Goal: Task Accomplishment & Management: Complete application form

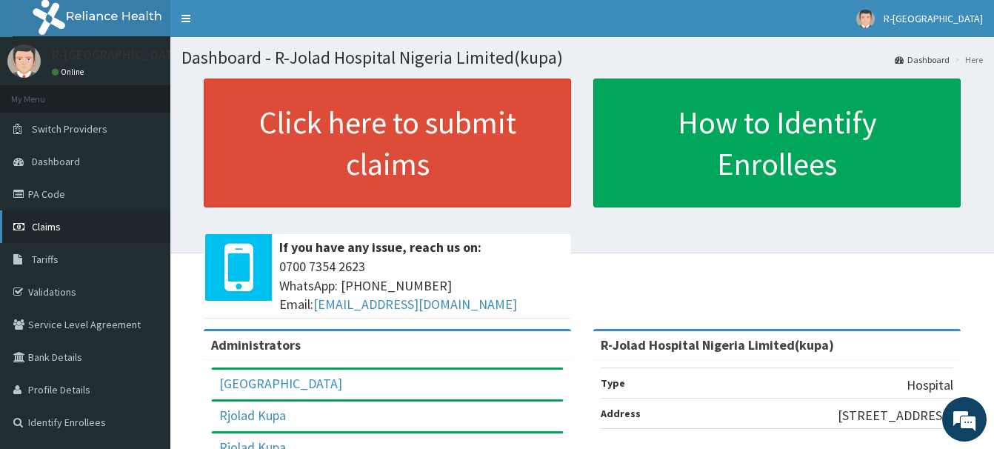
click at [53, 226] on span "Claims" at bounding box center [46, 226] width 29 height 13
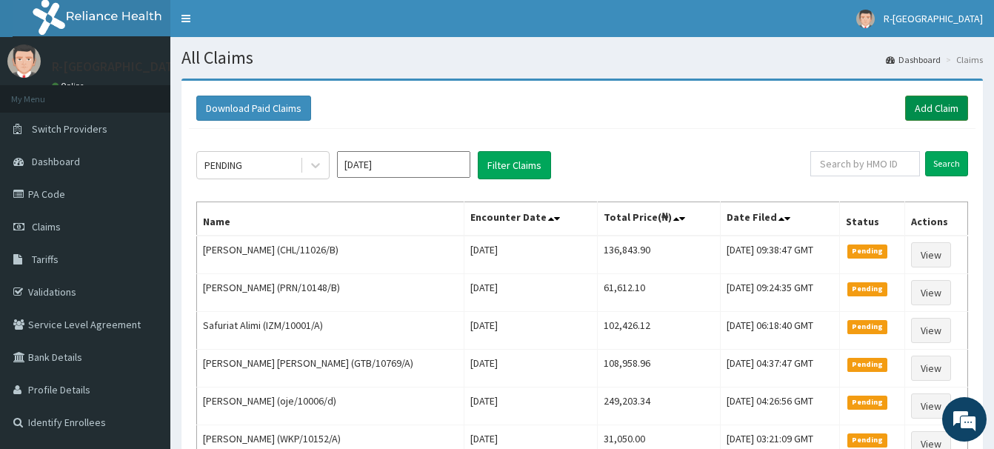
click at [945, 108] on link "Add Claim" at bounding box center [937, 108] width 63 height 25
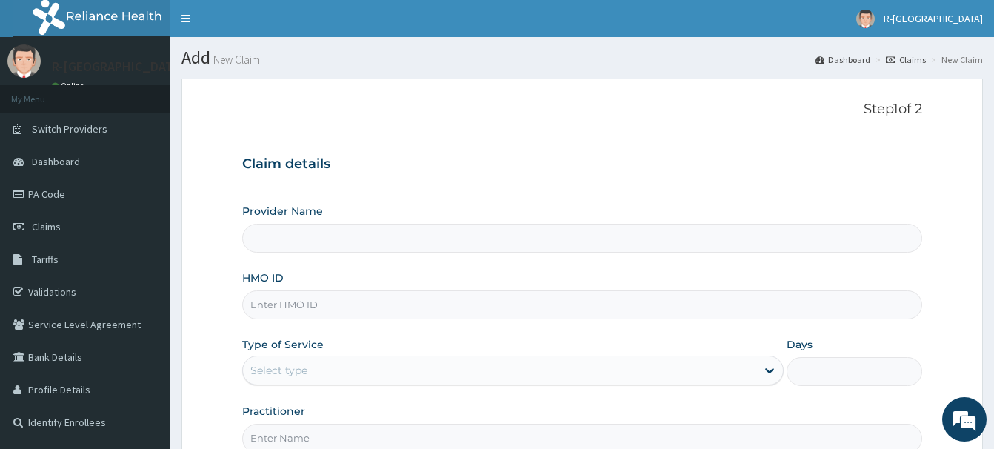
scroll to position [151, 0]
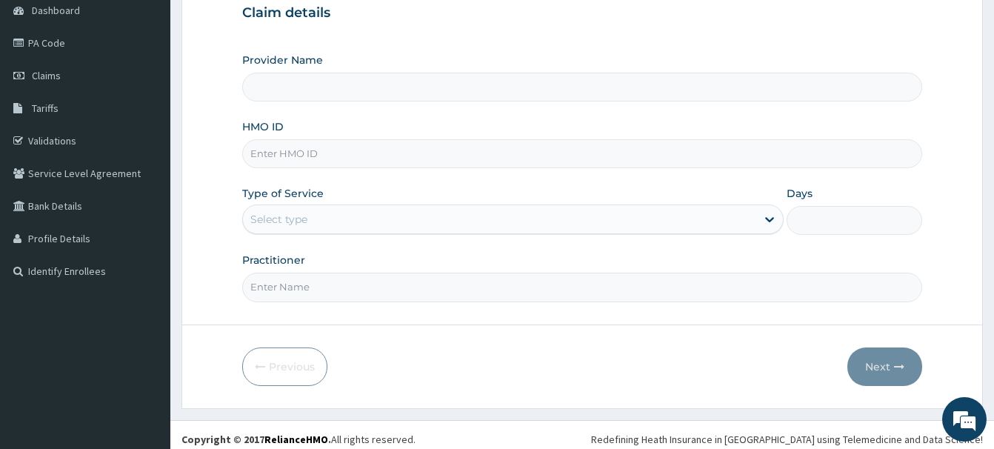
type input "R-Jolad Hospital Nigeria Limited(kupa)"
click at [263, 154] on input "HMO ID" at bounding box center [582, 153] width 680 height 29
paste input "CRH/10084/A"
type input "CRH/10084/A"
click at [282, 225] on div "Select type" at bounding box center [278, 219] width 57 height 15
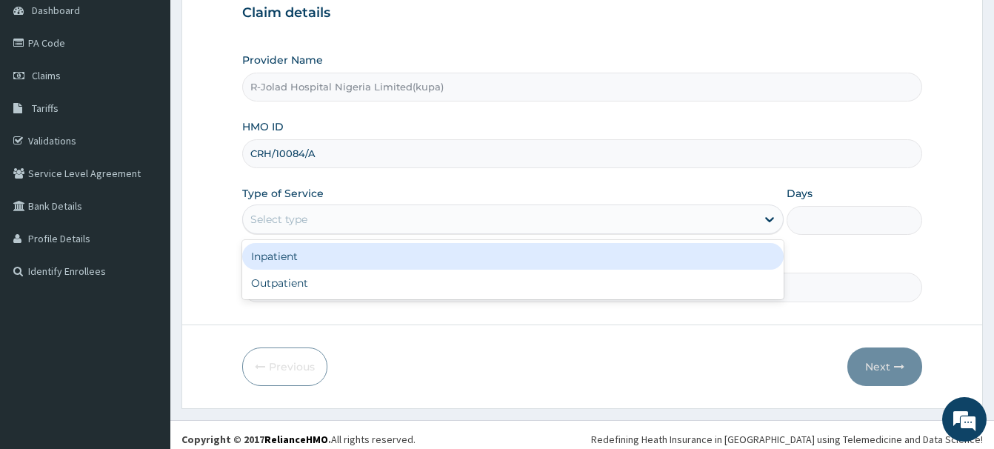
click at [278, 257] on div "Inpatient" at bounding box center [513, 256] width 542 height 27
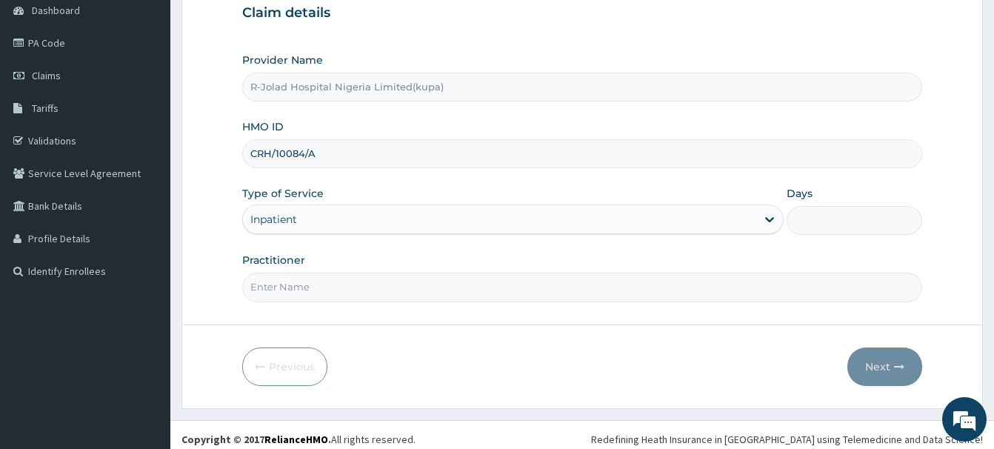
click at [848, 223] on input "Days" at bounding box center [855, 220] width 136 height 29
paste input "Imuetinyan P. Ehigiator"
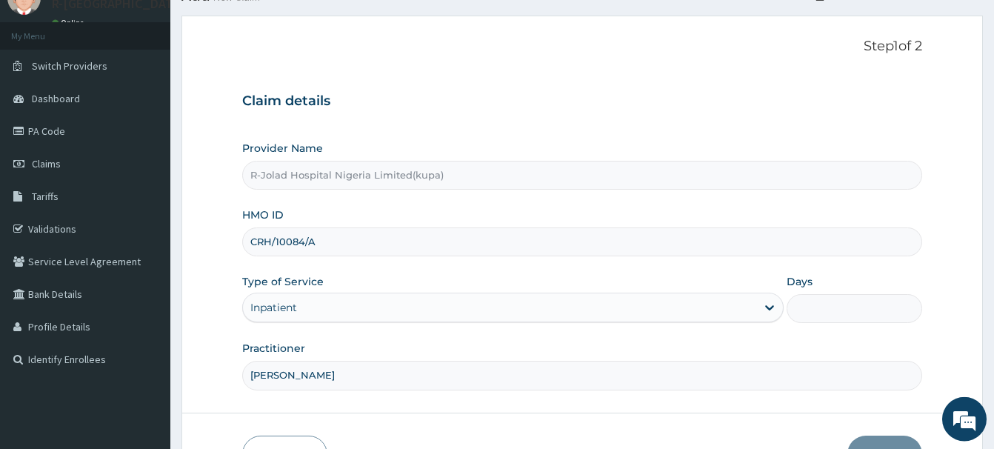
scroll to position [84, 0]
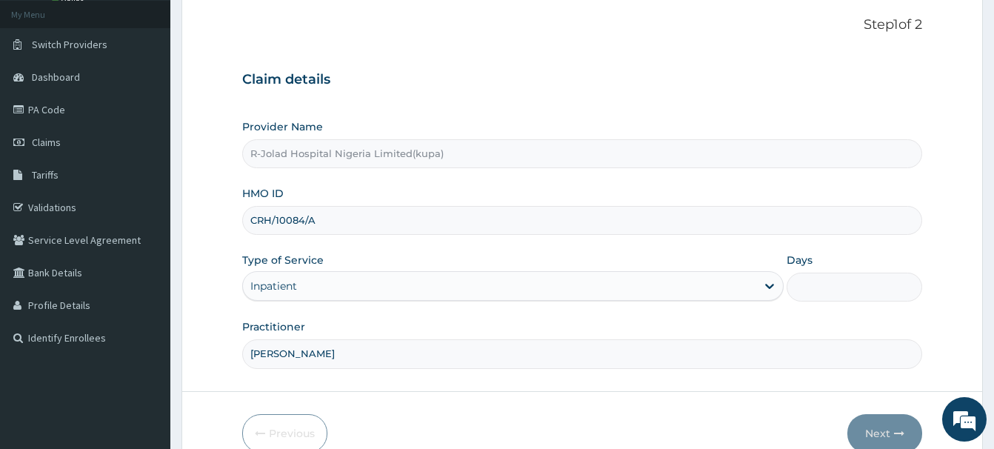
type input "Imuetinyan P. Ehigiator"
click at [847, 290] on input "Days" at bounding box center [855, 287] width 136 height 29
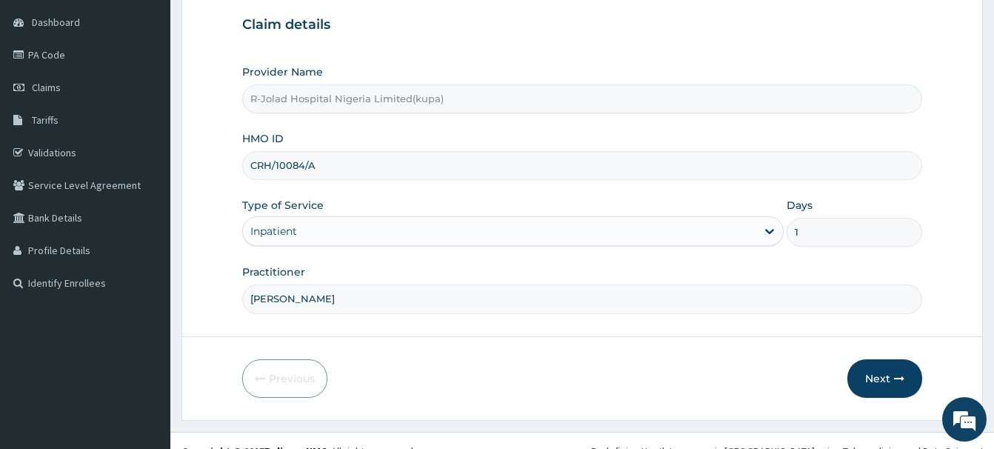
scroll to position [160, 0]
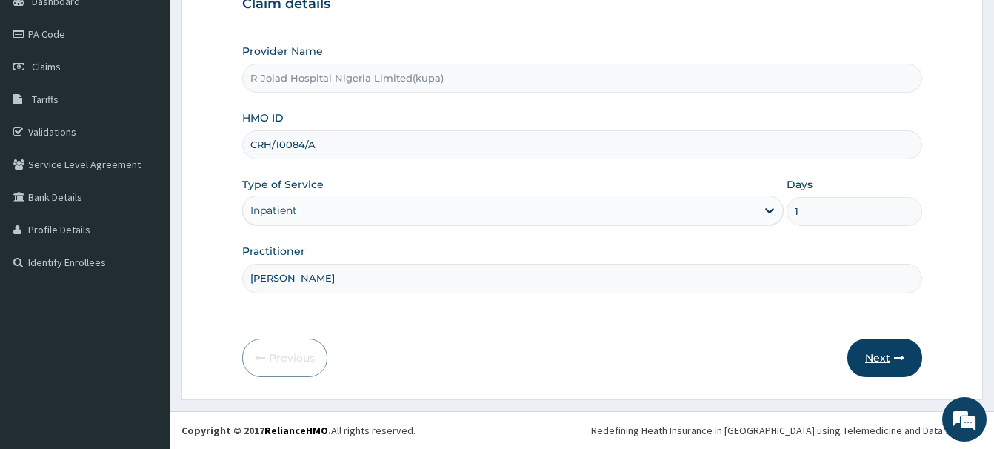
type input "1"
click at [884, 365] on button "Next" at bounding box center [885, 358] width 75 height 39
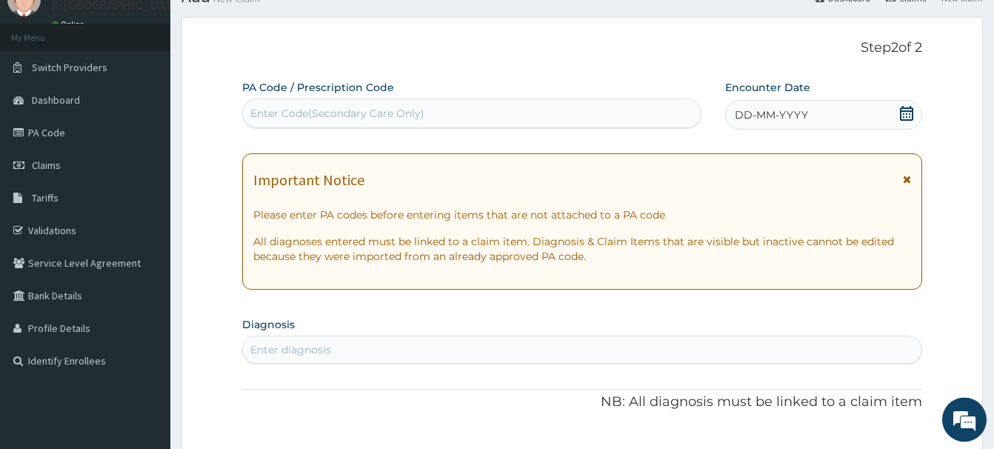
scroll to position [0, 0]
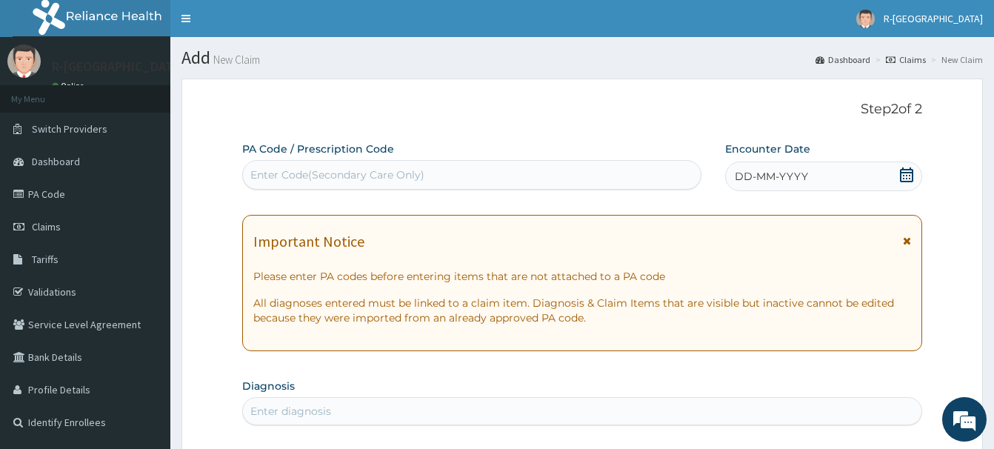
click at [271, 167] on div "Enter Code(Secondary Care Only)" at bounding box center [472, 175] width 458 height 24
paste input "PA/A21EED"
type input "PA/A21EED"
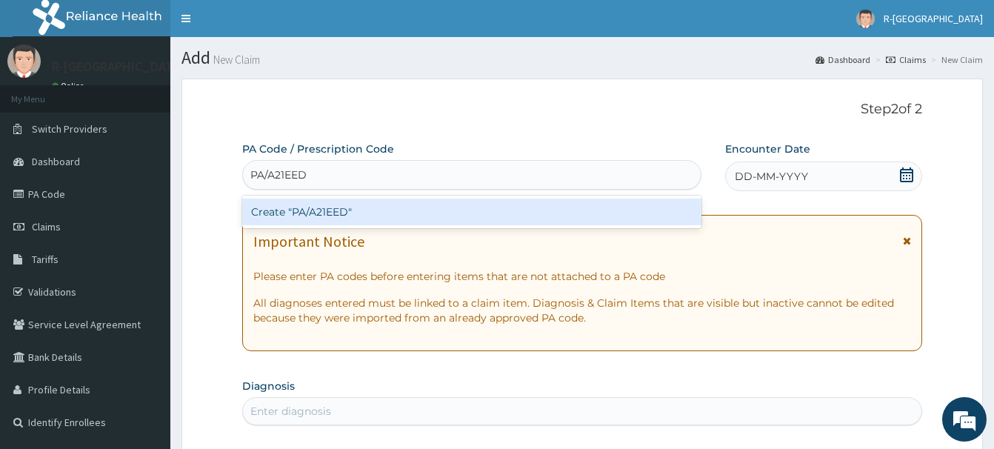
click at [325, 213] on div "Create "PA/A21EED"" at bounding box center [471, 212] width 459 height 27
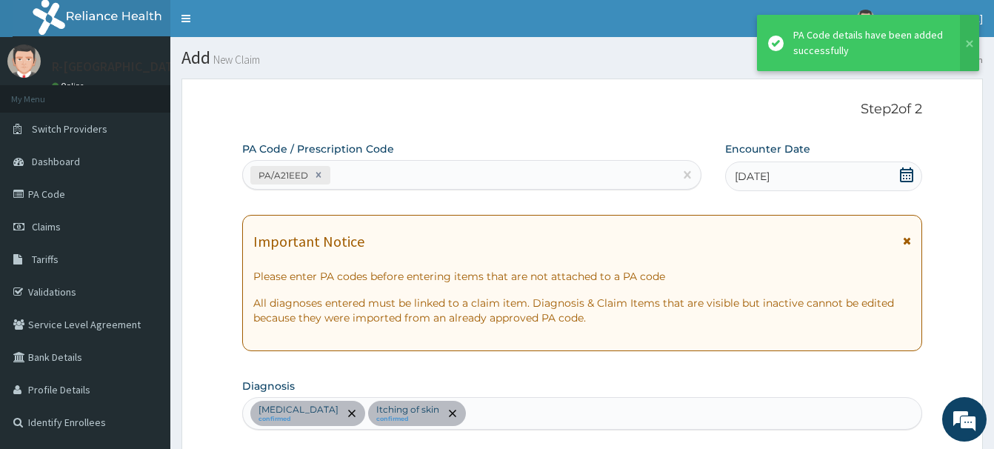
scroll to position [453, 0]
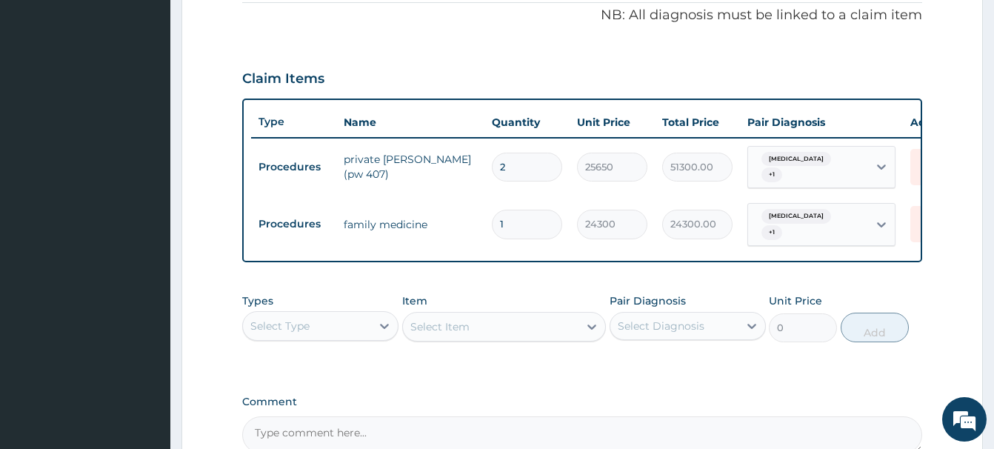
drag, startPoint x: 290, startPoint y: 333, endPoint x: 296, endPoint y: 313, distance: 20.9
click at [290, 332] on div "Select Type" at bounding box center [279, 326] width 59 height 15
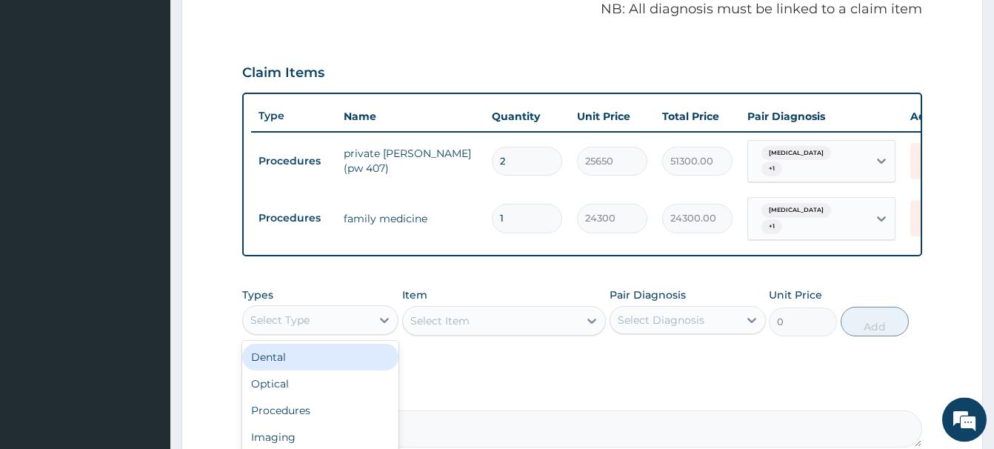
scroll to position [613, 0]
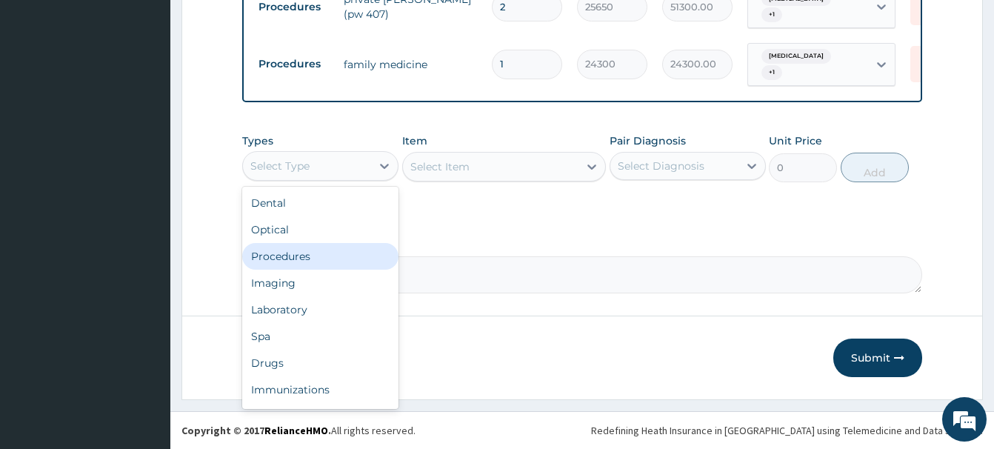
click at [297, 251] on div "Procedures" at bounding box center [320, 256] width 156 height 27
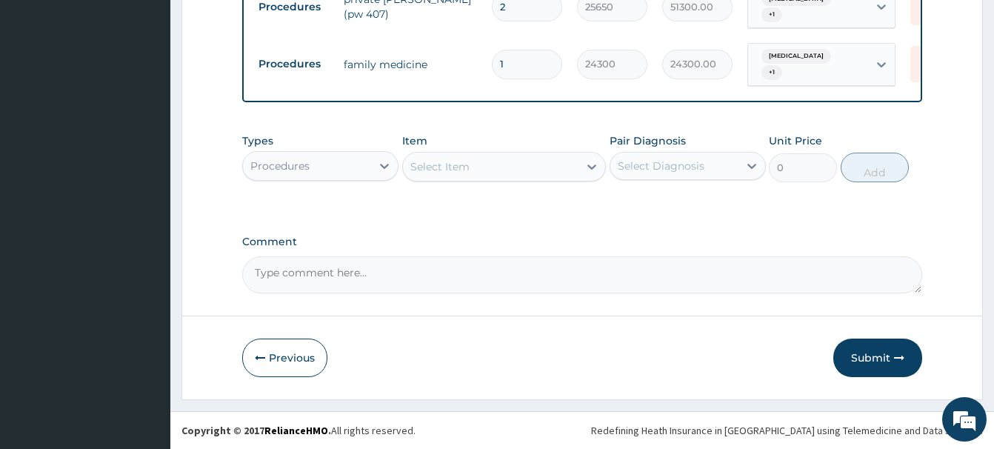
click at [442, 171] on div "Select Item" at bounding box center [440, 166] width 59 height 15
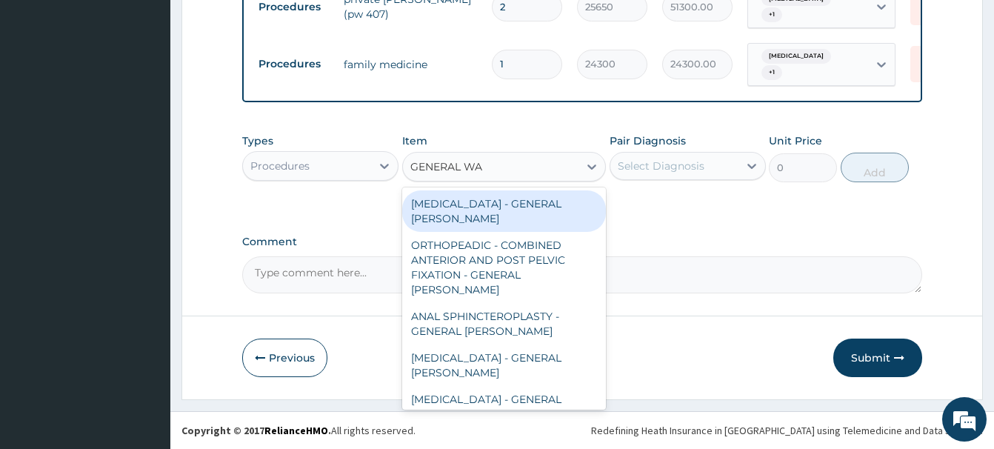
type input "GENERAL WAR"
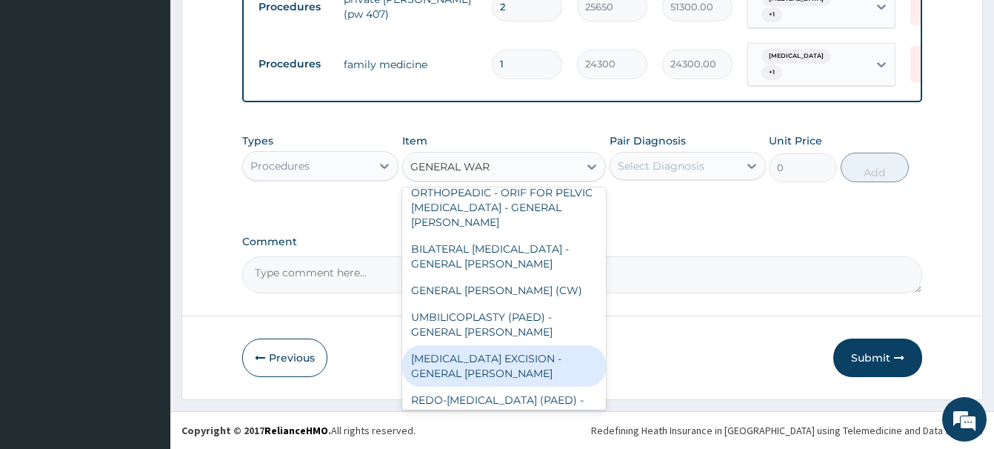
scroll to position [880, 0]
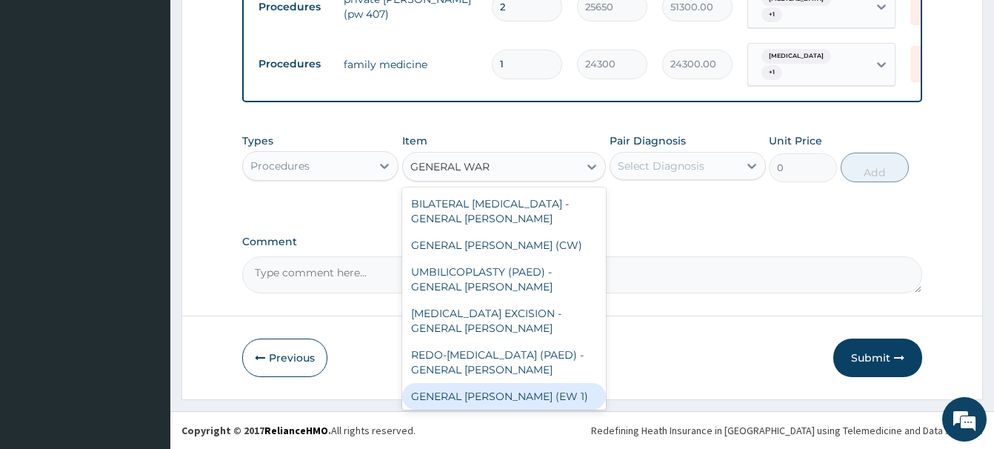
click at [474, 383] on div "GENERAL [PERSON_NAME] (EW 1)" at bounding box center [504, 396] width 204 height 27
type input "18000"
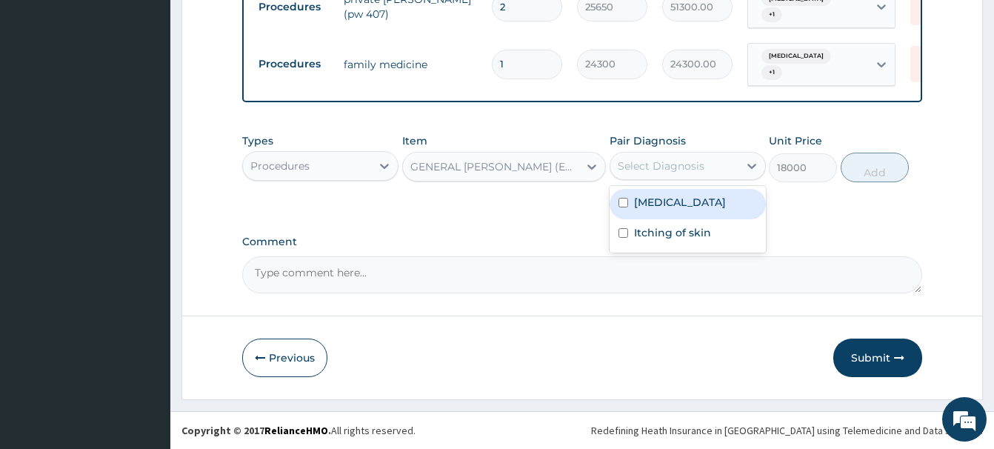
click at [654, 170] on div "Select Diagnosis" at bounding box center [661, 166] width 87 height 15
click at [685, 210] on label "Bacterial infectious disease" at bounding box center [680, 202] width 92 height 15
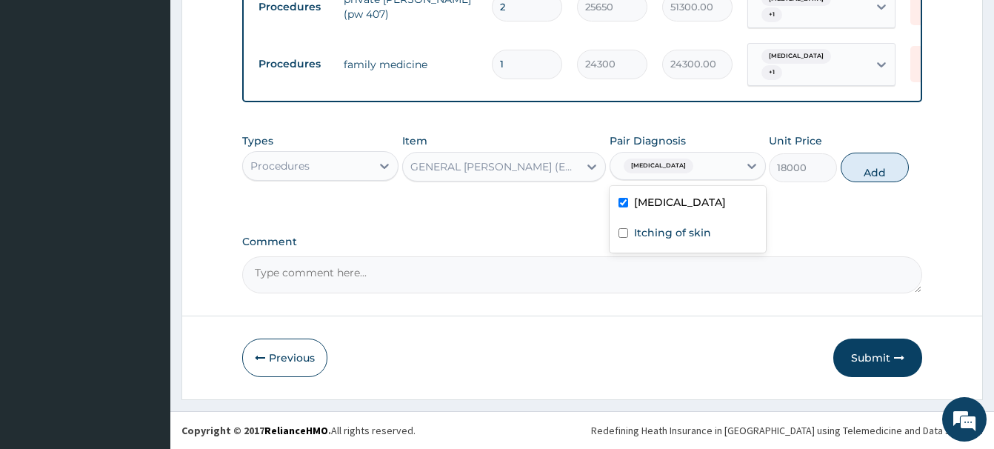
checkbox input "true"
click at [871, 160] on button "Add" at bounding box center [875, 168] width 68 height 30
type input "0"
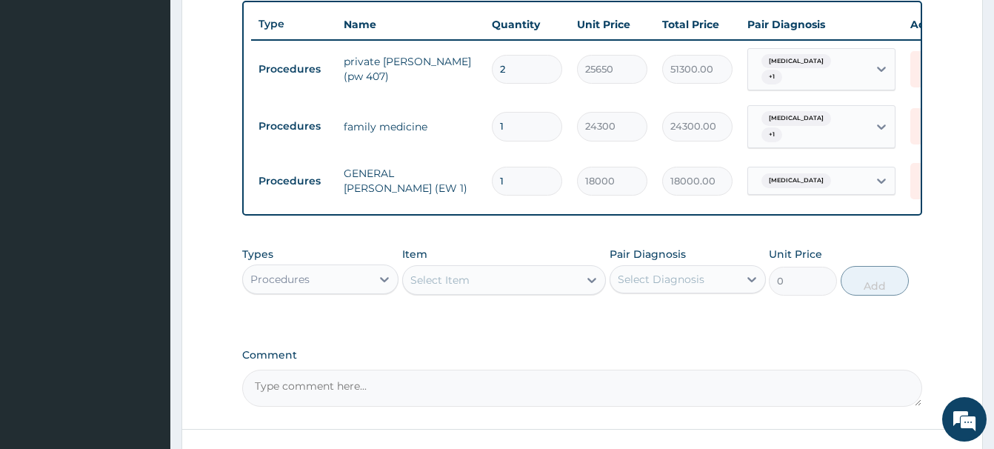
scroll to position [537, 0]
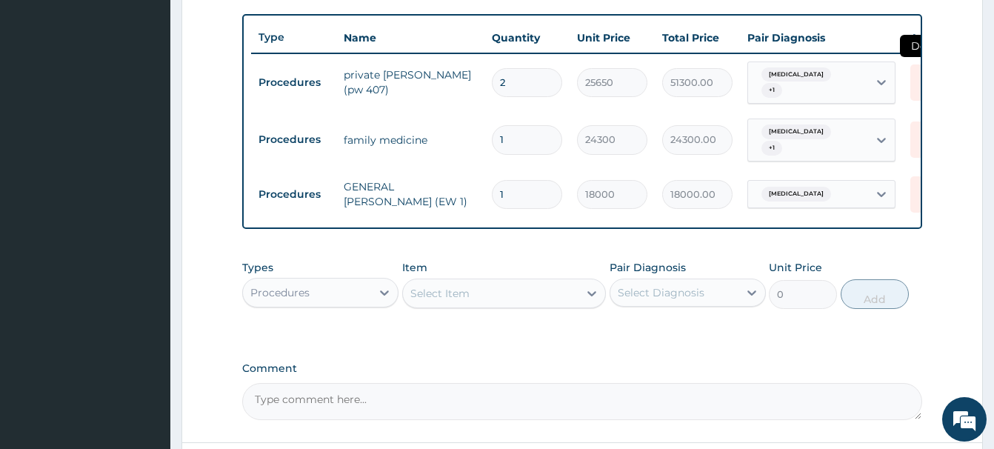
click at [915, 81] on icon at bounding box center [927, 82] width 33 height 36
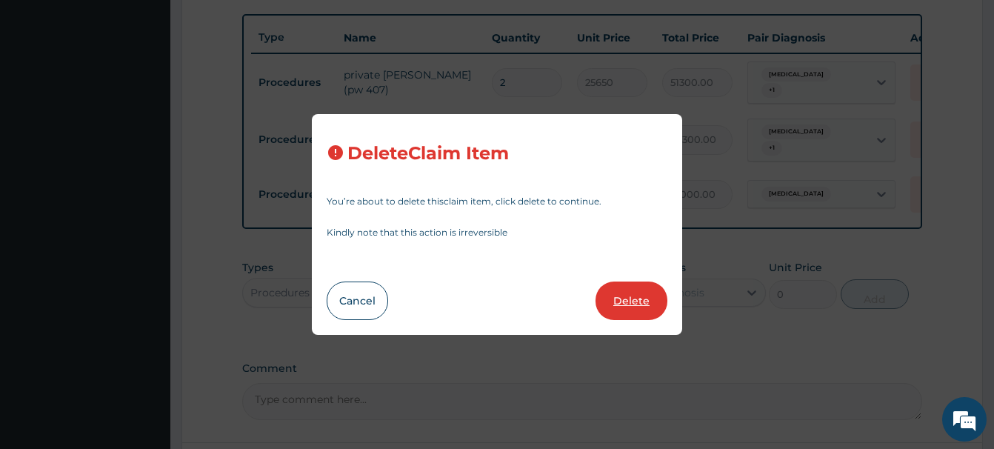
click at [645, 301] on button "Delete" at bounding box center [632, 301] width 72 height 39
type input "1"
type input "24300"
type input "24300.00"
type input "18000"
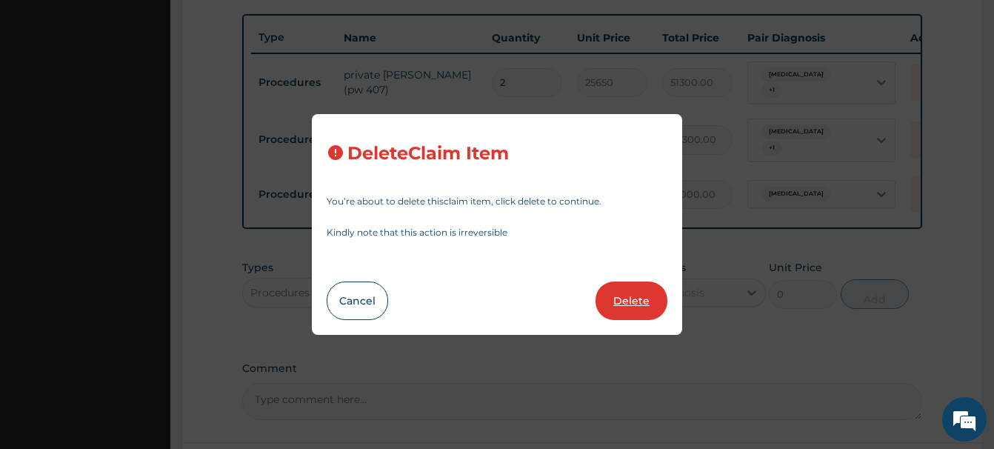
type input "18000.00"
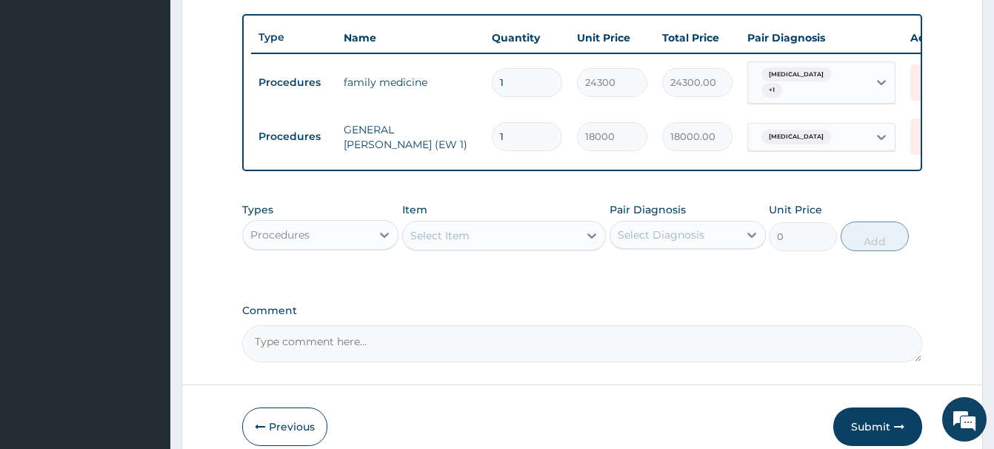
click at [447, 238] on div "Select Item" at bounding box center [440, 235] width 59 height 15
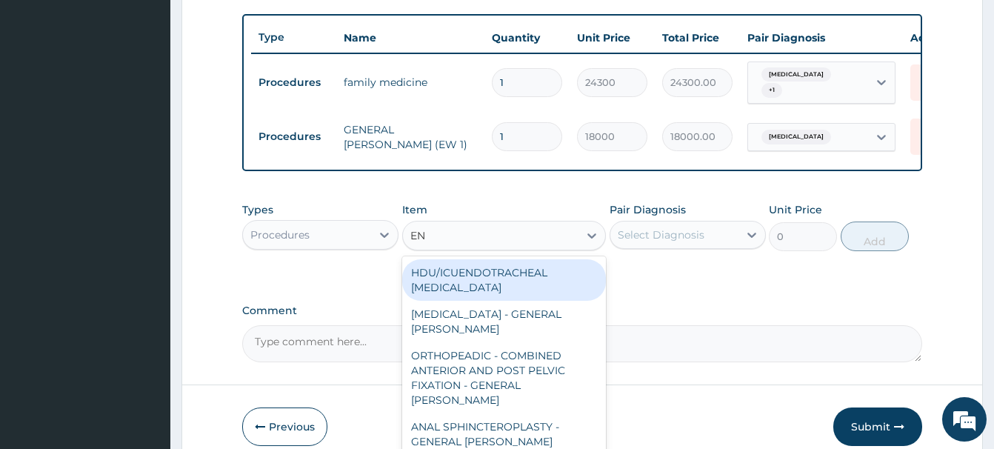
type input "ENT"
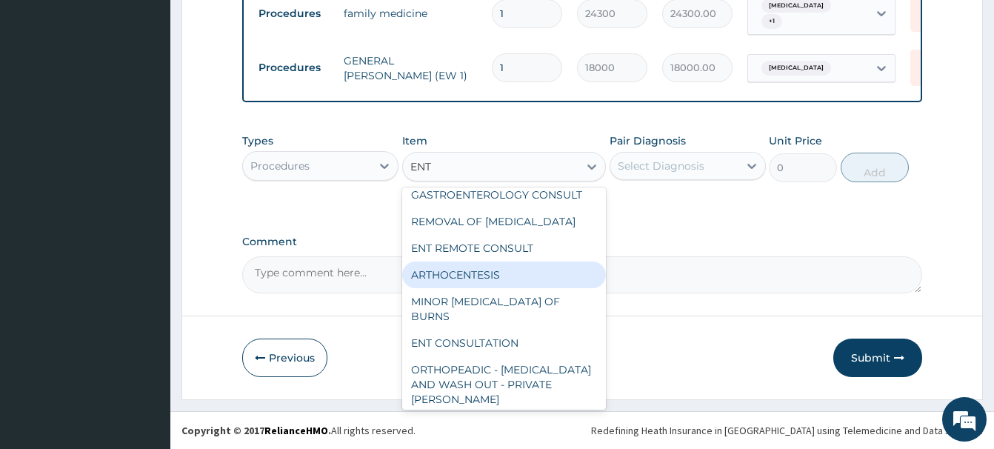
scroll to position [1361, 0]
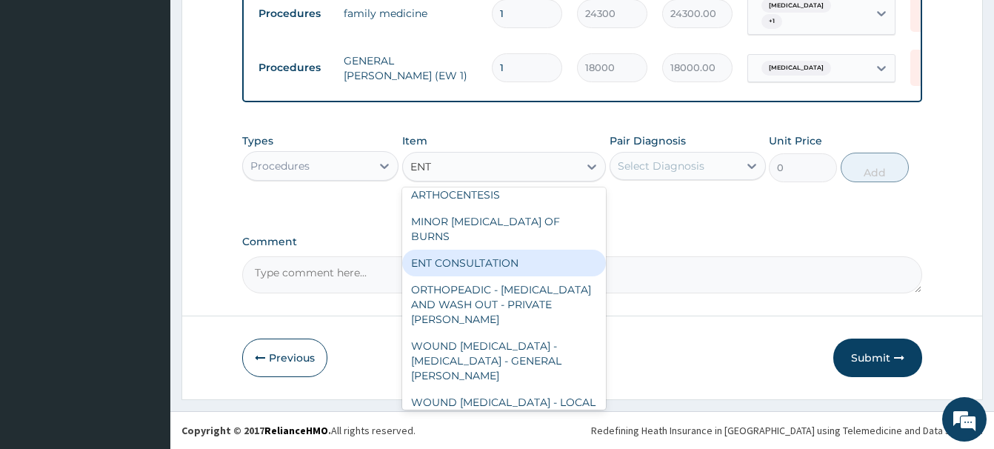
click at [466, 276] on div "ENT CONSULTATION" at bounding box center [504, 263] width 204 height 27
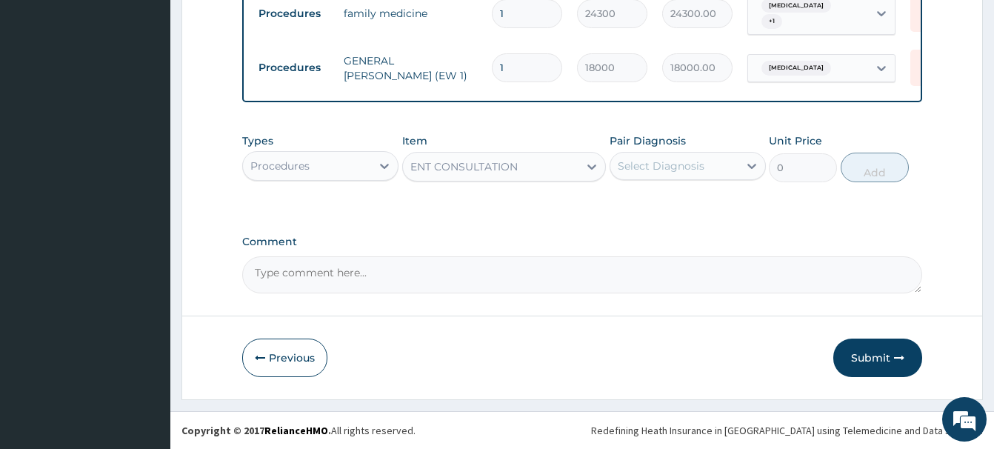
type input "24300"
click at [675, 163] on div "Select Diagnosis" at bounding box center [661, 166] width 87 height 15
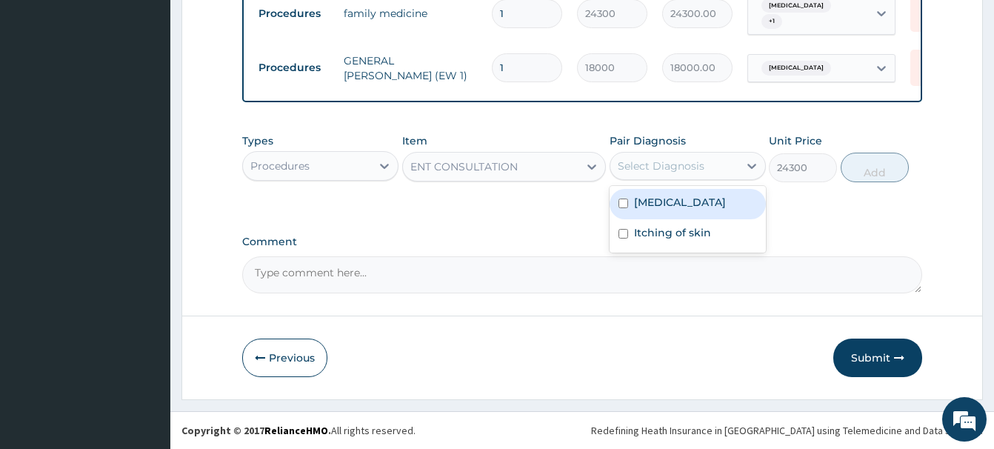
click at [684, 208] on label "Bacterial infectious disease" at bounding box center [680, 202] width 92 height 15
checkbox input "true"
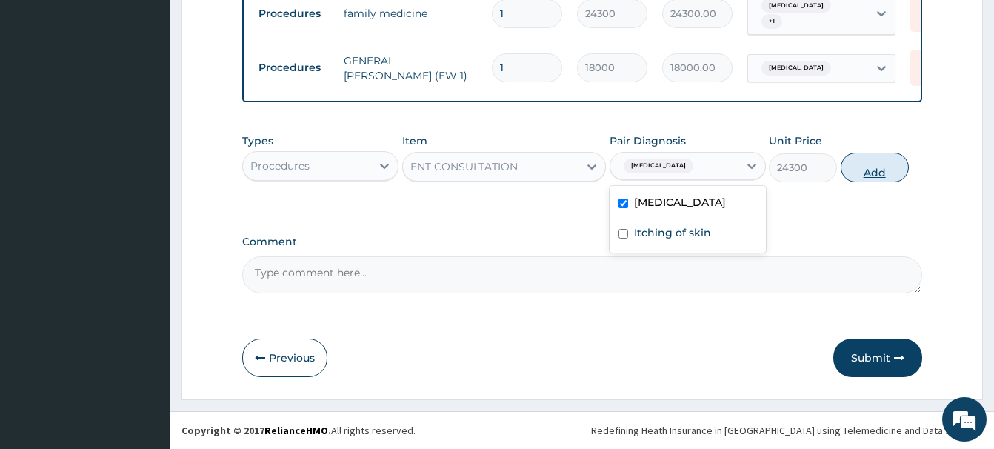
click at [869, 160] on button "Add" at bounding box center [875, 168] width 68 height 30
type input "0"
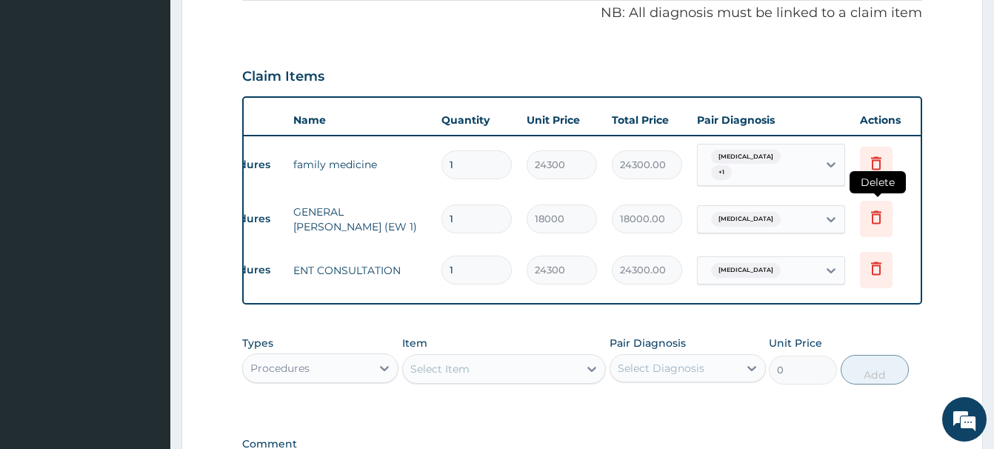
scroll to position [0, 51]
click at [876, 160] on icon at bounding box center [876, 162] width 10 height 13
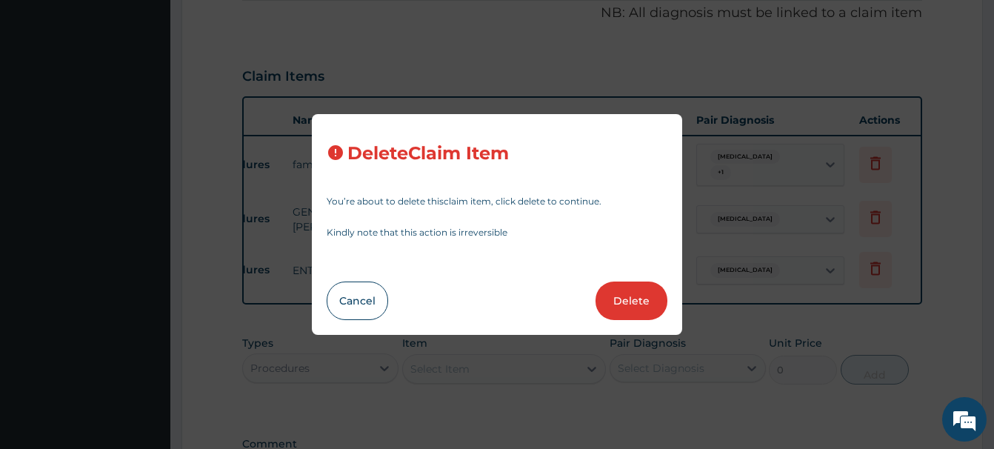
drag, startPoint x: 645, startPoint y: 299, endPoint x: 648, endPoint y: 287, distance: 12.2
click at [645, 299] on button "Delete" at bounding box center [632, 301] width 72 height 39
type input "18000"
type input "18000.00"
type input "24300"
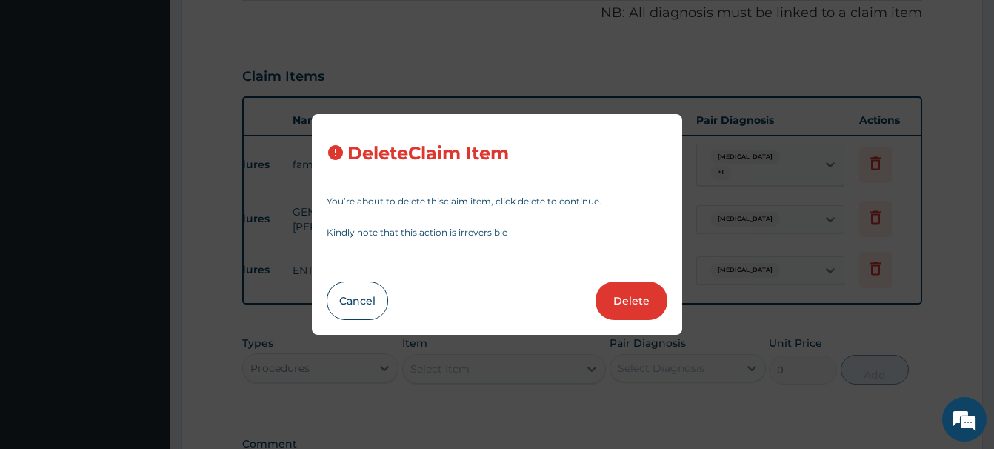
type input "24300.00"
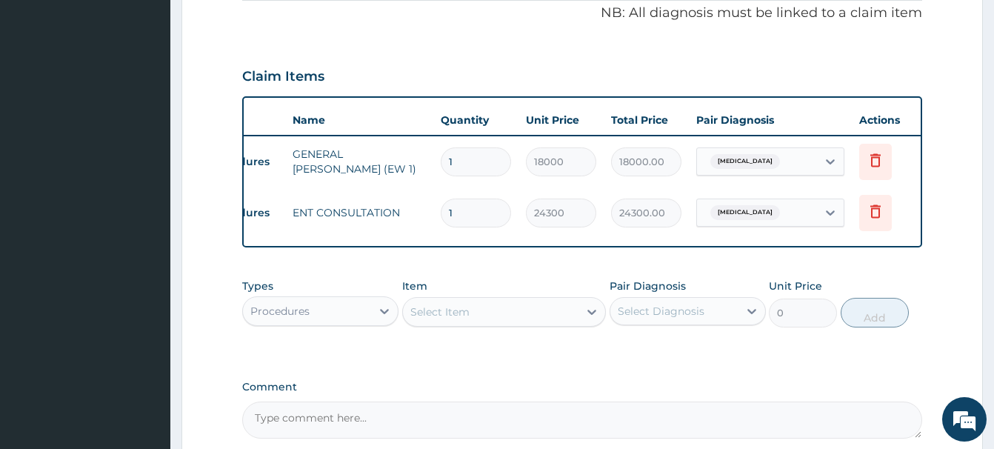
click at [452, 317] on div "Select Item" at bounding box center [440, 312] width 59 height 15
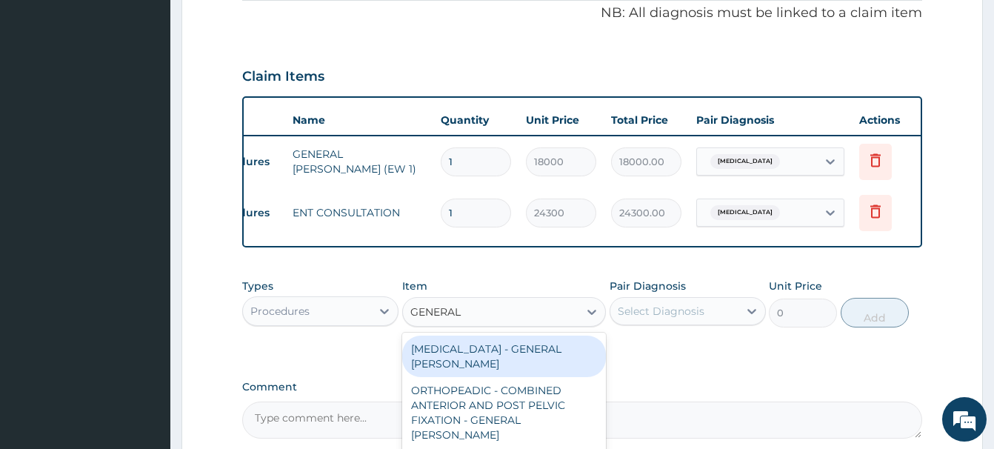
type input "GENERAL C"
drag, startPoint x: 514, startPoint y: 346, endPoint x: 503, endPoint y: 339, distance: 12.7
click at [513, 345] on div "GENERAL CONSULTATION FOLLOW-UP" at bounding box center [504, 356] width 204 height 41
type input "4500"
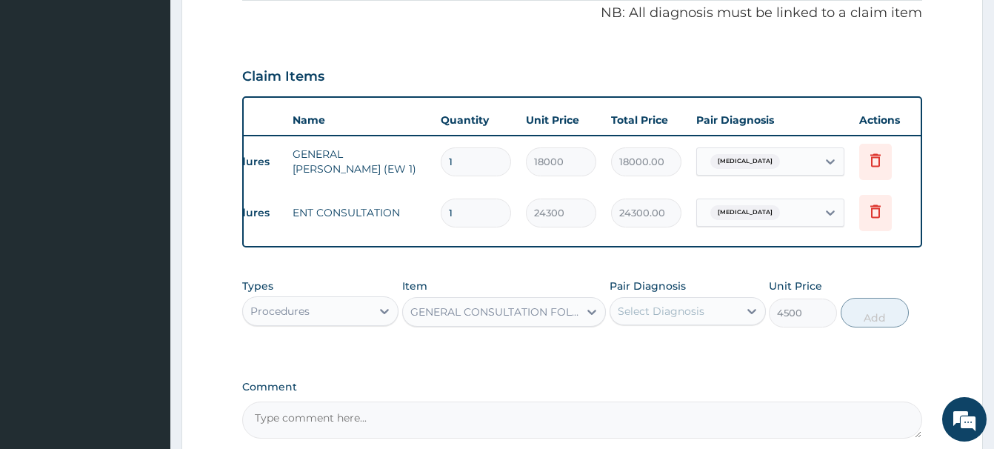
click at [678, 312] on div "Select Diagnosis" at bounding box center [661, 311] width 87 height 15
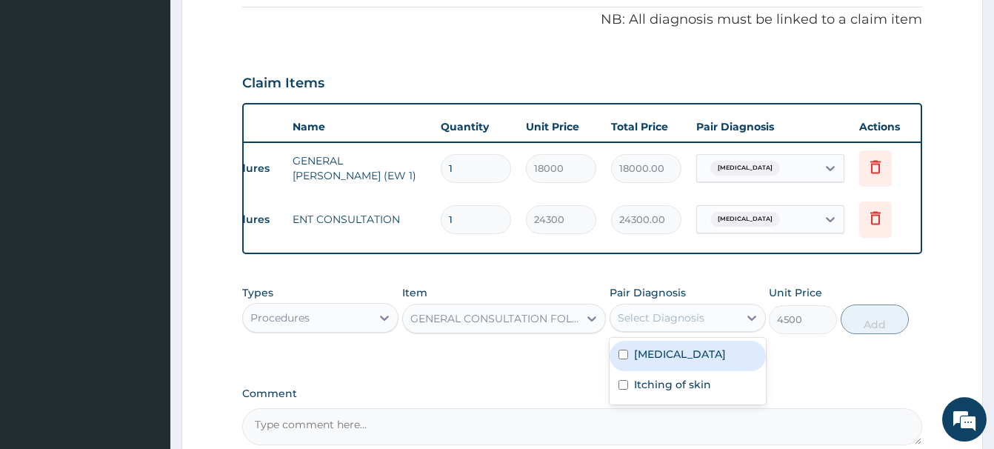
scroll to position [228, 0]
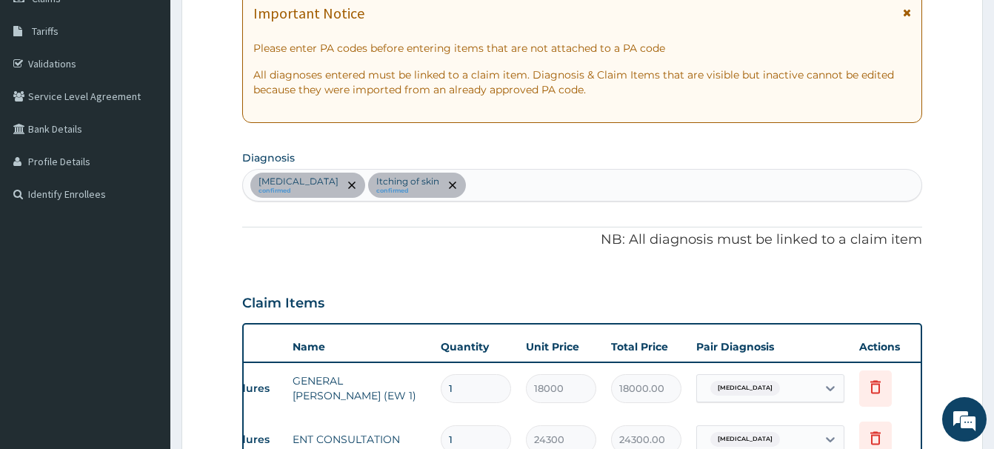
click at [537, 191] on div "Bacterial infectious disease confirmed Itching of skin confirmed" at bounding box center [582, 185] width 679 height 31
type input "MALA"
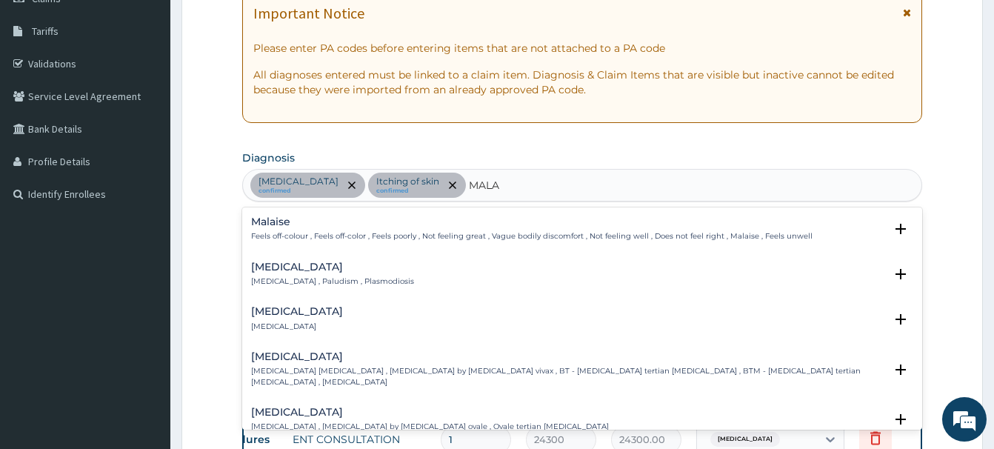
click at [273, 265] on h4 "Malaria" at bounding box center [332, 267] width 163 height 11
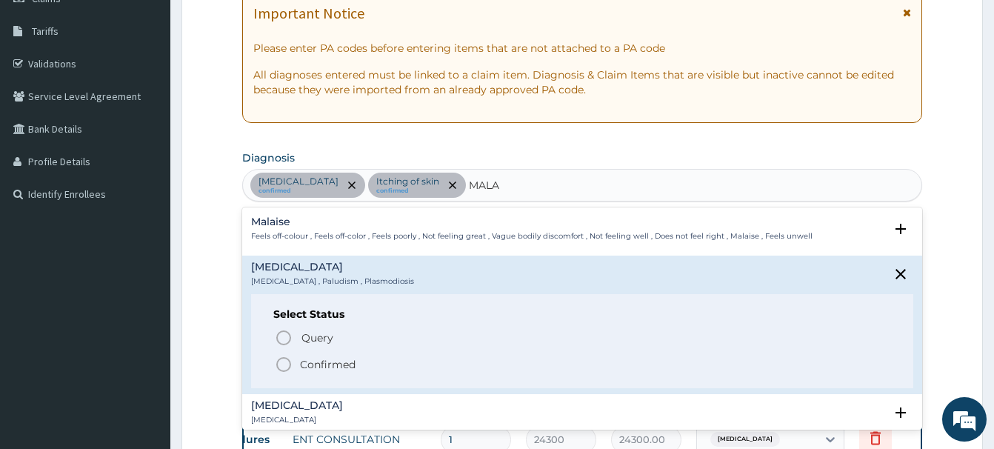
click at [289, 364] on icon "status option filled" at bounding box center [284, 365] width 18 height 18
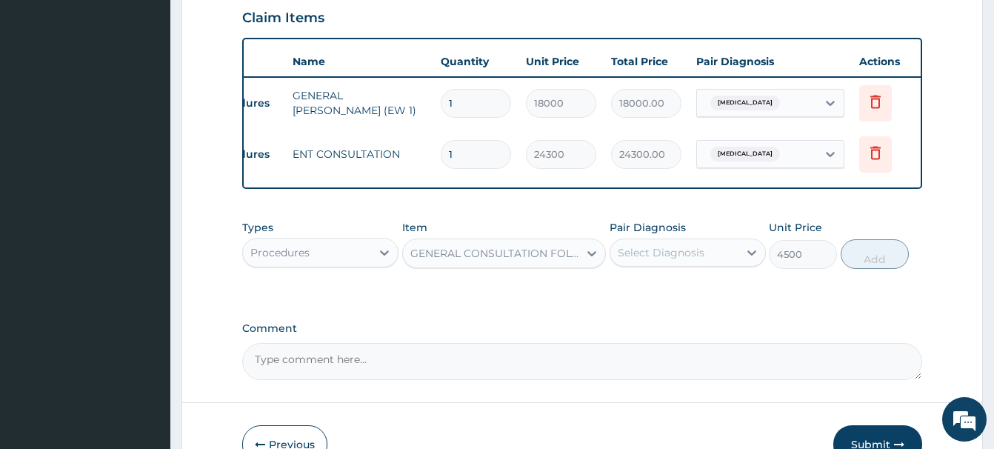
scroll to position [531, 0]
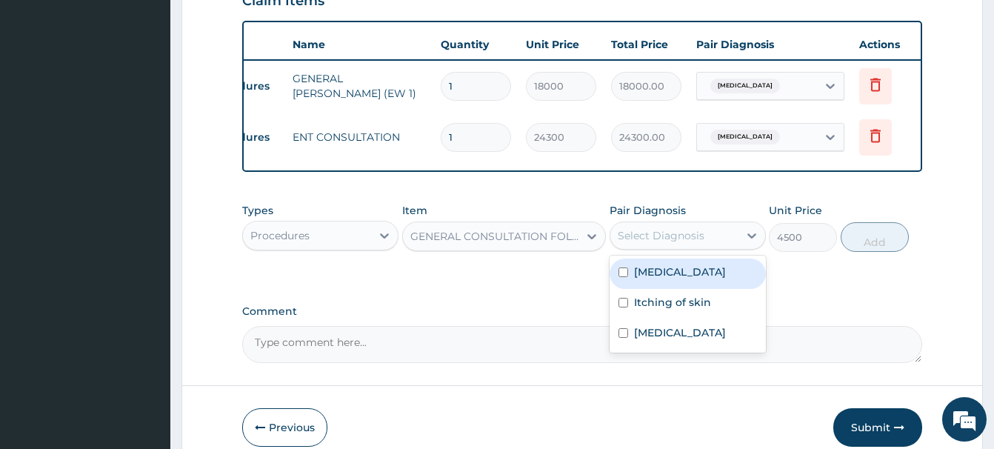
click at [697, 234] on div "Select Diagnosis" at bounding box center [661, 235] width 87 height 15
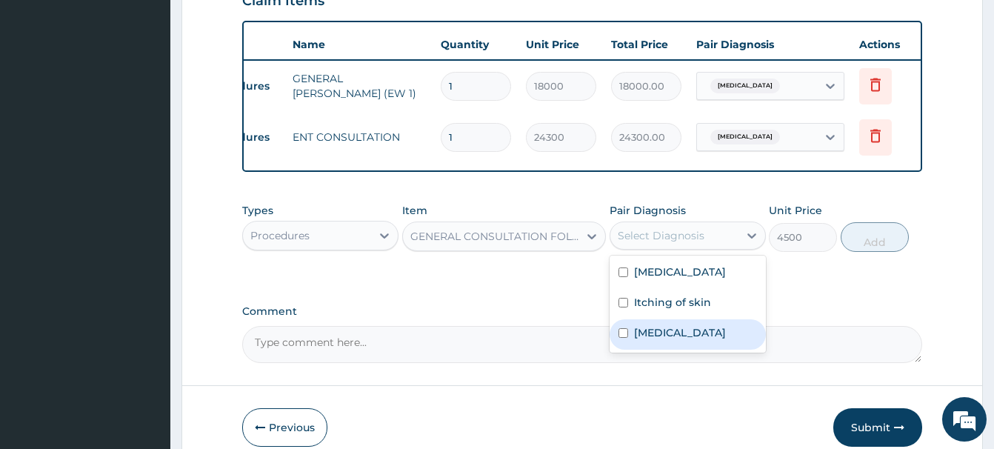
drag, startPoint x: 665, startPoint y: 357, endPoint x: 648, endPoint y: 348, distance: 19.9
click at [665, 350] on div "Malaria" at bounding box center [688, 334] width 156 height 30
checkbox input "true"
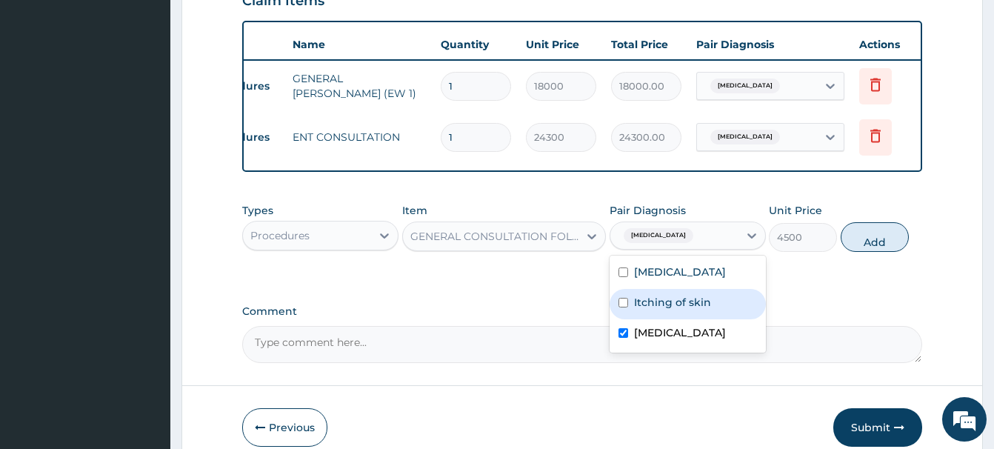
click at [885, 236] on button "Add" at bounding box center [875, 237] width 68 height 30
type input "0"
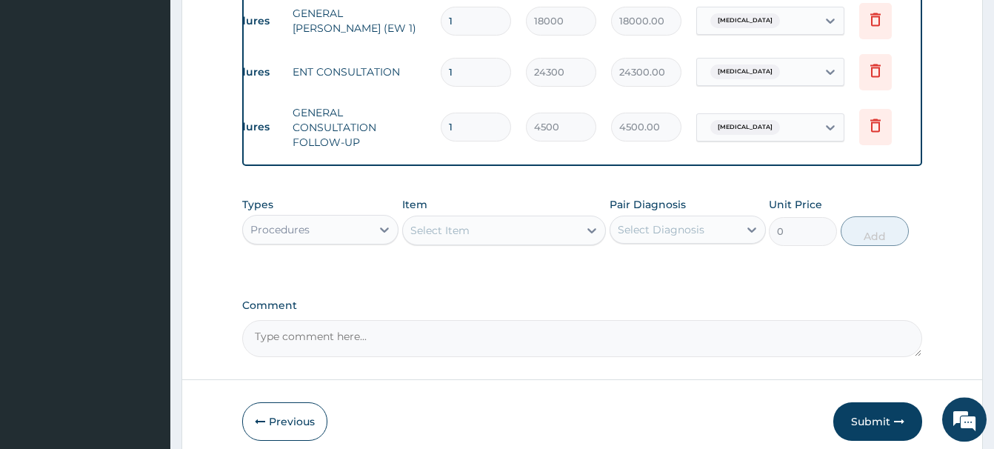
scroll to position [660, 0]
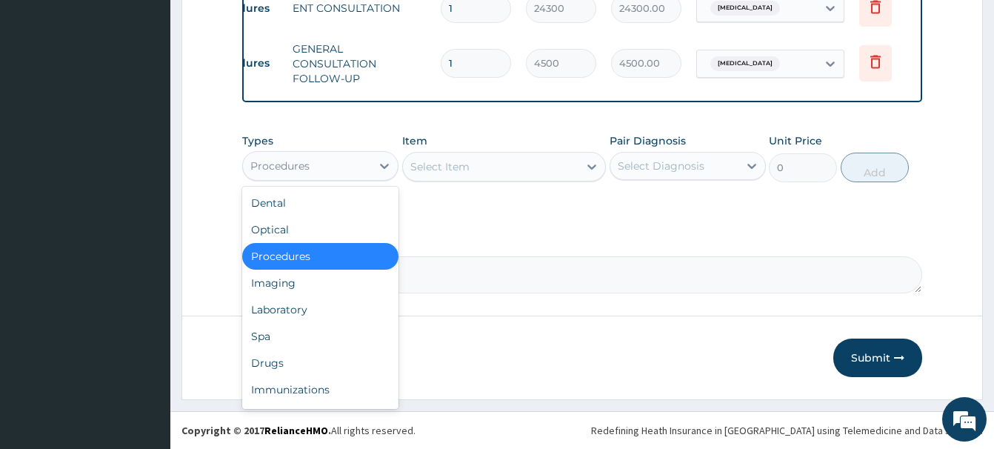
click at [298, 173] on div "Procedures" at bounding box center [307, 166] width 128 height 24
drag, startPoint x: 278, startPoint y: 363, endPoint x: 259, endPoint y: 353, distance: 21.5
click at [262, 354] on div "Drugs" at bounding box center [320, 363] width 156 height 27
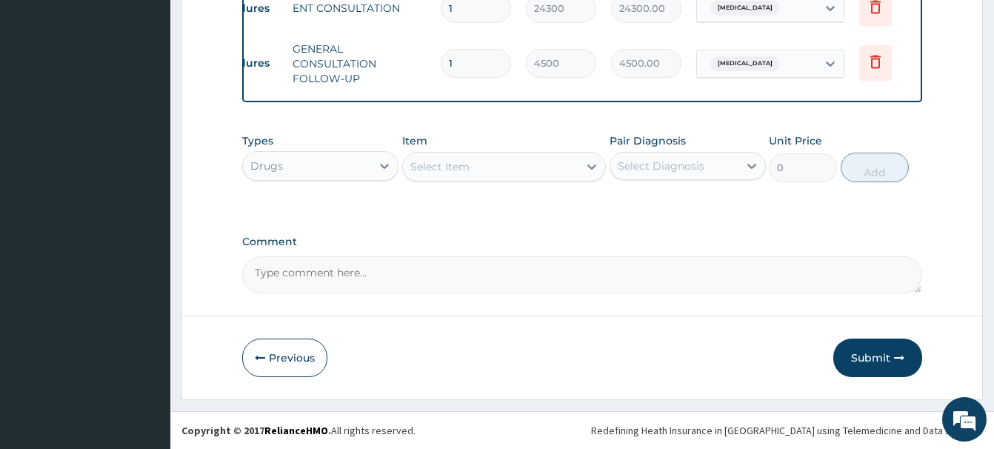
click at [452, 174] on div "Select Item" at bounding box center [491, 167] width 176 height 24
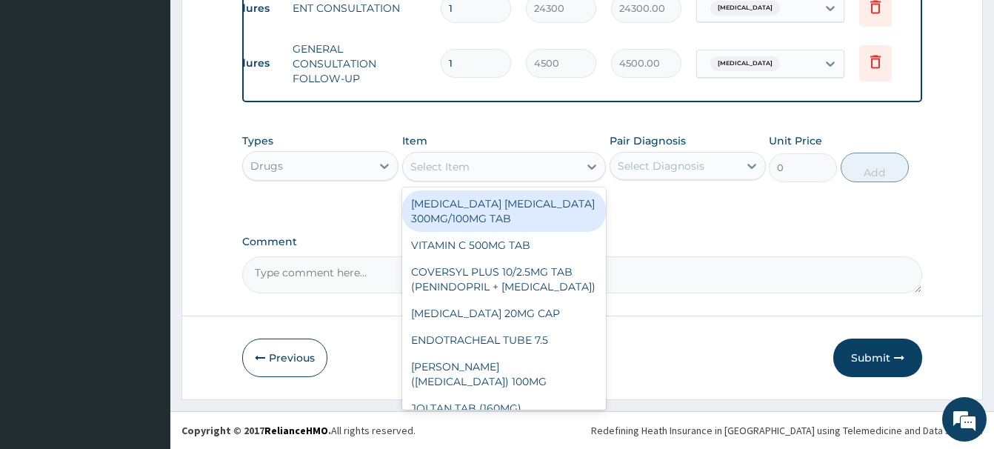
paste input "NORMAL SALINE 0.9% (BAG, DELE)"
type input "NORMAL SALINE 0.9% (BAG, DELE)"
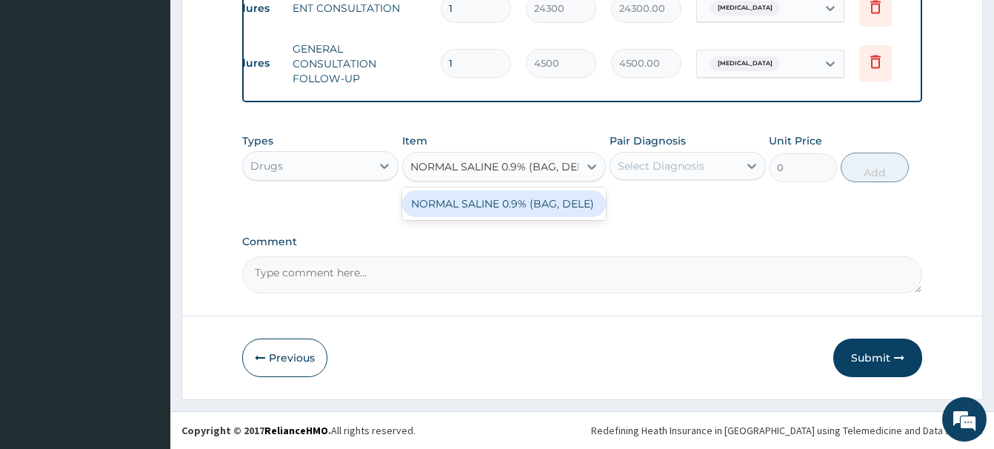
scroll to position [0, 14]
drag, startPoint x: 538, startPoint y: 210, endPoint x: 559, endPoint y: 195, distance: 25.5
click at [541, 207] on div "NORMAL SALINE 0.9% (BAG, DELE)" at bounding box center [504, 203] width 204 height 27
type input "1080.625"
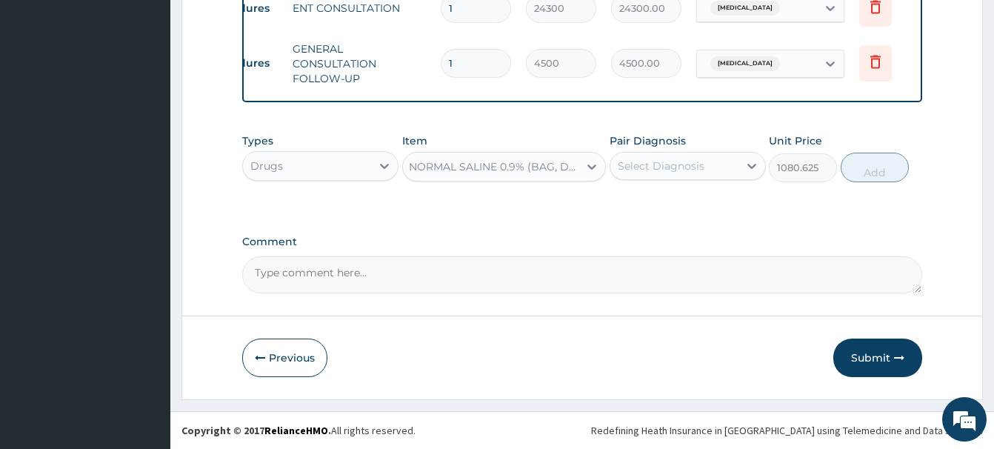
click at [674, 170] on div "Select Diagnosis" at bounding box center [661, 166] width 87 height 15
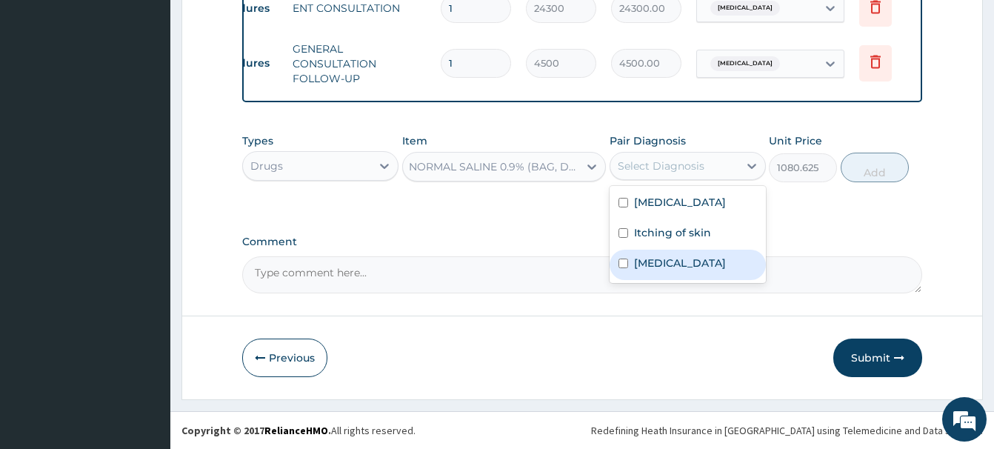
click at [651, 270] on label "Malaria" at bounding box center [680, 263] width 92 height 15
checkbox input "true"
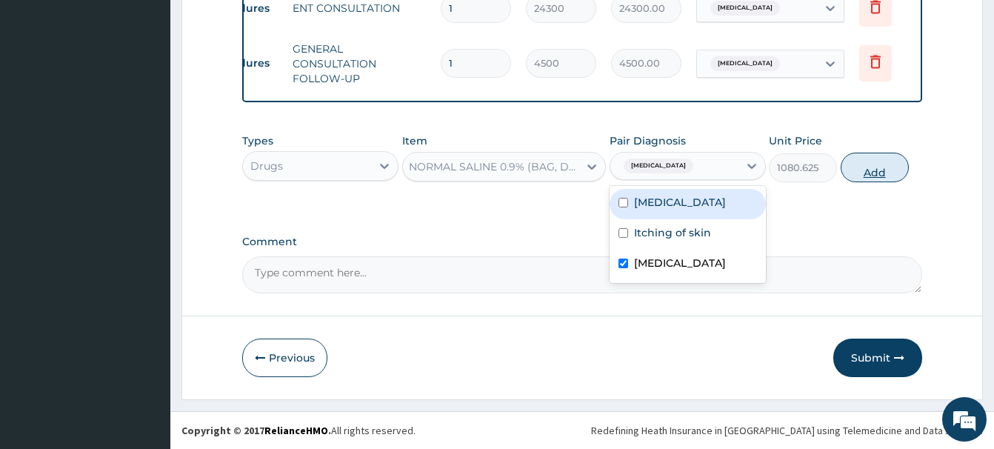
drag, startPoint x: 863, startPoint y: 172, endPoint x: 856, endPoint y: 168, distance: 8.3
click at [856, 168] on button "Add" at bounding box center [875, 168] width 68 height 30
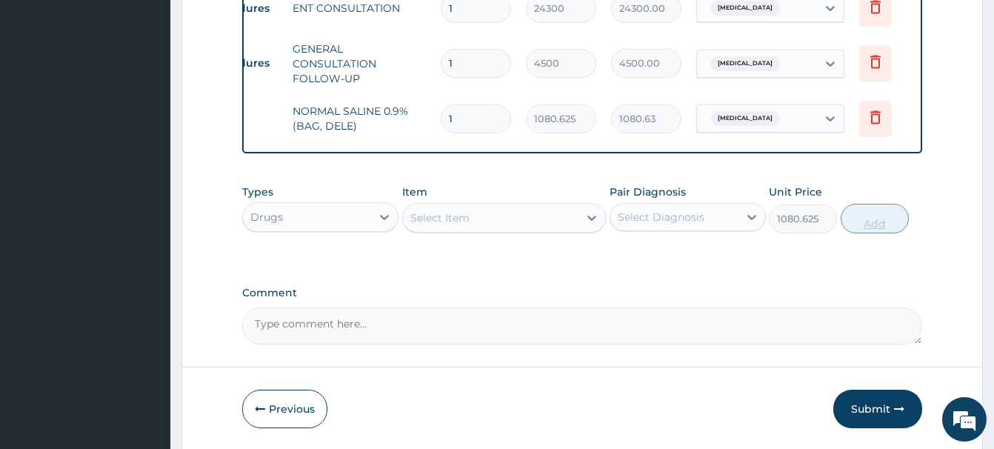
type input "0"
drag, startPoint x: 474, startPoint y: 115, endPoint x: 380, endPoint y: 128, distance: 94.3
click at [441, 130] on input "1" at bounding box center [476, 118] width 70 height 29
type input "2"
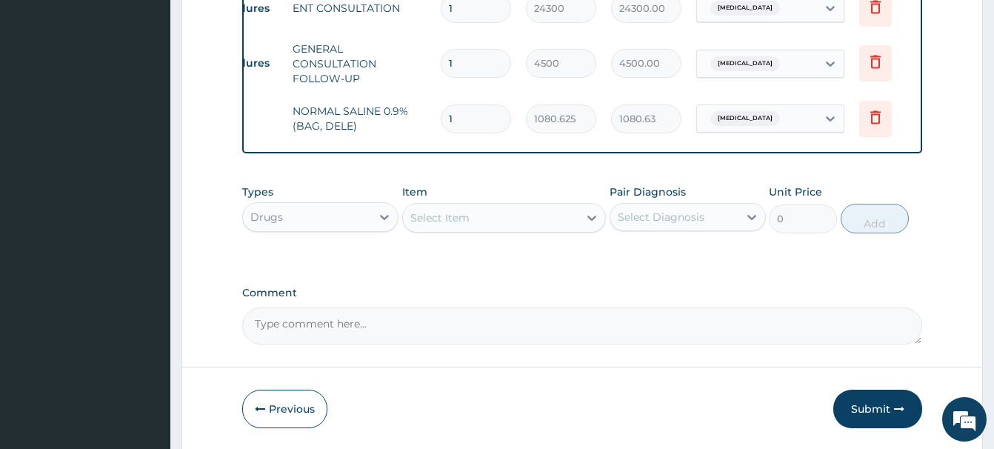
type input "2161.25"
type input "2"
click at [429, 212] on div "Select Item" at bounding box center [440, 217] width 59 height 15
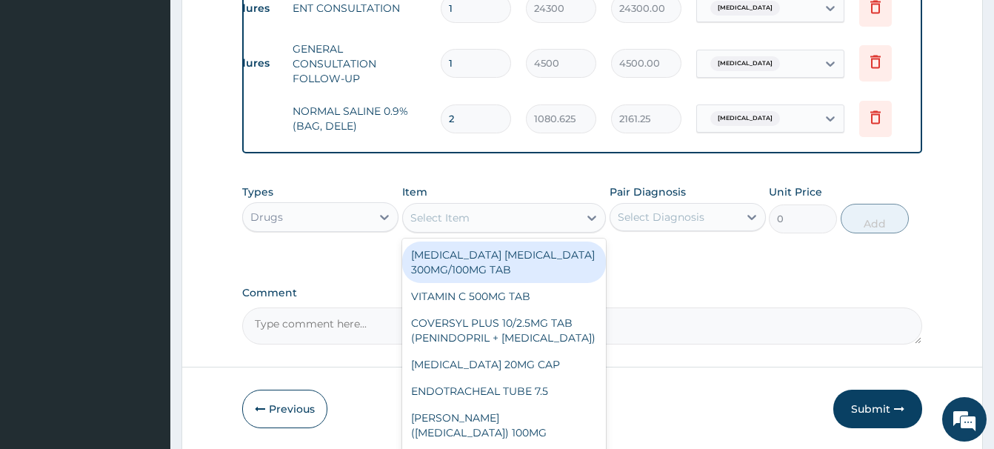
paste input "PARACETAMOL"
type input "PARACETAMOL"
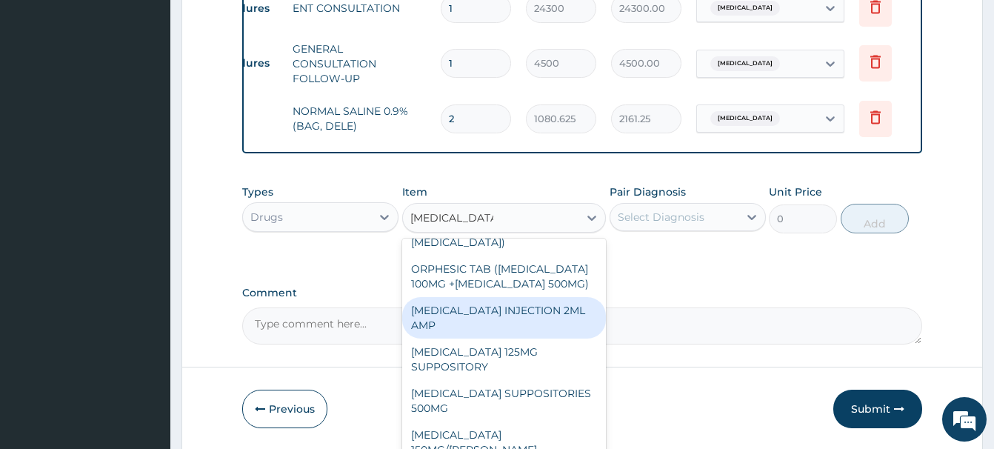
scroll to position [160, 0]
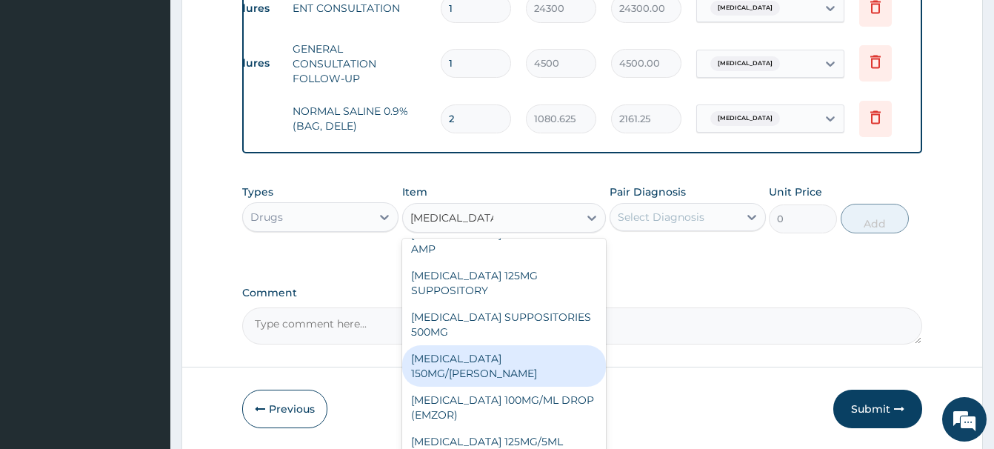
click at [516, 345] on div "PARACETAMOL 150MG/ML VIAL" at bounding box center [504, 365] width 204 height 41
type input "1365"
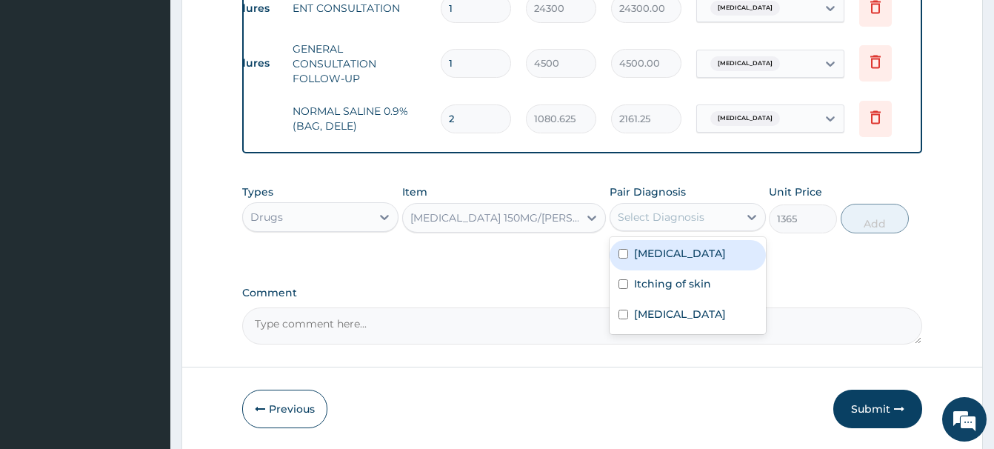
click at [678, 219] on div "Select Diagnosis" at bounding box center [661, 217] width 87 height 15
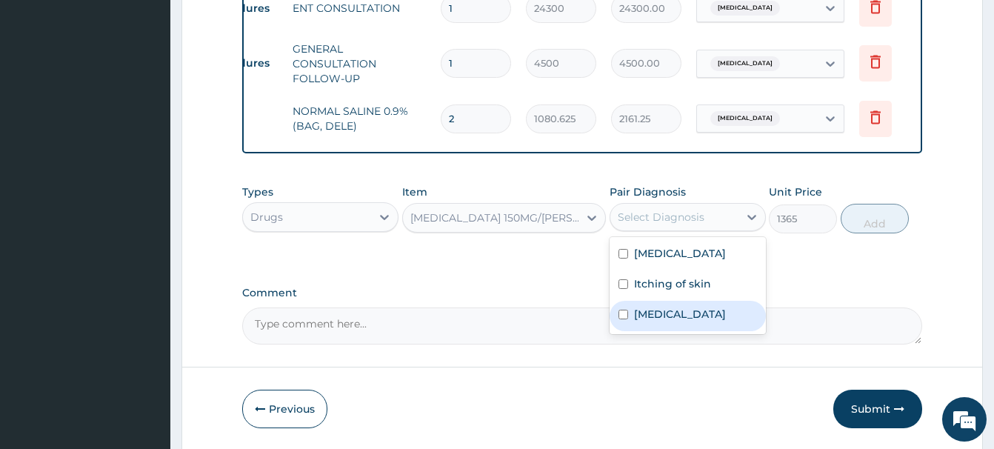
drag, startPoint x: 652, startPoint y: 340, endPoint x: 652, endPoint y: 328, distance: 12.6
click at [652, 331] on div "Malaria" at bounding box center [688, 316] width 156 height 30
checkbox input "true"
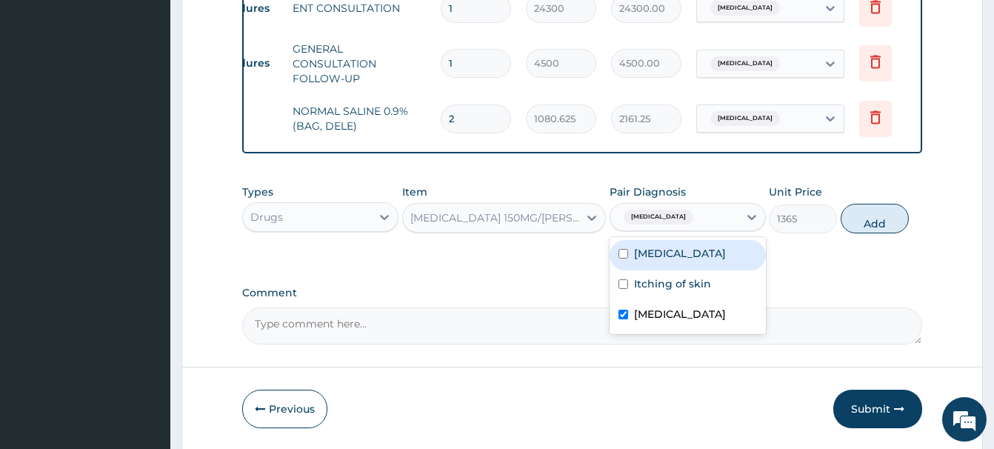
click at [660, 261] on label "Bacterial infectious disease" at bounding box center [680, 253] width 92 height 15
checkbox input "true"
click at [869, 218] on button "Add" at bounding box center [875, 219] width 68 height 30
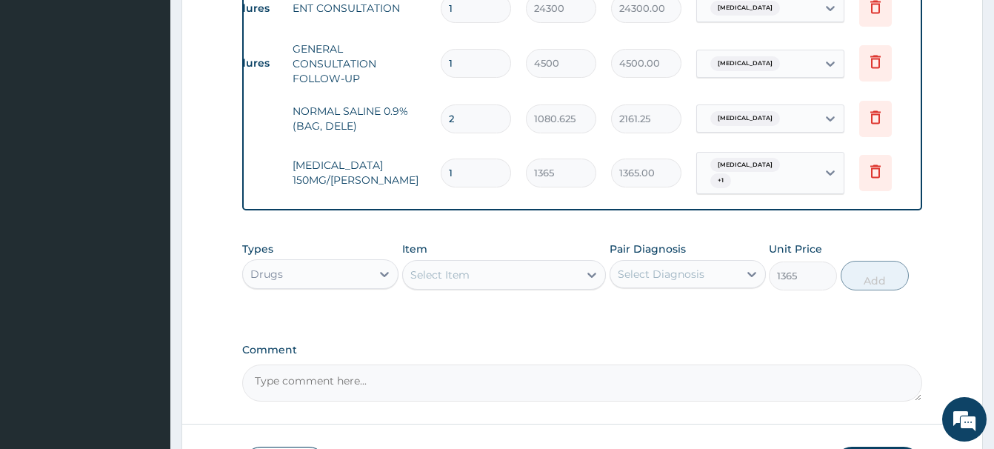
type input "0"
drag, startPoint x: 453, startPoint y: 171, endPoint x: 442, endPoint y: 173, distance: 11.3
click at [442, 173] on input "1" at bounding box center [476, 173] width 70 height 29
type input "6"
type input "8190.00"
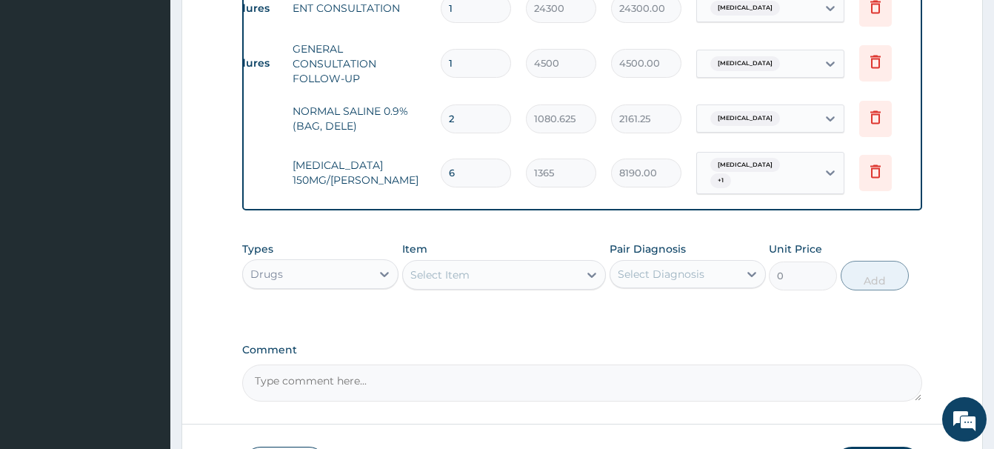
type input "6"
click at [448, 268] on div "Select Item" at bounding box center [440, 275] width 59 height 15
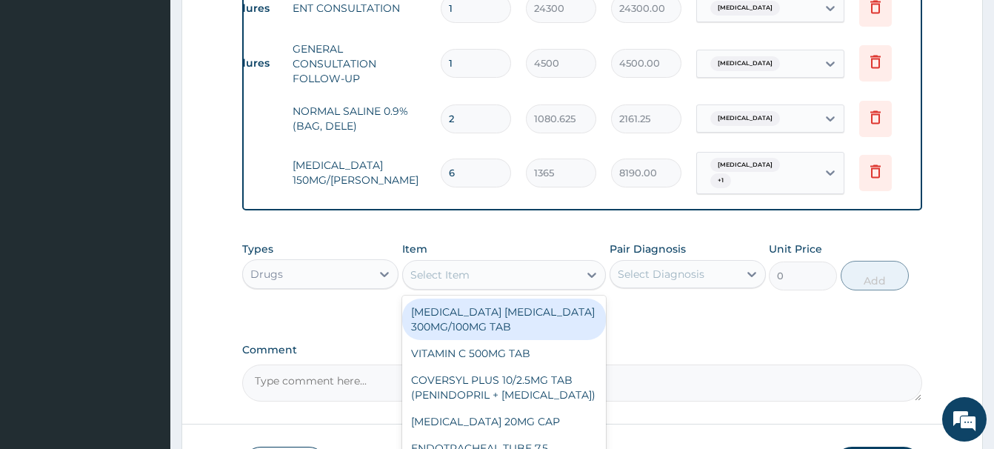
paste input "ARTESUNATE 120MG INJ (GREENLIFE)"
type input "ARTESUNATE 120MG INJ (GREENLIFE)"
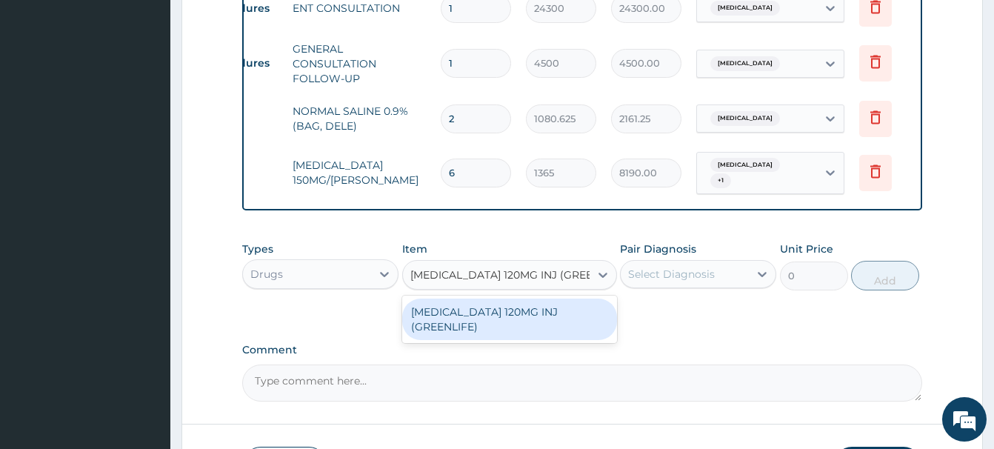
scroll to position [0, 19]
drag, startPoint x: 481, startPoint y: 317, endPoint x: 474, endPoint y: 302, distance: 16.6
click at [481, 316] on div "ARTESUNATE 120MG INJ (GREENLIFE)" at bounding box center [509, 319] width 215 height 41
type input "4160"
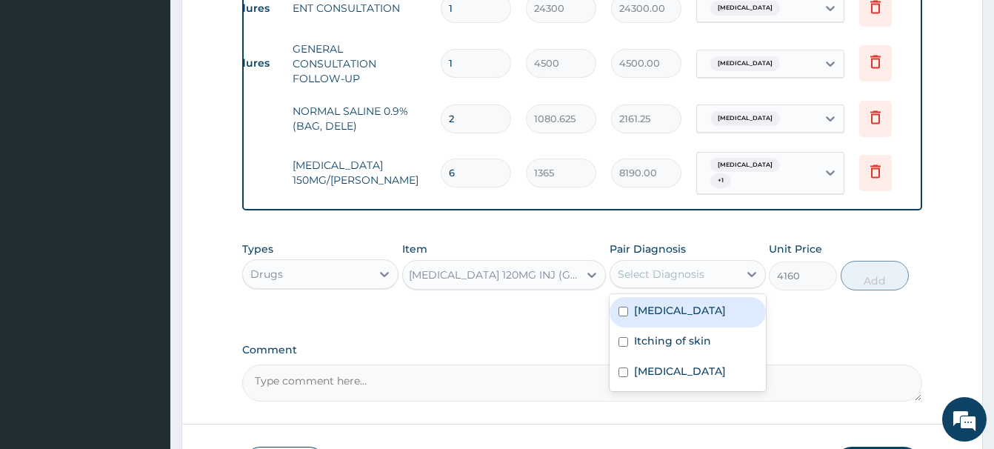
click at [674, 268] on div "Select Diagnosis" at bounding box center [661, 274] width 87 height 15
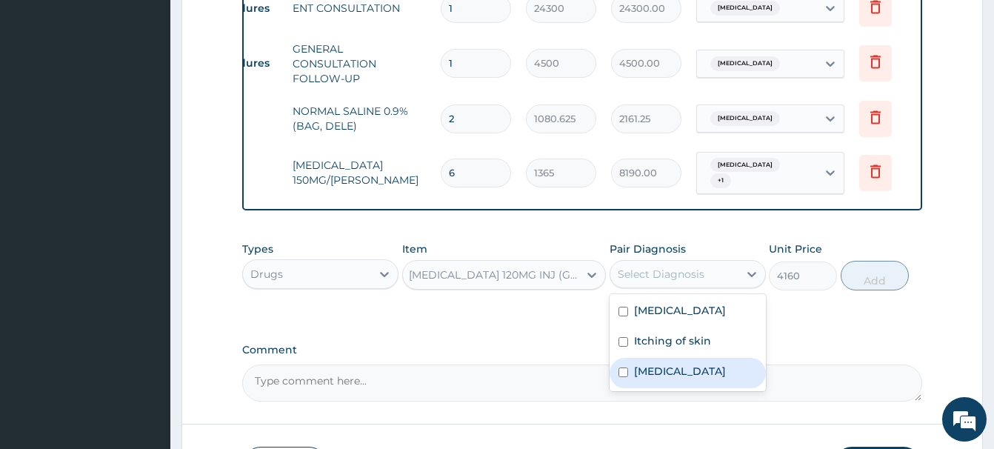
click at [658, 379] on label "Malaria" at bounding box center [680, 371] width 92 height 15
checkbox input "true"
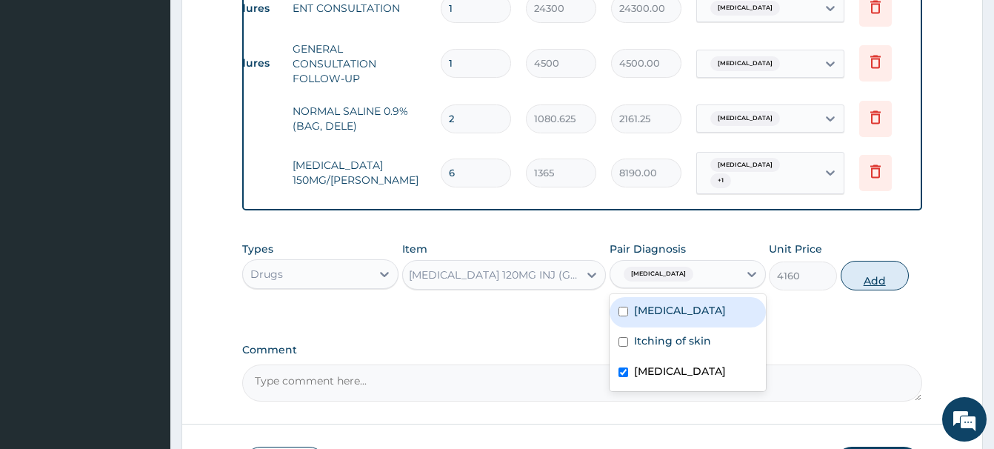
click at [880, 270] on button "Add" at bounding box center [875, 276] width 68 height 30
type input "0"
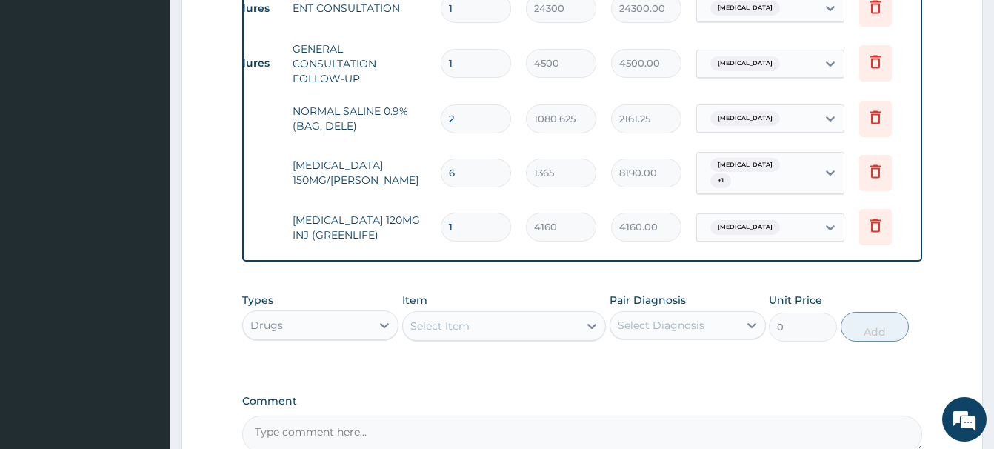
scroll to position [0, 0]
drag, startPoint x: 467, startPoint y: 215, endPoint x: 403, endPoint y: 245, distance: 70.6
click at [441, 242] on input "1" at bounding box center [476, 227] width 70 height 29
type input "3"
type input "12480.00"
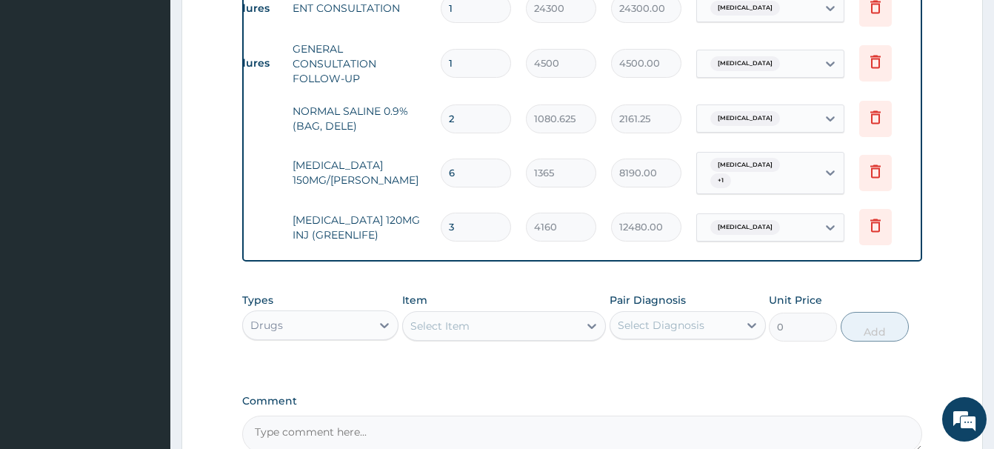
type input "3"
click at [447, 314] on div "Select Item" at bounding box center [491, 326] width 176 height 24
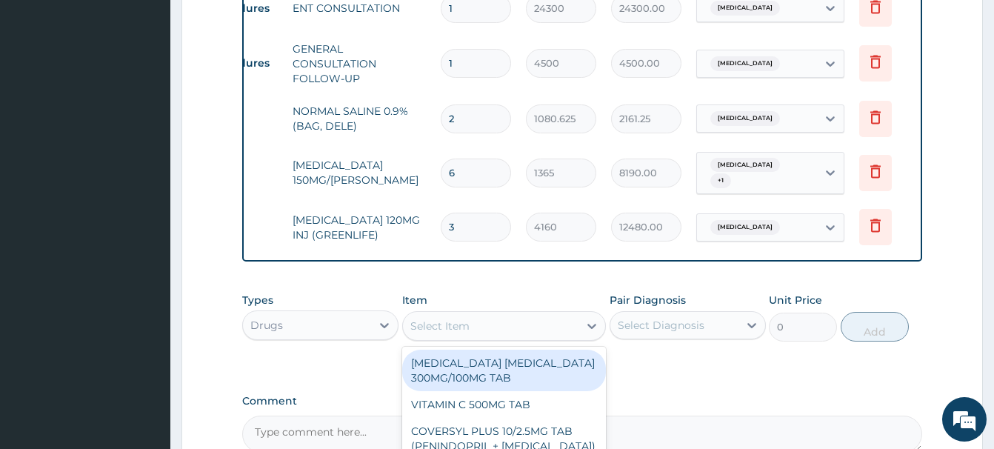
paste input "ARTESUNATE 60MG INJ (GREENLIFE)"
type input "ARTESUNATE 60MG INJ (GREENLIFE)"
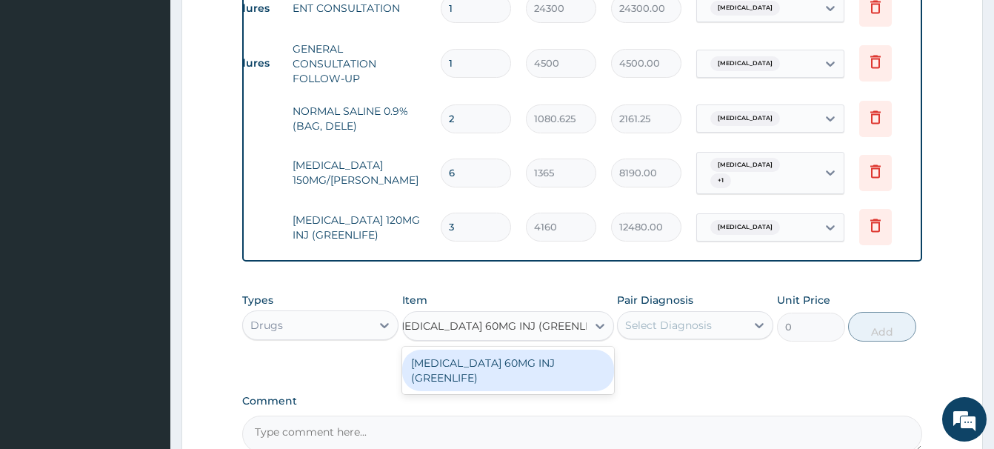
drag, startPoint x: 496, startPoint y: 361, endPoint x: 512, endPoint y: 354, distance: 17.6
click at [492, 359] on div "ARTESUNATE 60MG INJ (GREENLIFE)" at bounding box center [508, 370] width 212 height 41
type input "3120"
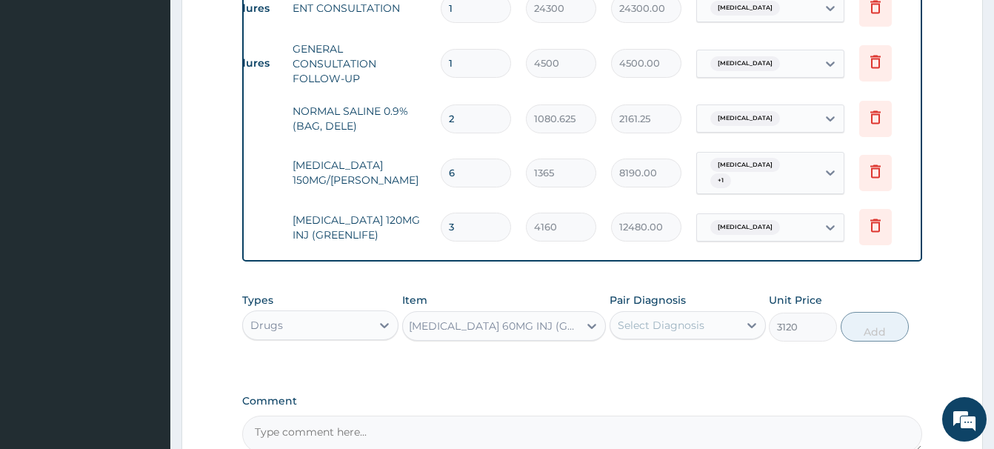
click at [643, 321] on div "Select Diagnosis" at bounding box center [661, 325] width 87 height 15
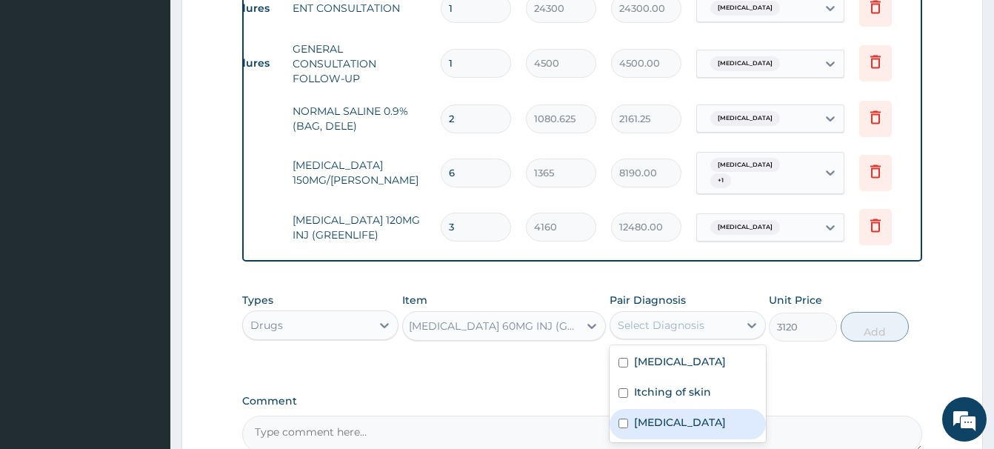
click at [687, 428] on div "Malaria" at bounding box center [688, 424] width 156 height 30
checkbox input "true"
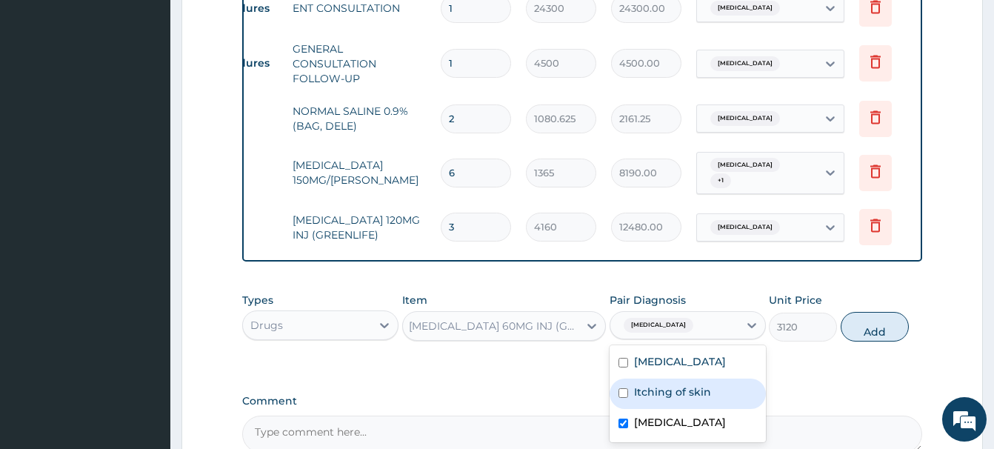
drag, startPoint x: 875, startPoint y: 320, endPoint x: 859, endPoint y: 315, distance: 17.1
click at [860, 316] on button "Add" at bounding box center [875, 327] width 68 height 30
type input "0"
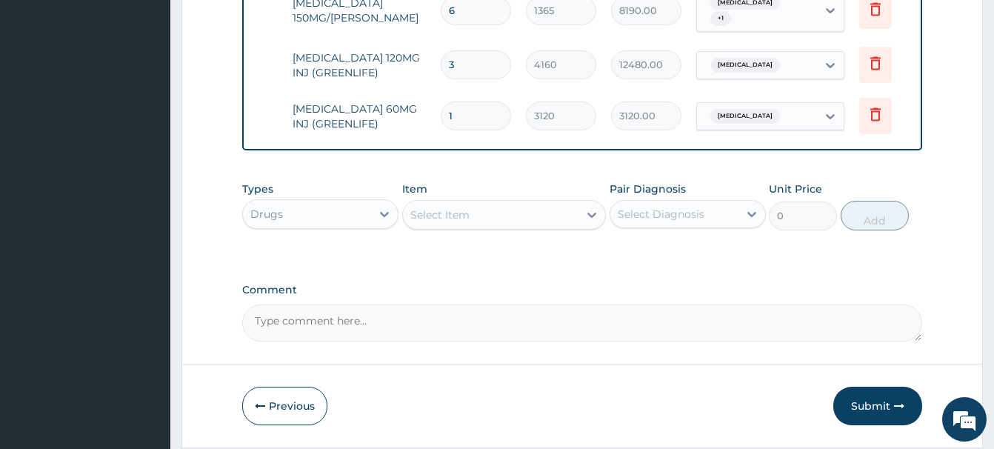
scroll to position [864, 0]
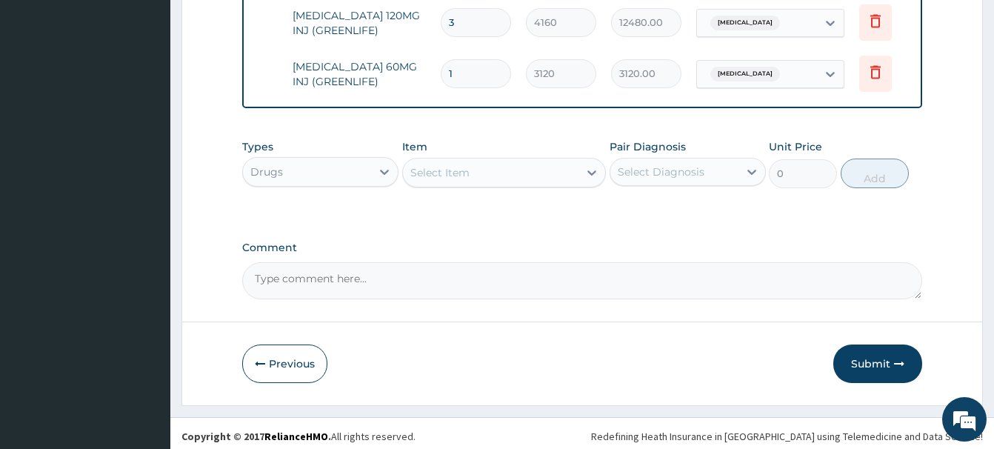
drag, startPoint x: 482, startPoint y: 62, endPoint x: 430, endPoint y: 92, distance: 60.1
click at [441, 88] on input "1" at bounding box center [476, 73] width 70 height 29
type input "3"
type input "9360.00"
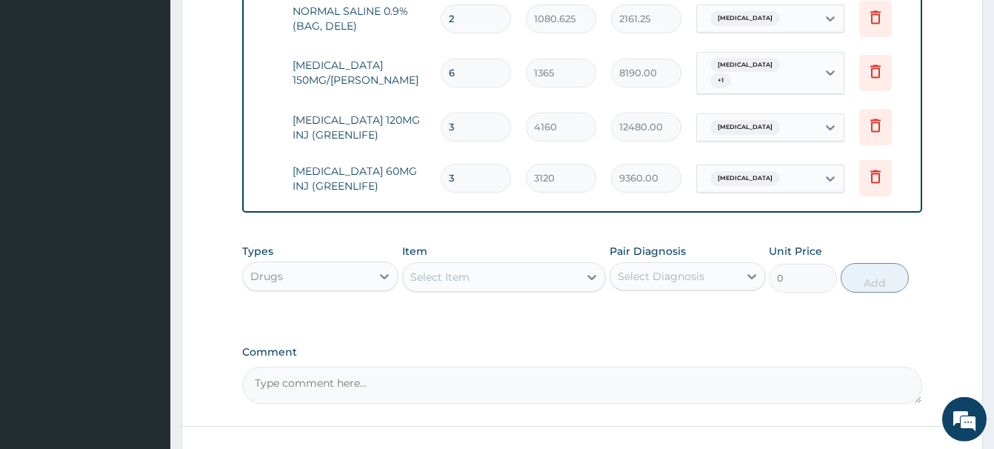
scroll to position [713, 0]
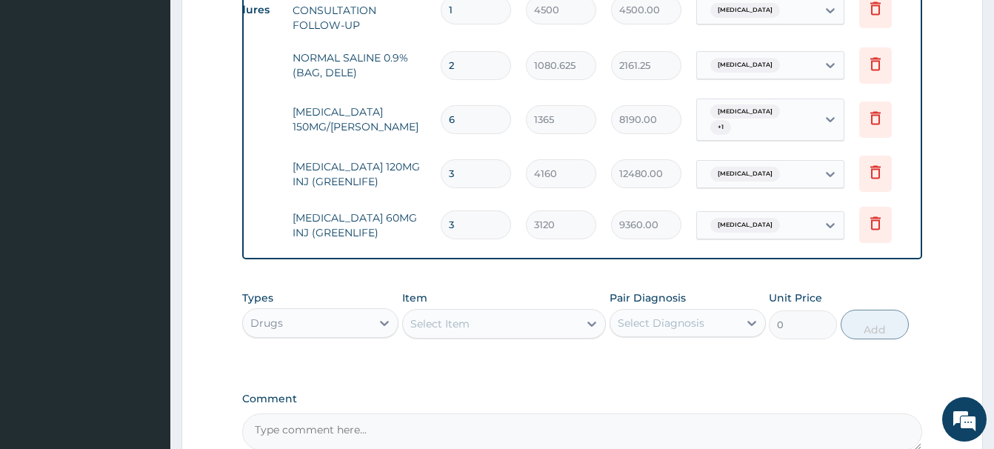
type input "3"
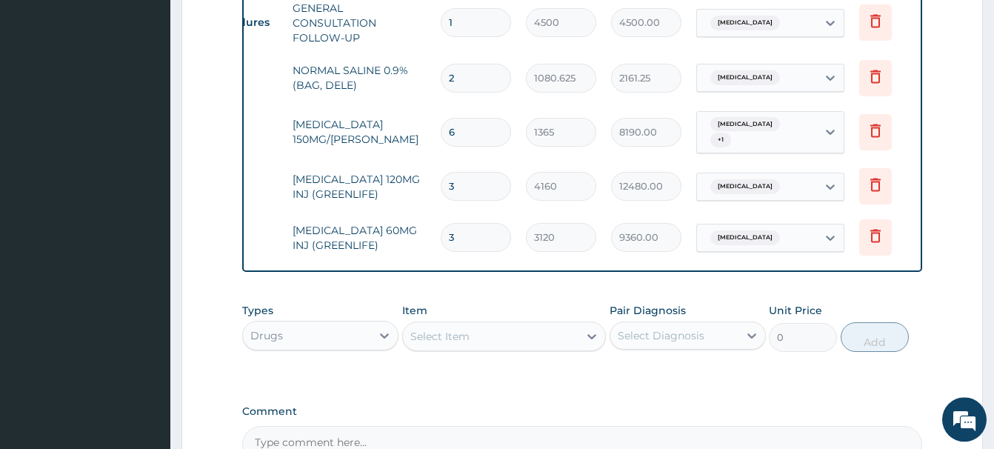
scroll to position [788, 0]
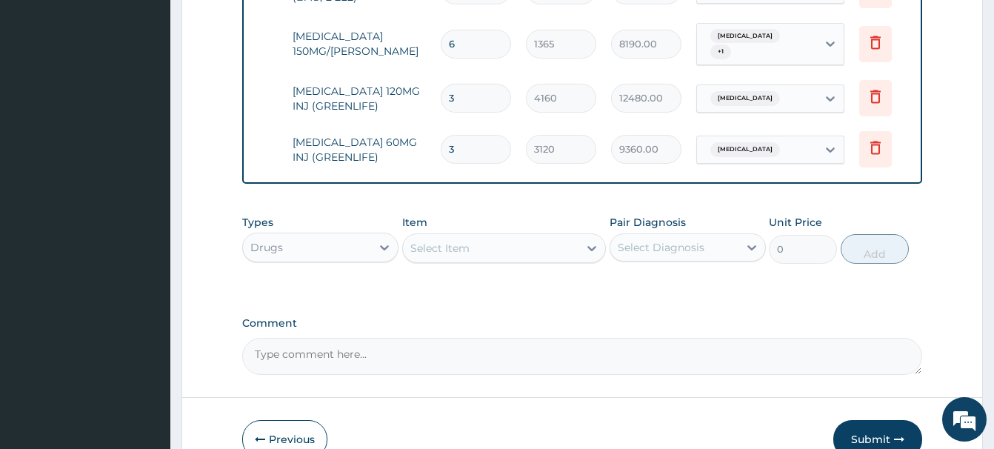
click at [423, 245] on div "Select Item" at bounding box center [440, 248] width 59 height 15
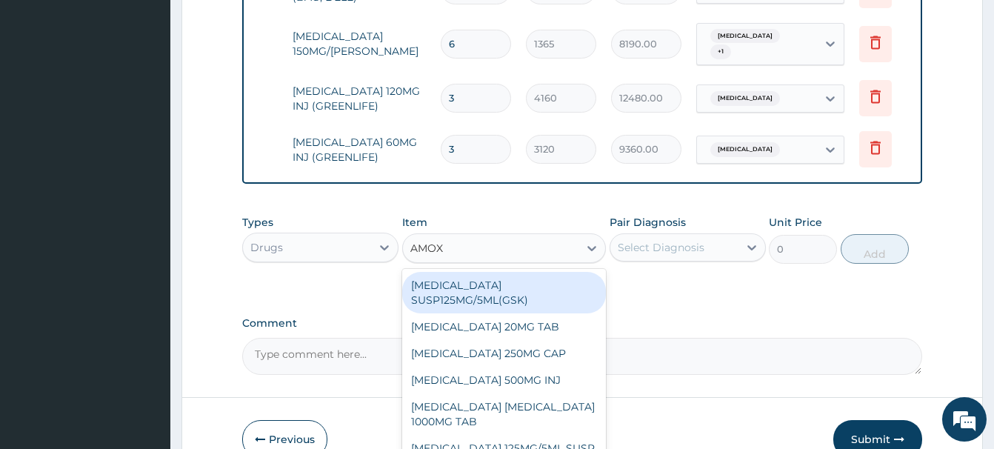
type input "AMOXI"
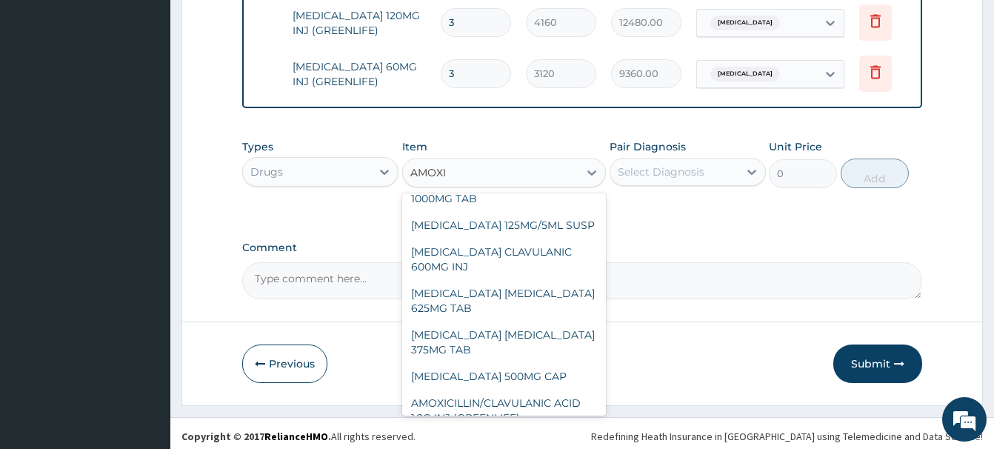
scroll to position [104, 0]
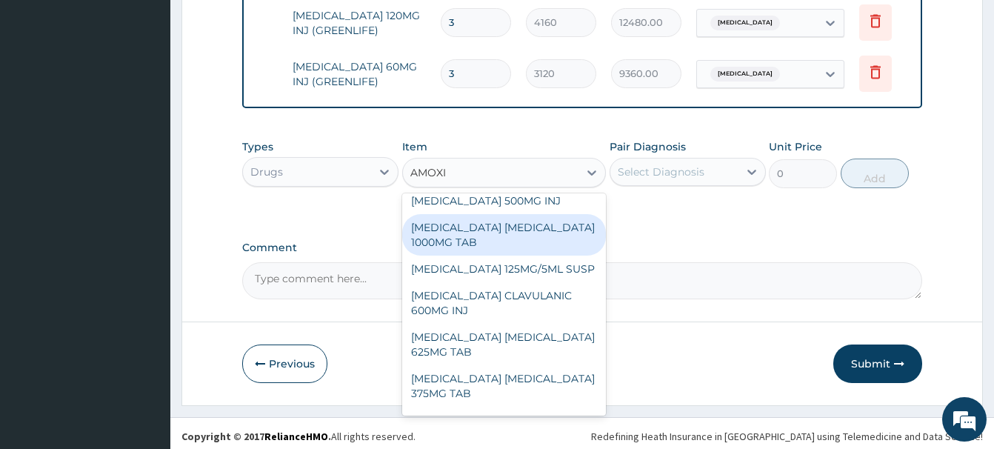
drag, startPoint x: 448, startPoint y: 235, endPoint x: 440, endPoint y: 229, distance: 9.5
click at [439, 229] on div "AMOXICILLIN CLAVULANIC ACID 1000MG TAB" at bounding box center [504, 234] width 204 height 41
type input "562.5025024414062"
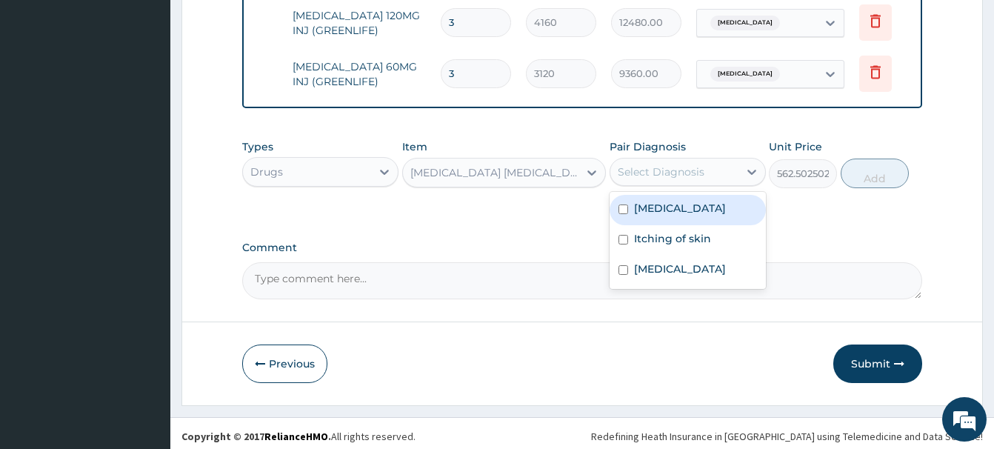
click at [675, 168] on div "Select Diagnosis" at bounding box center [661, 172] width 87 height 15
drag, startPoint x: 661, startPoint y: 213, endPoint x: 743, endPoint y: 193, distance: 84.8
click at [662, 213] on label "Bacterial infectious disease" at bounding box center [680, 208] width 92 height 15
checkbox input "true"
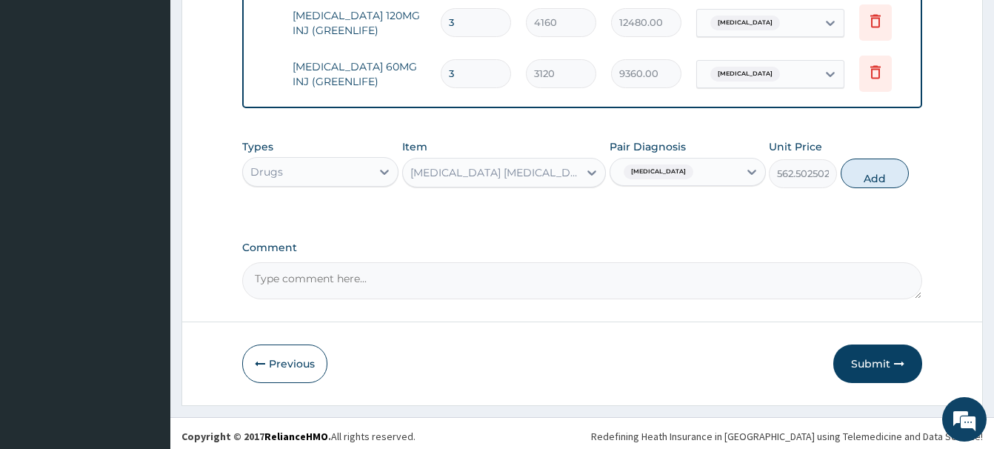
drag, startPoint x: 872, startPoint y: 160, endPoint x: 668, endPoint y: 207, distance: 209.2
click at [864, 162] on button "Add" at bounding box center [875, 174] width 68 height 30
type input "0"
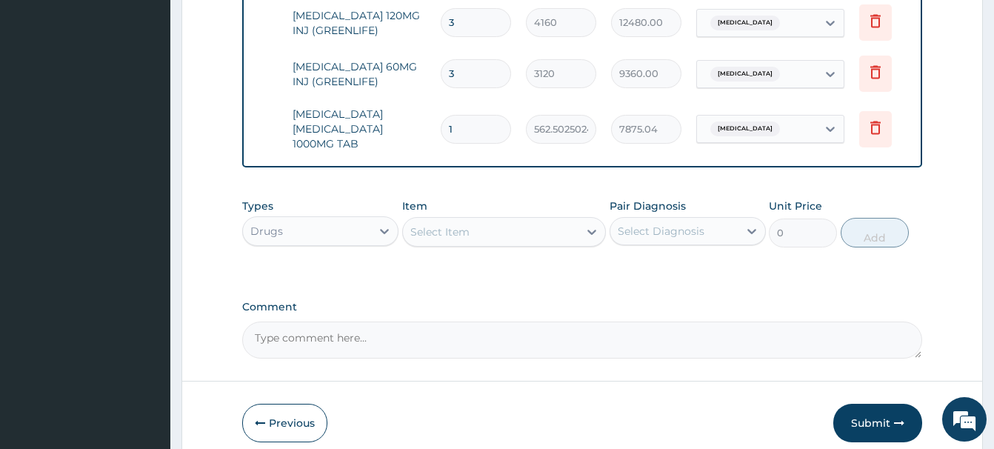
type input "14"
type input "7875.04"
type input "14"
click at [460, 228] on div "Select Item" at bounding box center [440, 232] width 59 height 15
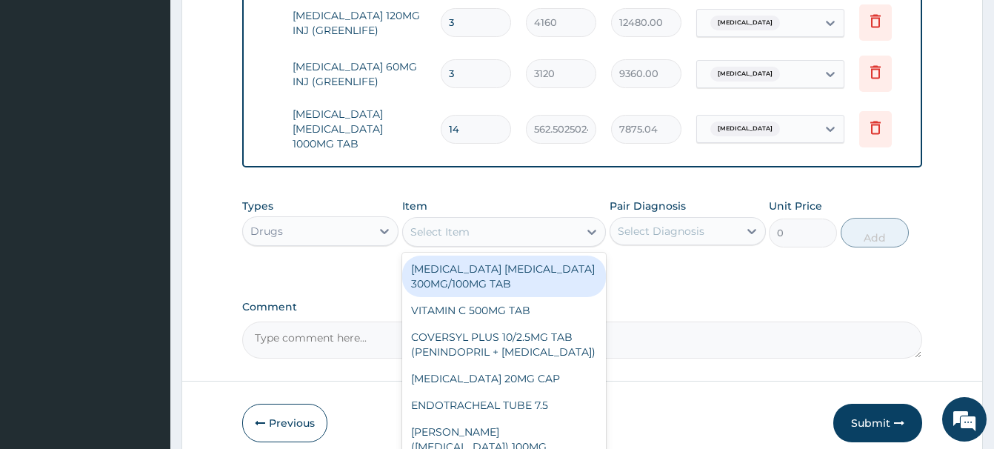
paste input "LEVOCETRIZINE HCL 5MG"
type input "LEVOCETRIZINE HCL 5MG"
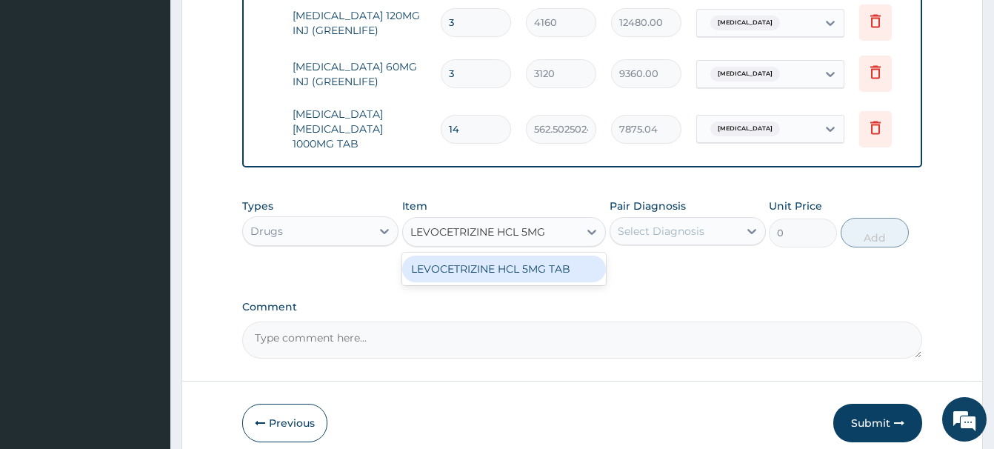
click at [510, 257] on div "LEVOCETRIZINE HCL 5MG TAB" at bounding box center [504, 269] width 204 height 27
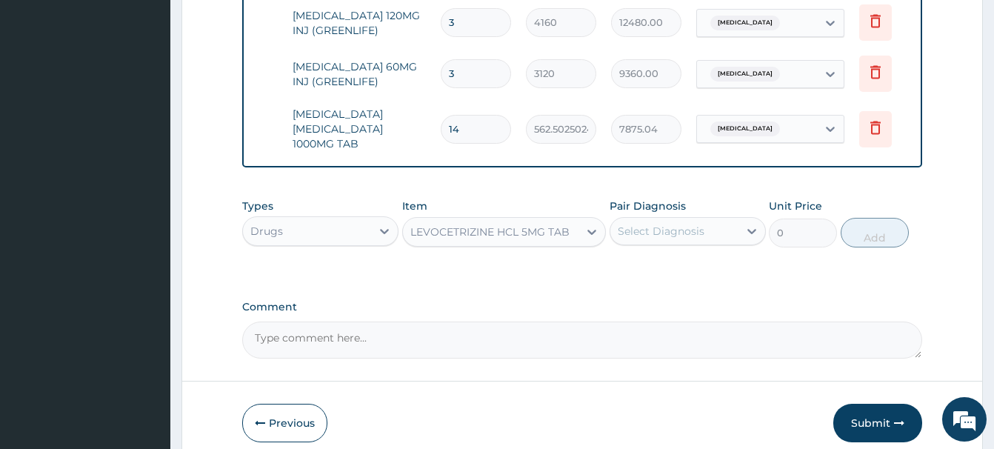
type input "81.65499877929688"
click at [646, 207] on label "Pair Diagnosis" at bounding box center [648, 206] width 76 height 15
click at [659, 224] on div "Select Diagnosis" at bounding box center [661, 231] width 87 height 15
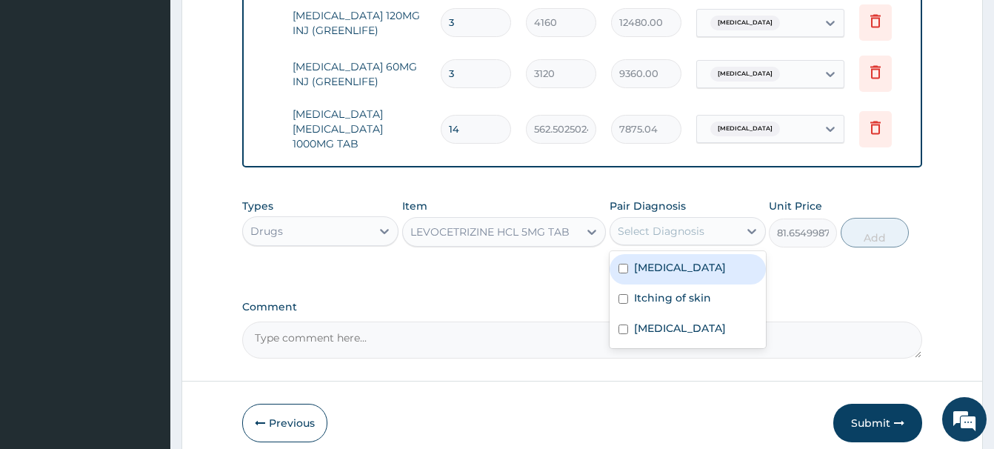
click at [654, 260] on label "Bacterial infectious disease" at bounding box center [680, 267] width 92 height 15
checkbox input "true"
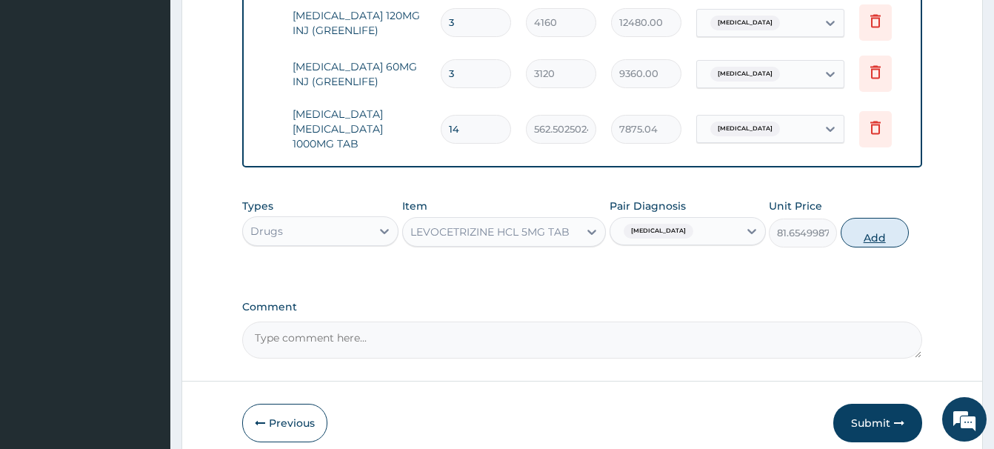
click at [864, 232] on button "Add" at bounding box center [875, 233] width 68 height 30
type input "0"
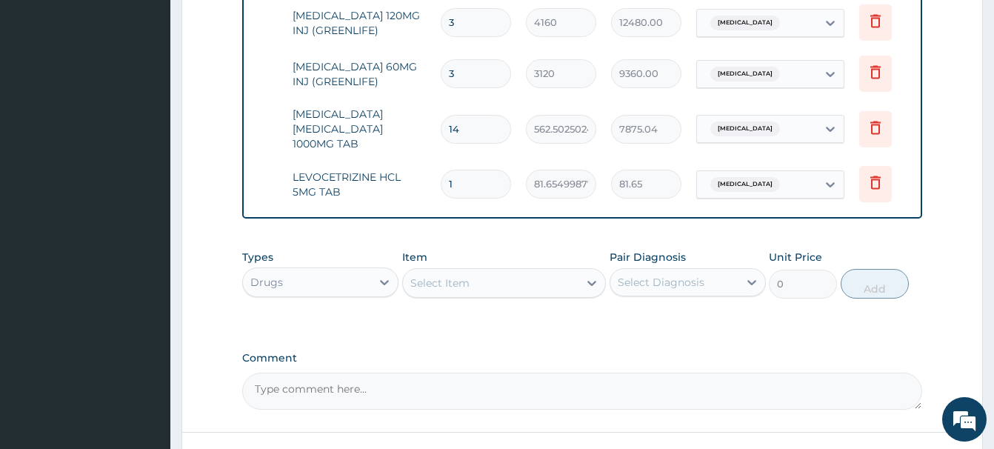
click at [469, 179] on input "1" at bounding box center [476, 184] width 70 height 29
type input "14"
type input "1143.17"
type input "14"
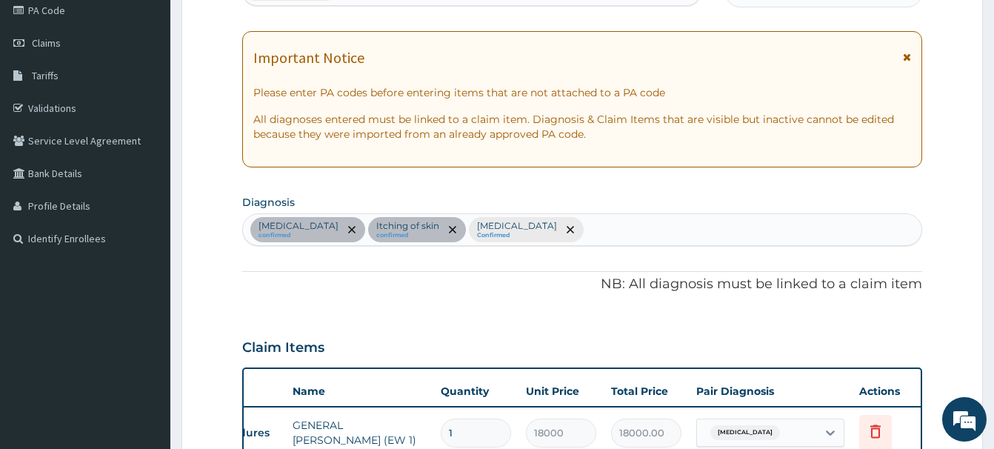
scroll to position [0, 0]
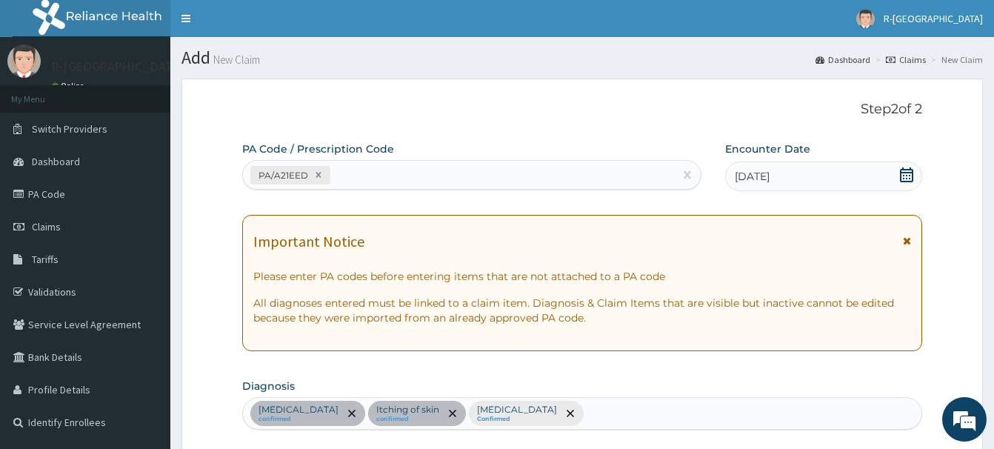
click at [363, 179] on div "PA/A21EED" at bounding box center [458, 175] width 431 height 24
click at [362, 173] on div "PA/A21EED" at bounding box center [458, 175] width 431 height 24
paste input "PA/5323BA"
type input "PA/5323BA"
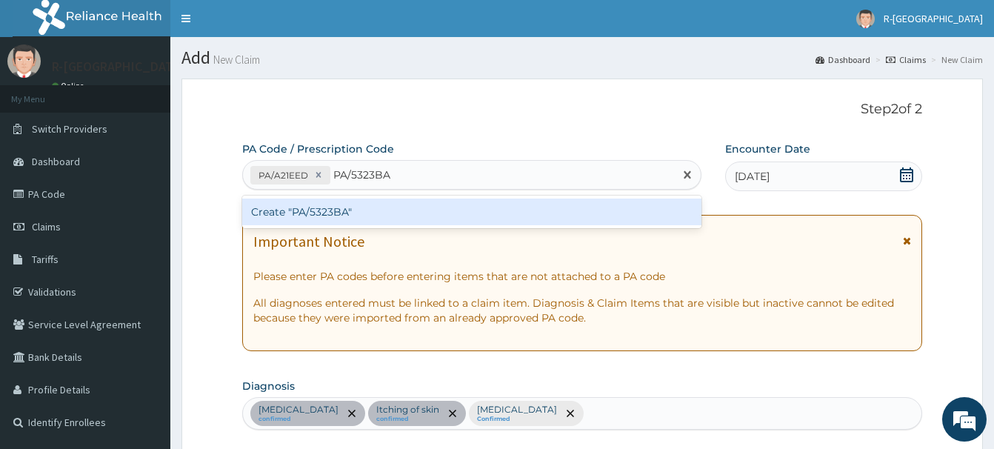
click at [336, 207] on div "Create "PA/5323BA"" at bounding box center [471, 212] width 459 height 27
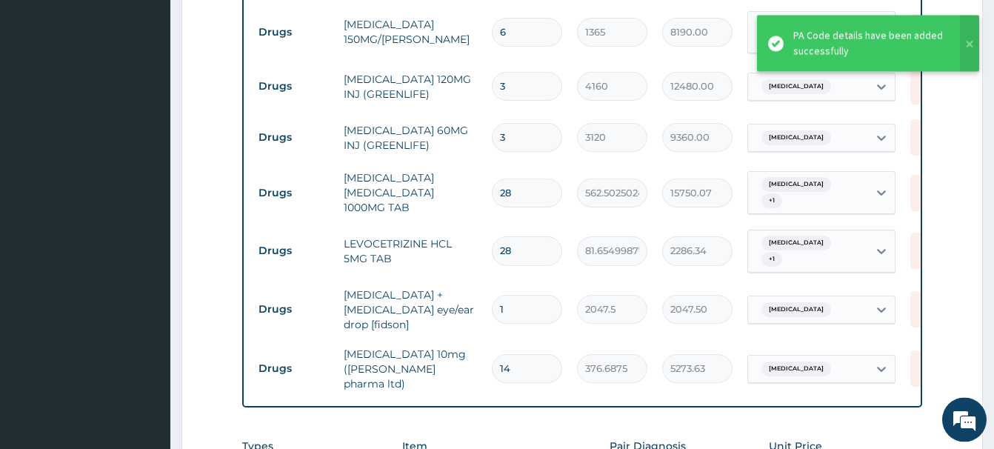
scroll to position [783, 0]
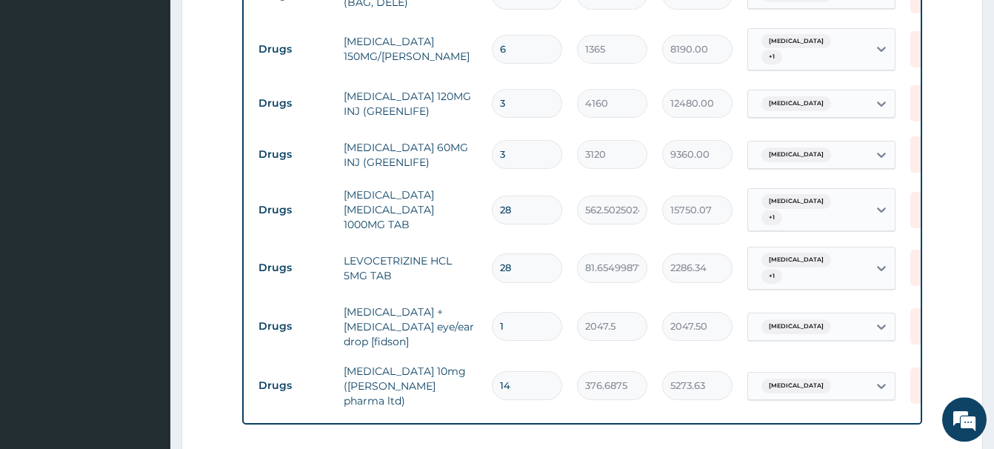
click at [492, 204] on input "28" at bounding box center [527, 210] width 70 height 29
type input "1"
type input "562.50"
type input "14"
type input "7875.04"
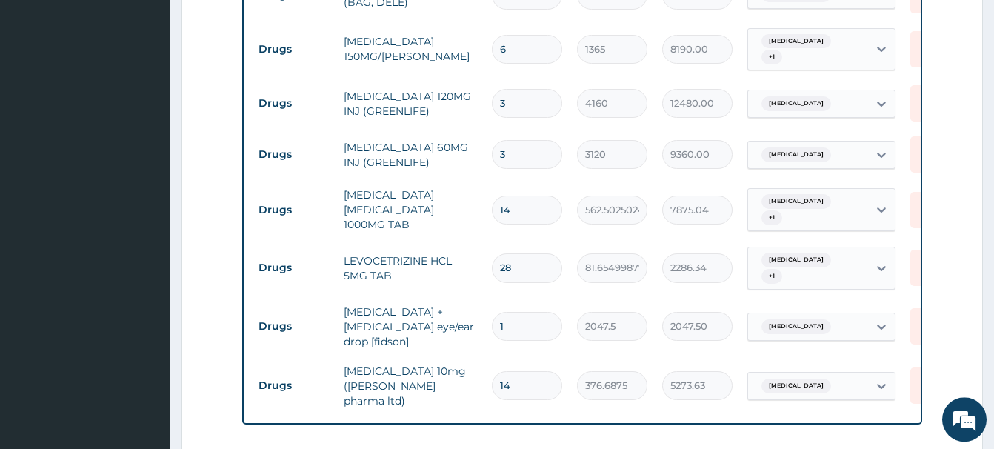
type input "14"
click at [492, 265] on input "28" at bounding box center [527, 267] width 70 height 29
type input "1"
type input "81.65"
type input "14"
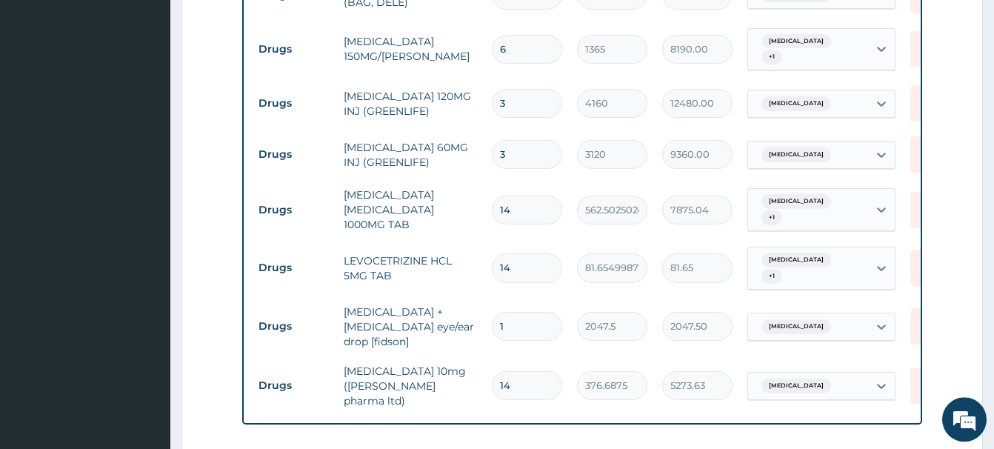
type input "1143.17"
type input "14"
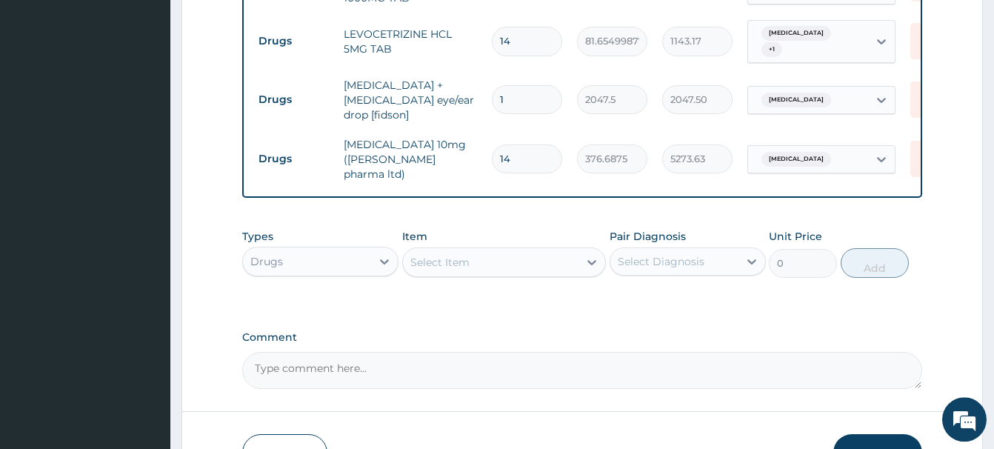
click at [448, 255] on div "Select Item" at bounding box center [440, 262] width 59 height 15
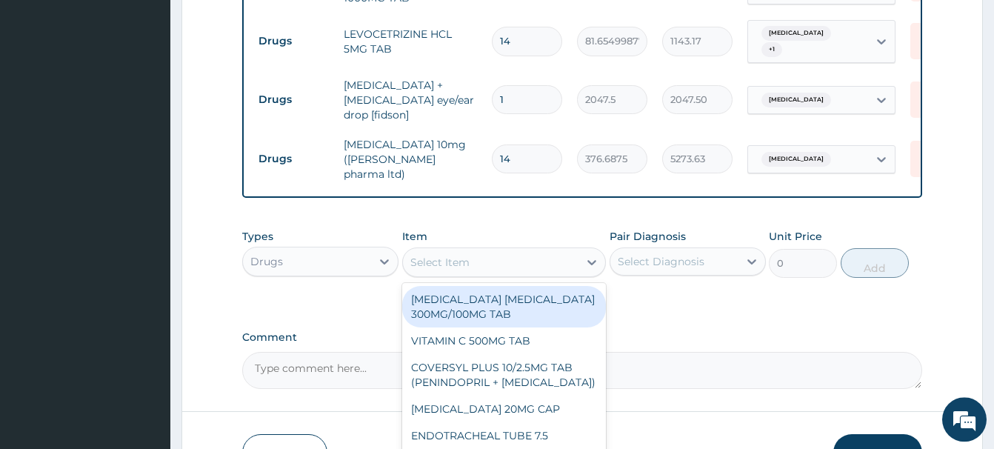
paste input "VITAMIN B COMPLEX SYRUP_"
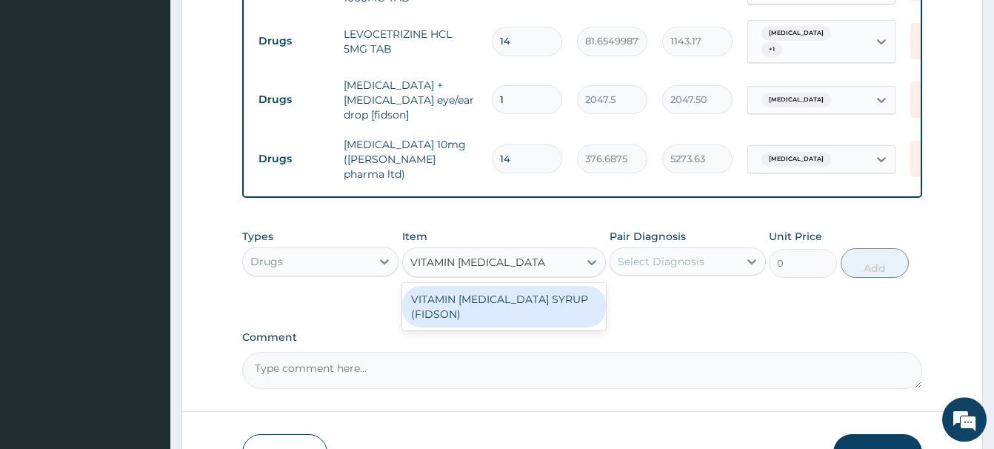
type input "VITAMIN B COMPLEX SY"
drag, startPoint x: 544, startPoint y: 289, endPoint x: 623, endPoint y: 296, distance: 79.6
click at [549, 289] on div "VITAMIN B COMPLEX SYRUP (FIDSON)" at bounding box center [504, 306] width 204 height 41
type input "1102.5"
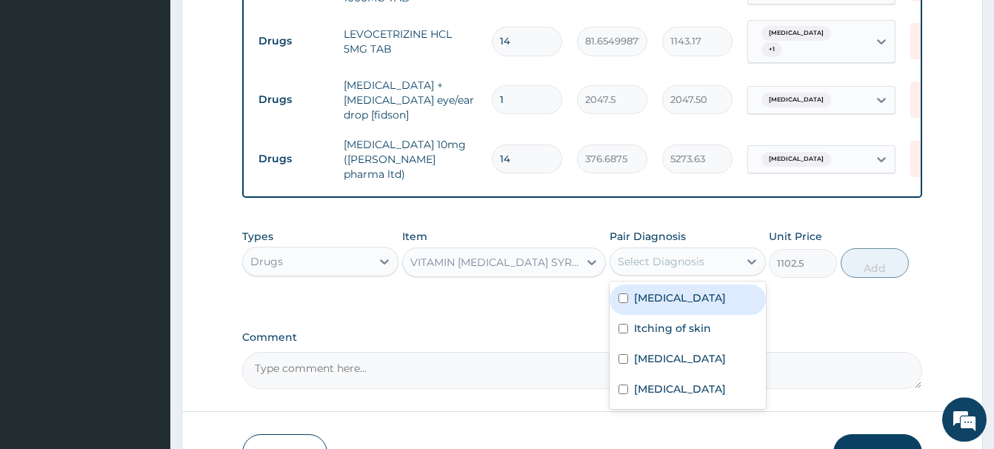
click at [690, 254] on div "Select Diagnosis" at bounding box center [661, 261] width 87 height 15
click at [664, 295] on label "Bacterial infectious disease" at bounding box center [680, 297] width 92 height 15
checkbox input "true"
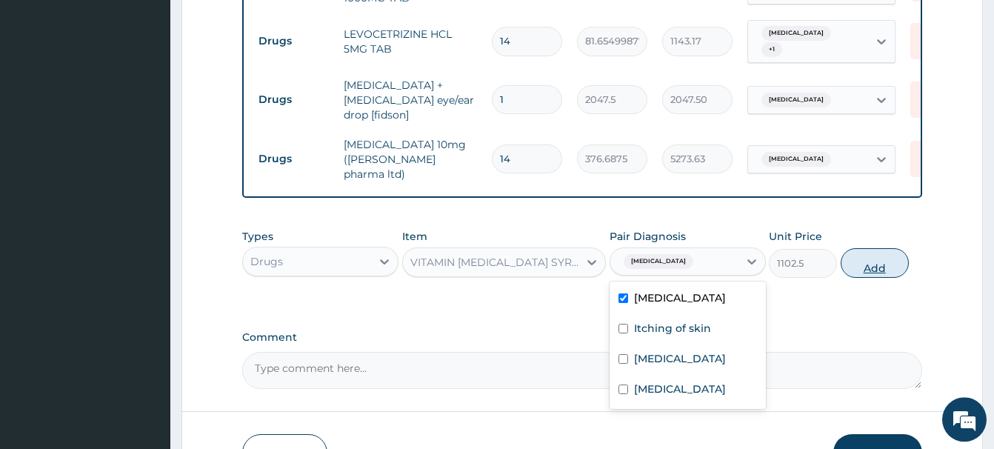
click at [877, 248] on button "Add" at bounding box center [875, 263] width 68 height 30
type input "0"
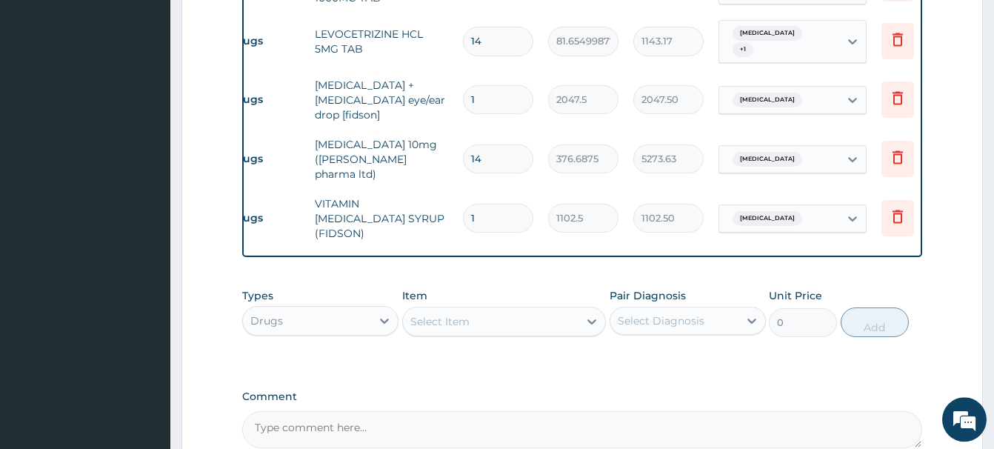
scroll to position [0, 54]
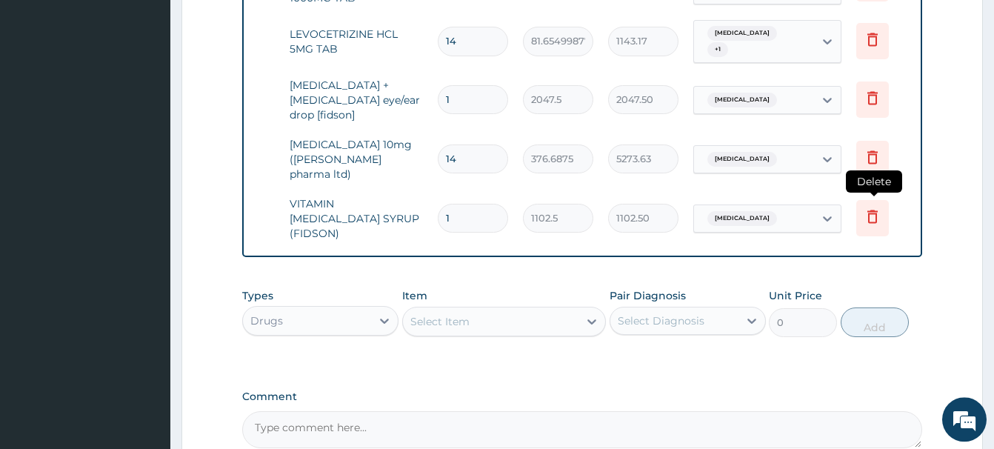
click at [877, 210] on icon at bounding box center [873, 216] width 10 height 13
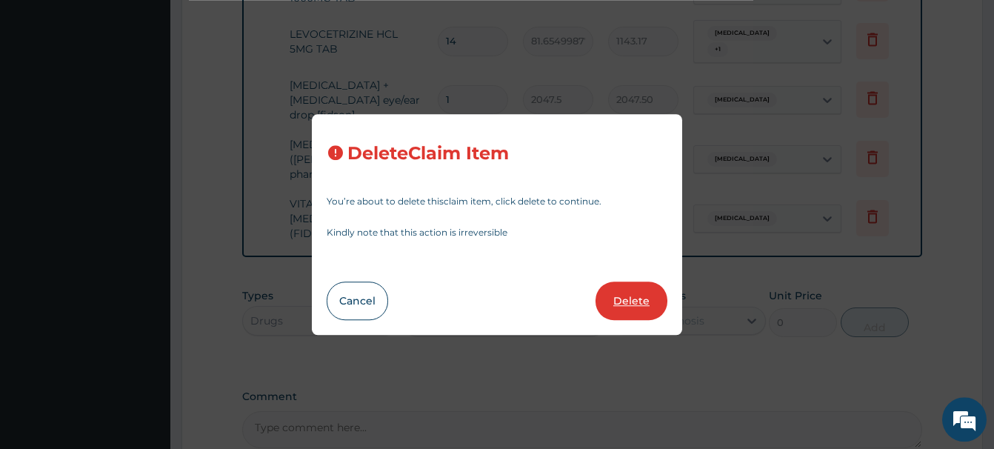
click at [625, 300] on button "Delete" at bounding box center [632, 301] width 72 height 39
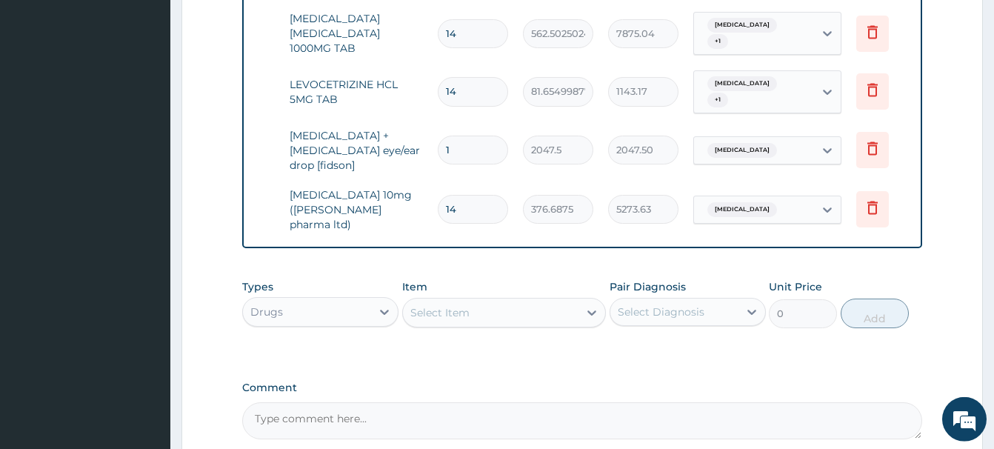
scroll to position [1010, 0]
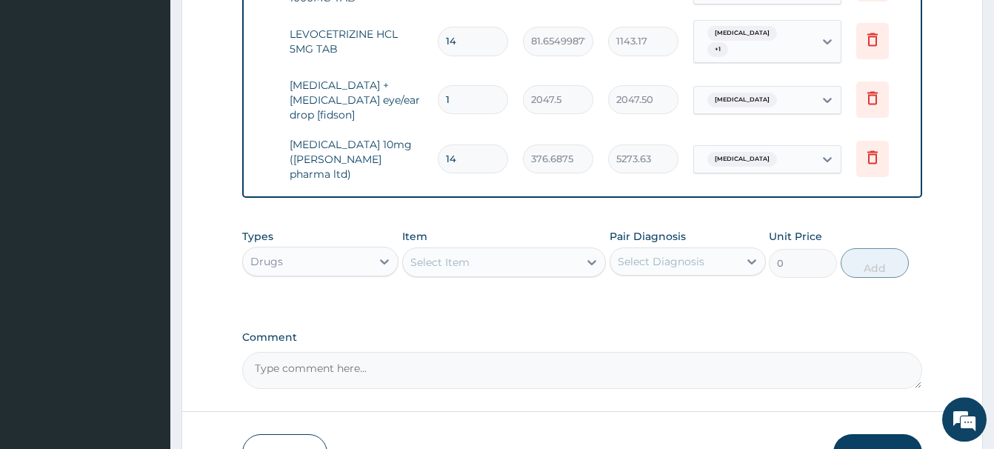
click at [420, 255] on div "Select Item" at bounding box center [440, 262] width 59 height 15
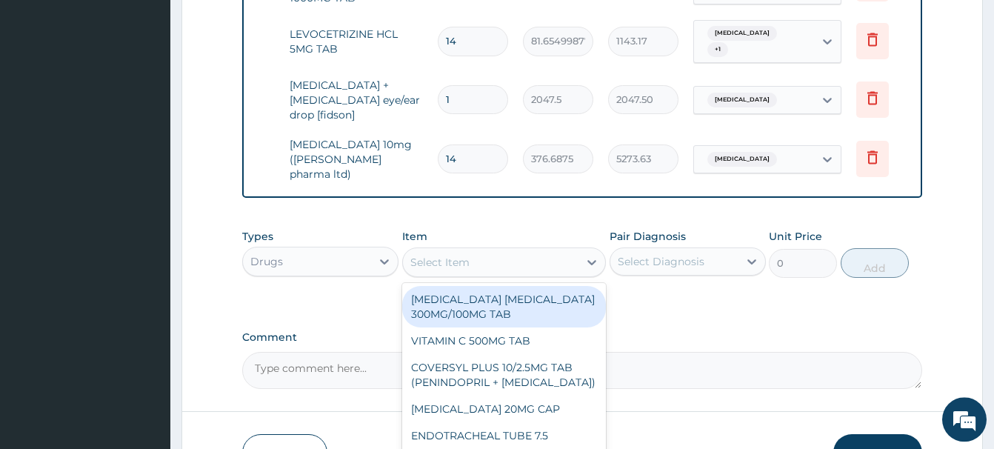
paste input "CANNULAR PIN"
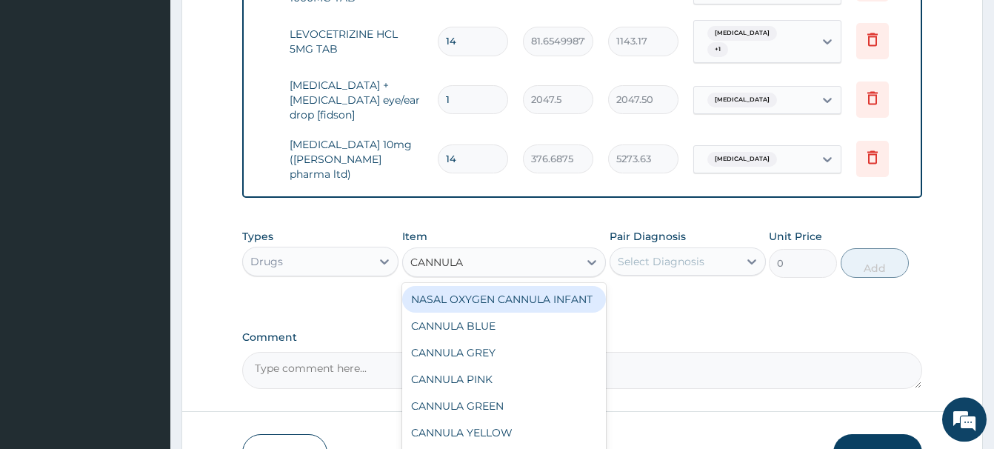
type input "CANNUL"
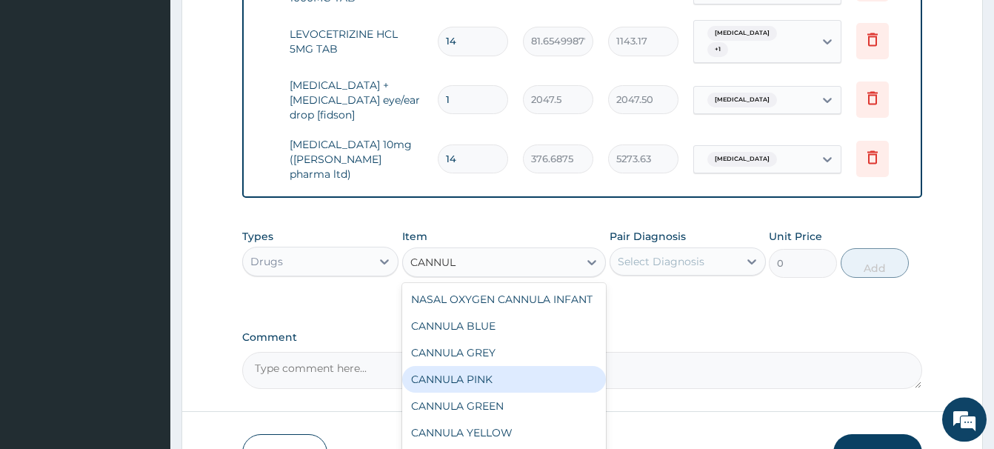
drag, startPoint x: 494, startPoint y: 370, endPoint x: 485, endPoint y: 356, distance: 16.5
click at [485, 366] on div "CANNULA PINK" at bounding box center [504, 379] width 204 height 27
type input "437.5"
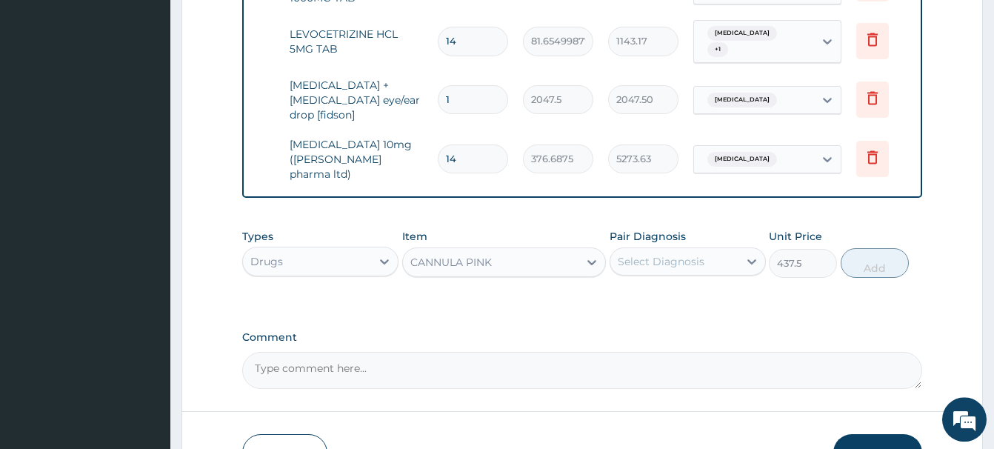
click at [657, 255] on div "Select Diagnosis" at bounding box center [675, 262] width 128 height 24
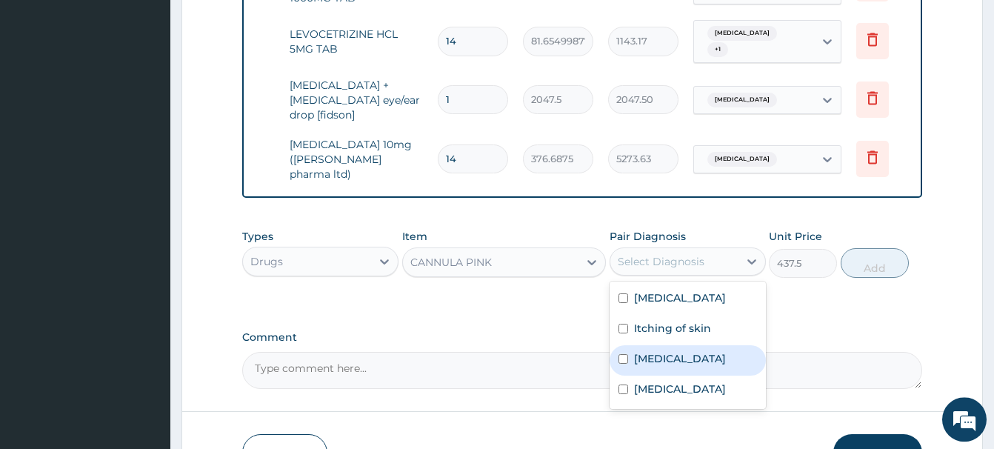
click at [662, 358] on label "Malaria" at bounding box center [680, 358] width 92 height 15
checkbox input "true"
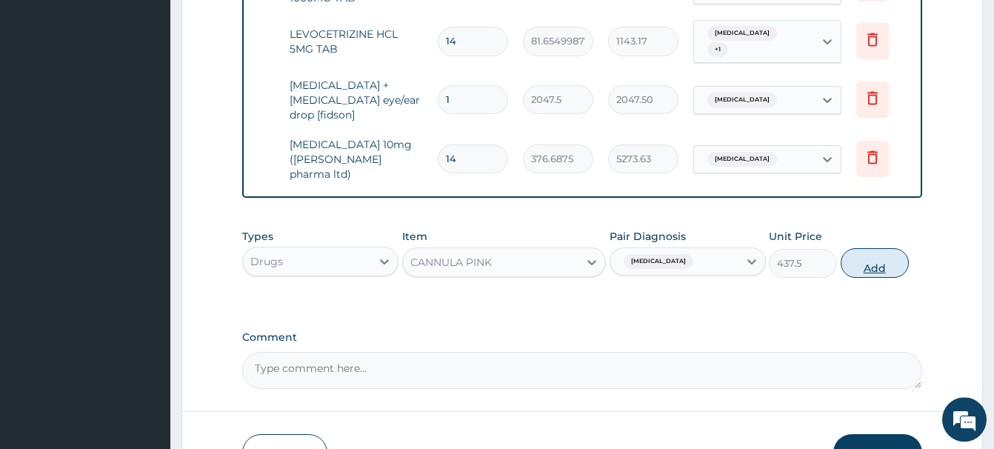
click at [877, 249] on button "Add" at bounding box center [875, 263] width 68 height 30
type input "0"
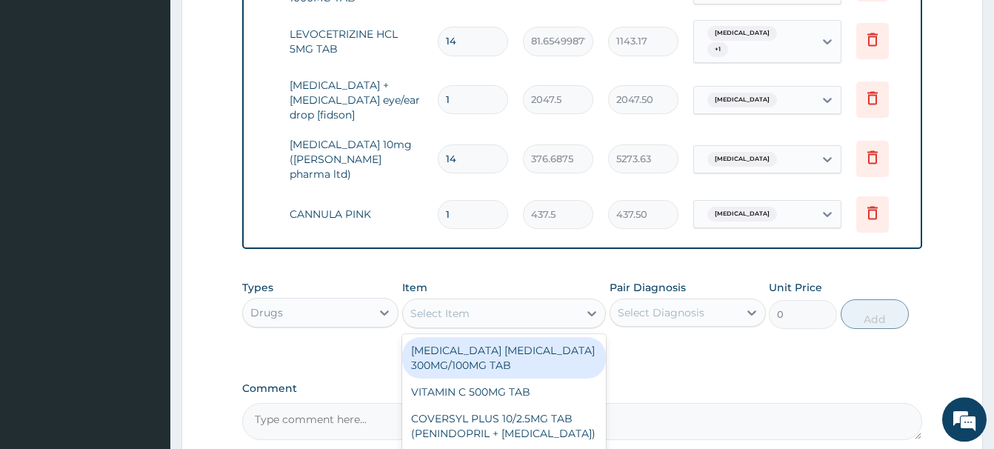
click at [424, 307] on div "Select Item" at bounding box center [491, 314] width 176 height 24
paste input "EXAMINATION GLO"
type input "EXAMINATION GLO"
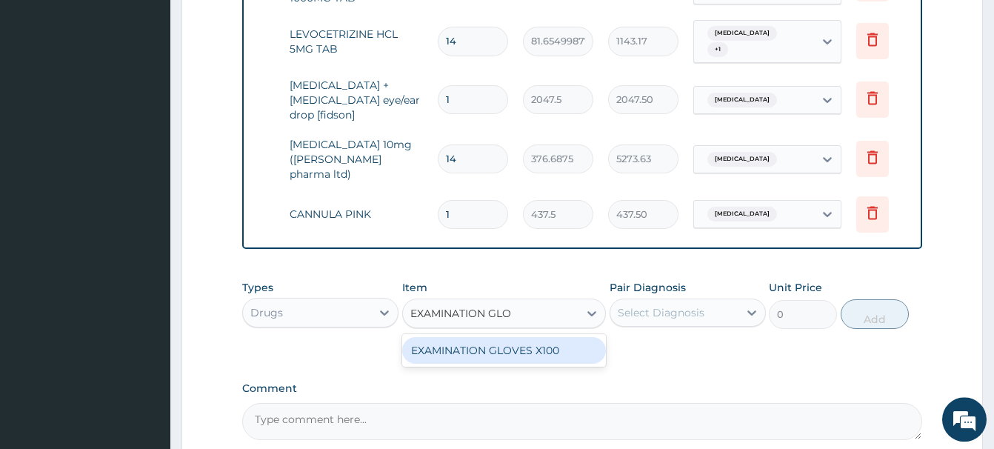
drag, startPoint x: 509, startPoint y: 336, endPoint x: 522, endPoint y: 325, distance: 17.3
click at [511, 337] on div "EXAMINATION GLOVES X100" at bounding box center [504, 350] width 204 height 27
type input "87.5"
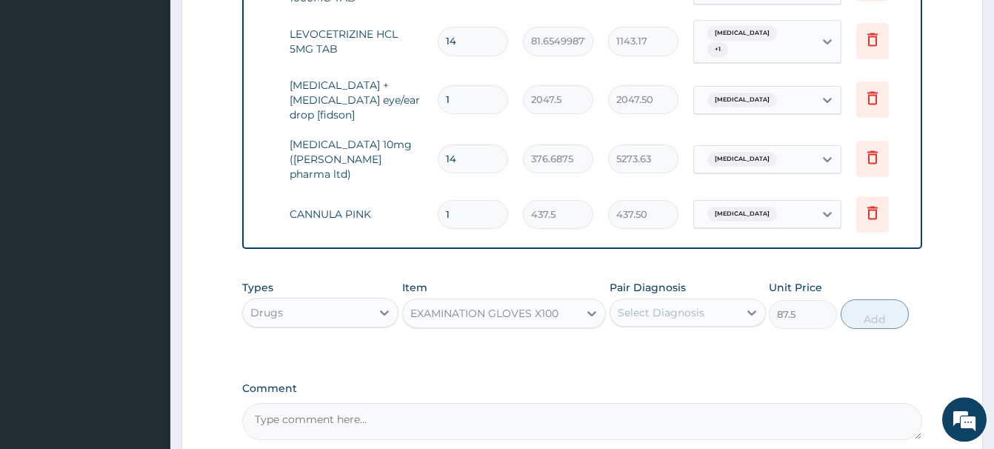
drag, startPoint x: 645, startPoint y: 299, endPoint x: 652, endPoint y: 299, distance: 7.4
click at [646, 305] on div "Select Diagnosis" at bounding box center [661, 312] width 87 height 15
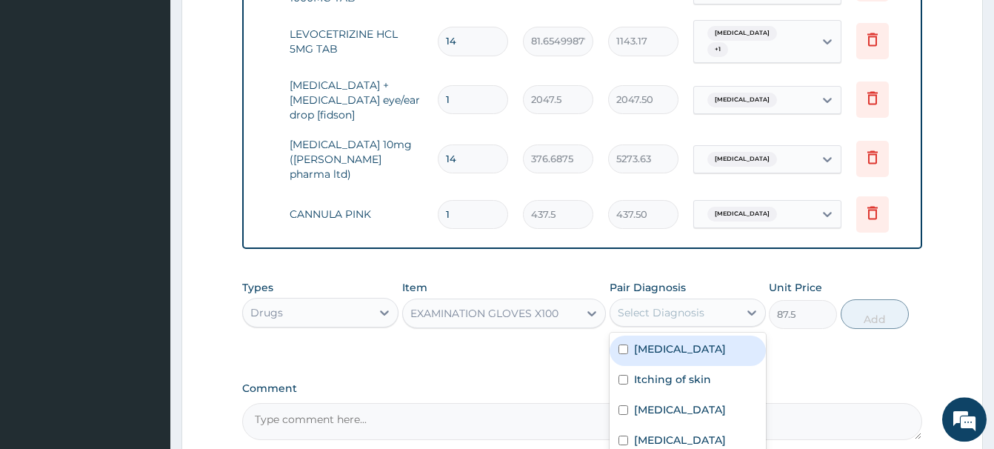
click at [696, 345] on label "Bacterial infectious disease" at bounding box center [680, 349] width 92 height 15
checkbox input "true"
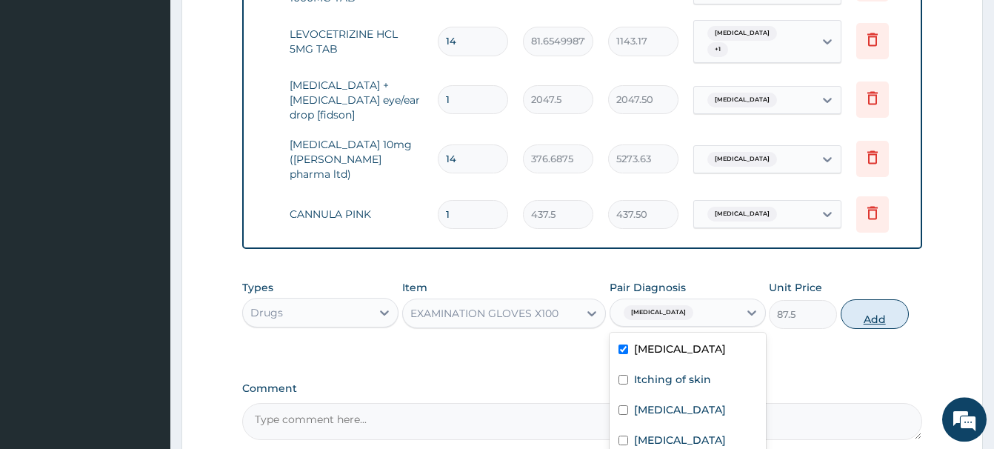
click at [889, 308] on button "Add" at bounding box center [875, 314] width 68 height 30
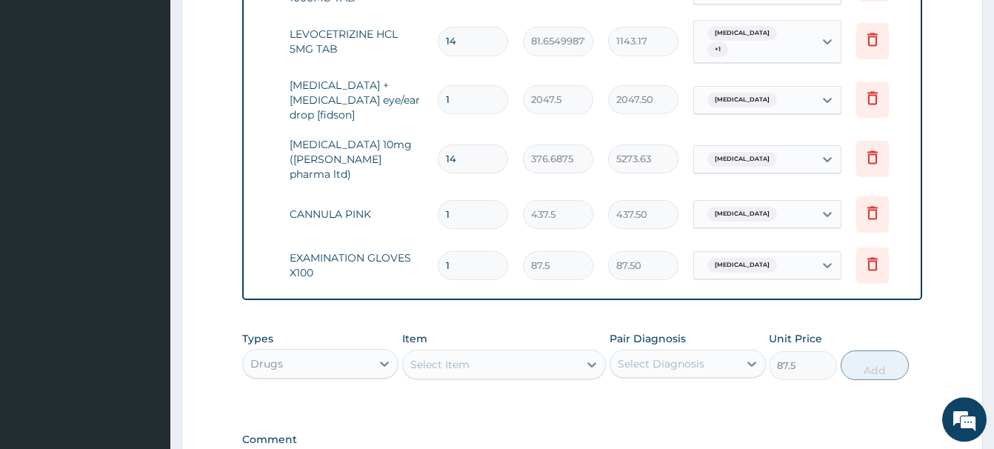
type input "0"
drag, startPoint x: 470, startPoint y: 247, endPoint x: 413, endPoint y: 260, distance: 58.6
click at [438, 260] on input "1" at bounding box center [473, 265] width 70 height 29
type input "5"
type input "437.50"
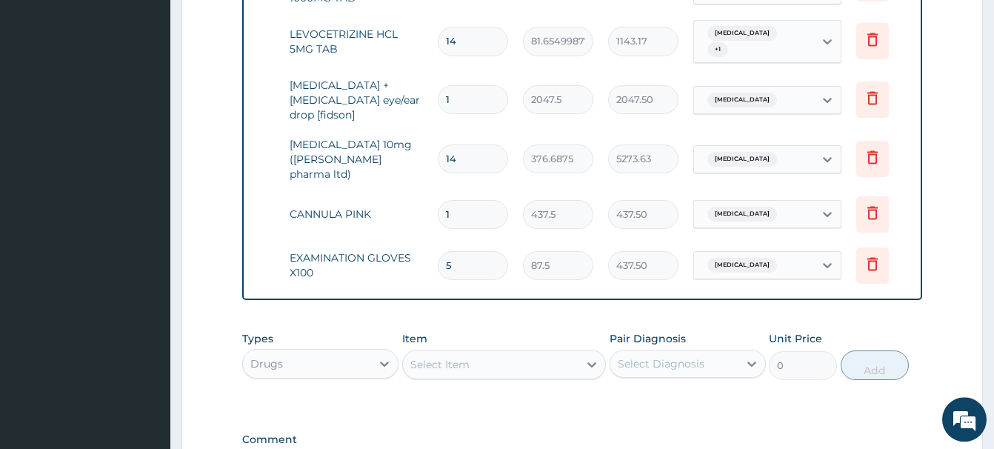
type input "0.00"
type input "3"
type input "262.50"
type input "30"
type input "2625.00"
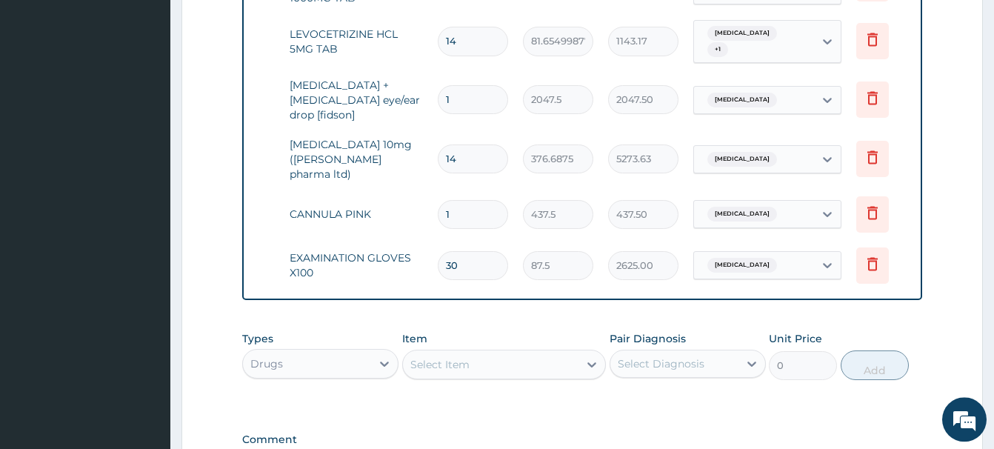
type input "30"
click at [425, 357] on div "Select Item" at bounding box center [440, 364] width 59 height 15
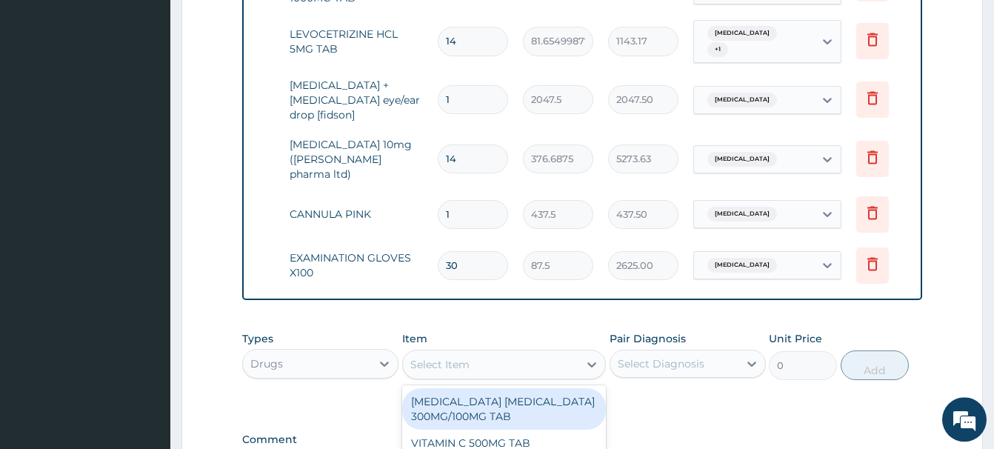
paste input "NEEDLE & SYRINGE 5M"
type input "NEEDLE & SYRINGE 5M"
drag, startPoint x: 510, startPoint y: 393, endPoint x: 645, endPoint y: 356, distance: 140.6
click at [515, 390] on div "NEEDLE & SYRINGE 5ML (HMA MEDICAL LTD)" at bounding box center [504, 408] width 204 height 41
type input "192.5"
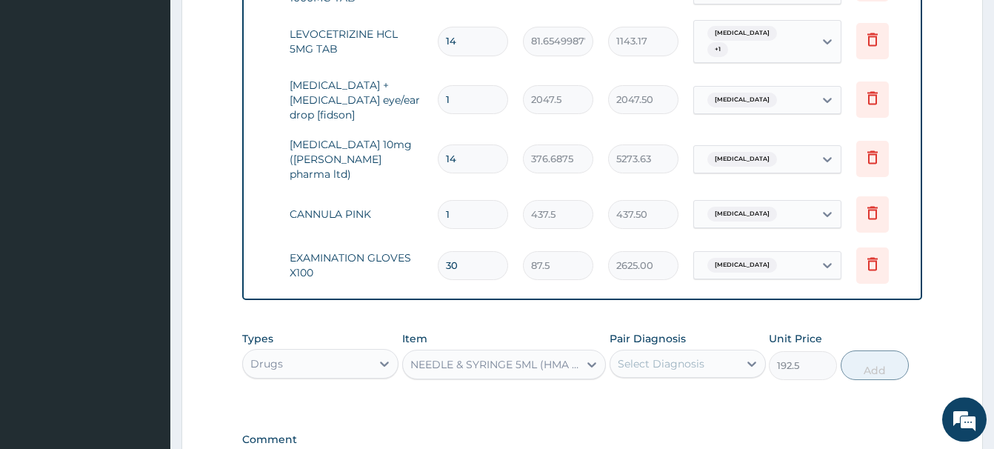
click at [681, 356] on div "Select Diagnosis" at bounding box center [661, 363] width 87 height 15
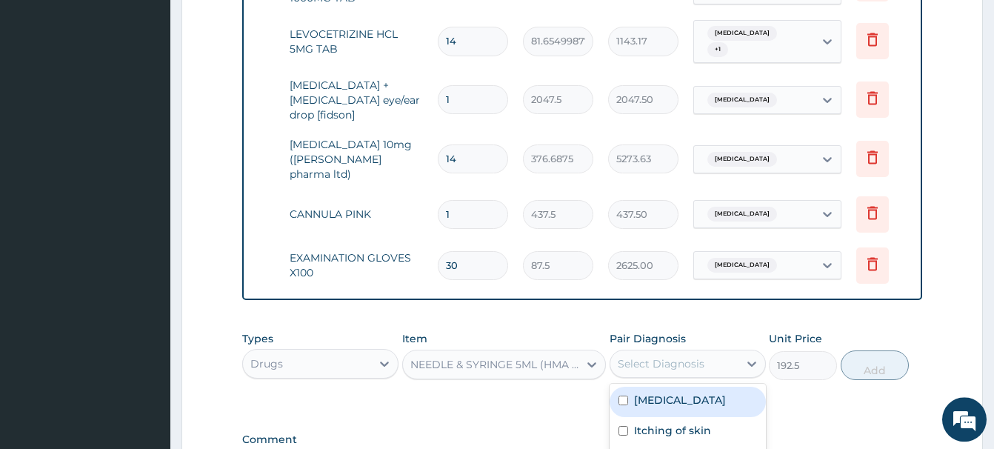
click at [676, 394] on label "Bacterial infectious disease" at bounding box center [680, 400] width 92 height 15
checkbox input "true"
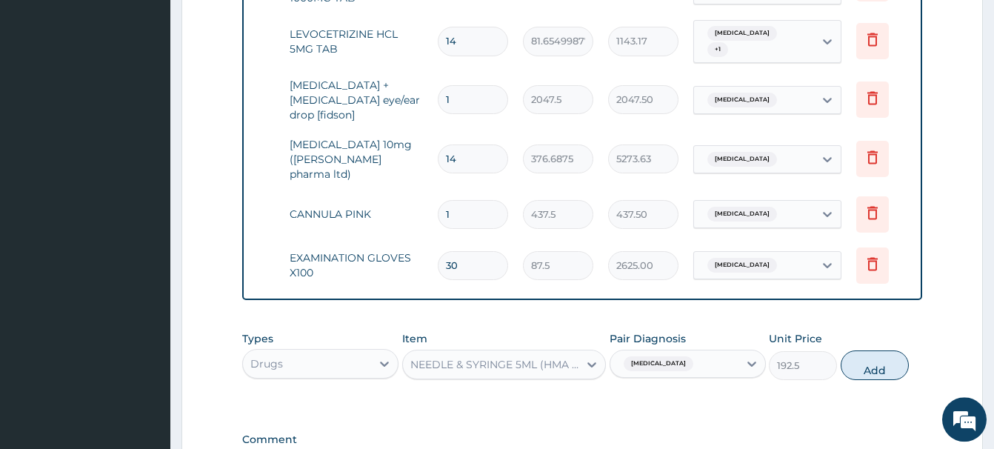
drag, startPoint x: 879, startPoint y: 357, endPoint x: 691, endPoint y: 357, distance: 187.5
click at [878, 357] on button "Add" at bounding box center [875, 366] width 68 height 30
type input "0"
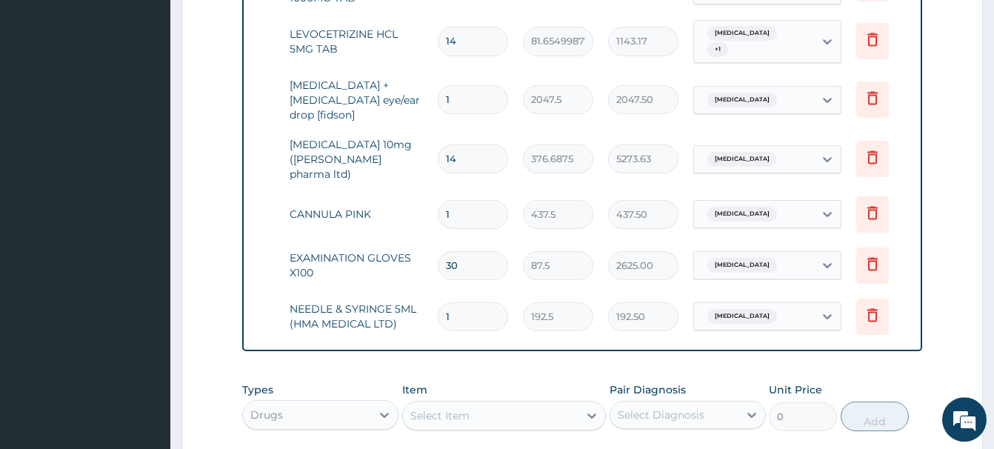
drag, startPoint x: 458, startPoint y: 312, endPoint x: 430, endPoint y: 314, distance: 28.2
click at [438, 314] on input "1" at bounding box center [473, 316] width 70 height 29
type input "6"
type input "1155.00"
type input "6"
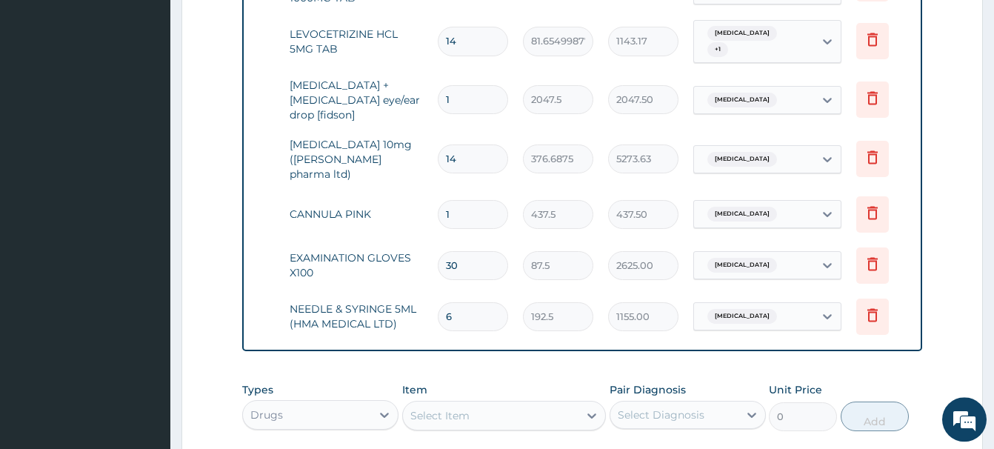
click at [433, 408] on div "Select Item" at bounding box center [440, 415] width 59 height 15
paste input "GIVING SET"
type input "GIVING SET"
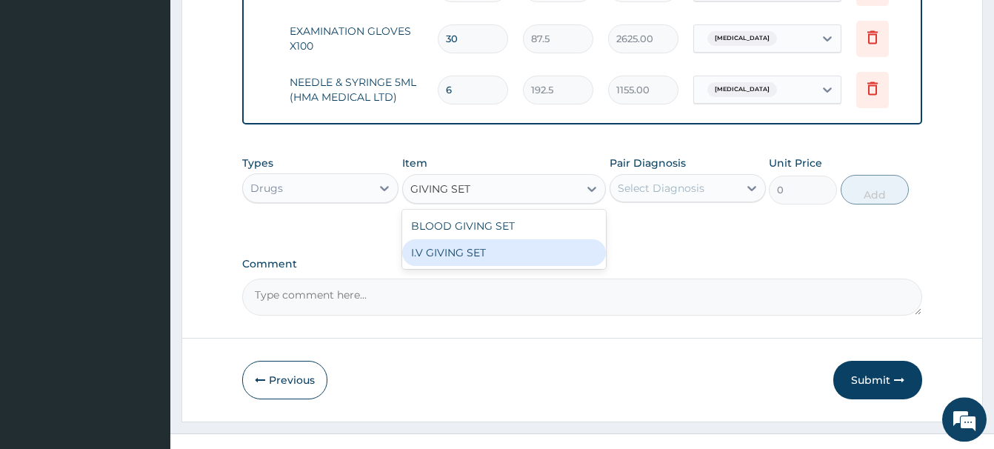
click at [535, 242] on div "I.V GIVING SET" at bounding box center [504, 252] width 204 height 27
type input "525"
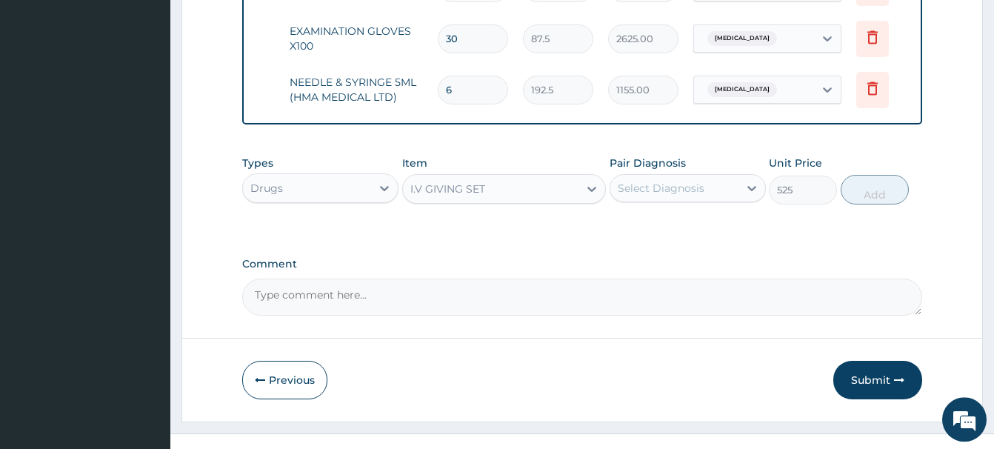
drag, startPoint x: 685, startPoint y: 172, endPoint x: 694, endPoint y: 188, distance: 18.9
click at [685, 181] on div "Select Diagnosis" at bounding box center [661, 188] width 87 height 15
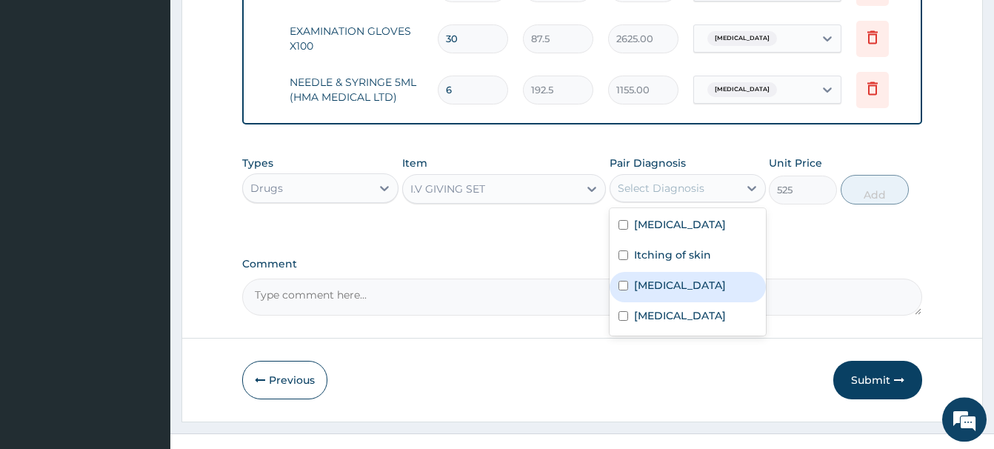
click at [666, 281] on label "Malaria" at bounding box center [680, 285] width 92 height 15
checkbox input "true"
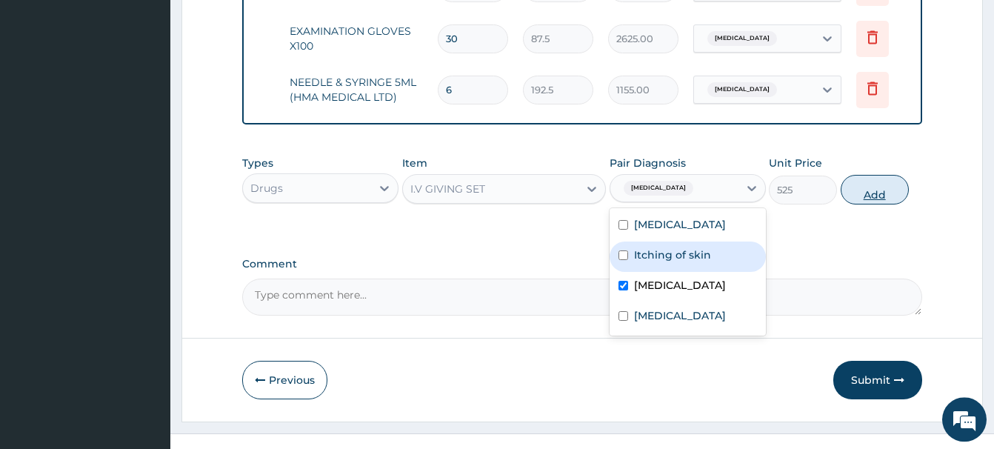
click at [870, 178] on button "Add" at bounding box center [875, 190] width 68 height 30
type input "0"
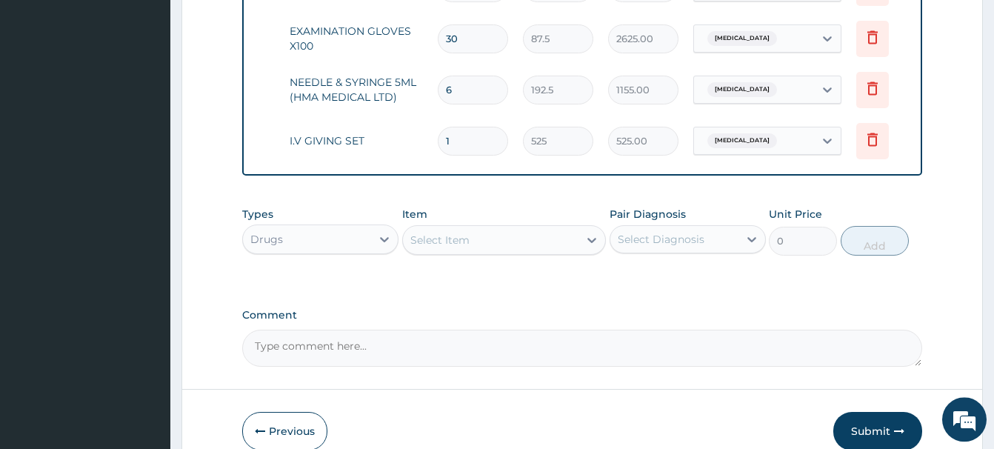
click at [451, 233] on div "Select Item" at bounding box center [440, 240] width 59 height 15
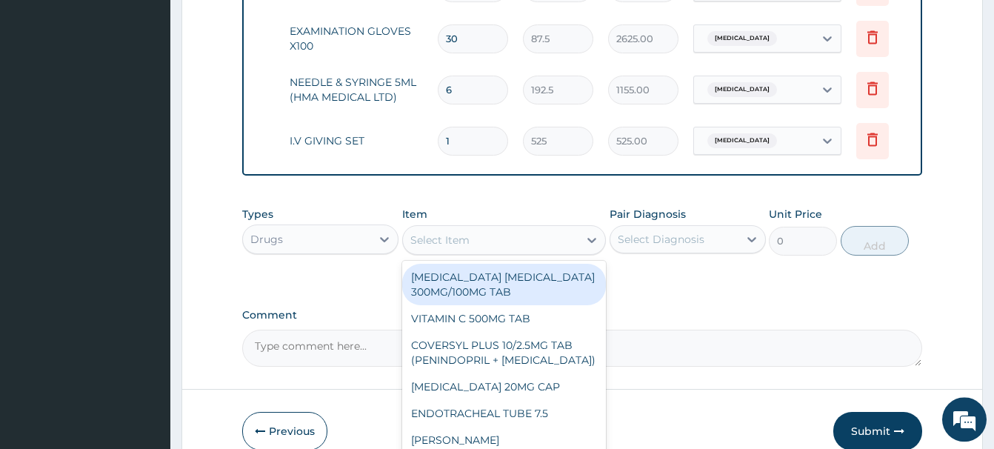
paste input "DEXTROSE SALINE 5% (FIDSO"
type input "DEXTROSE SALINE 5% (FIDSO"
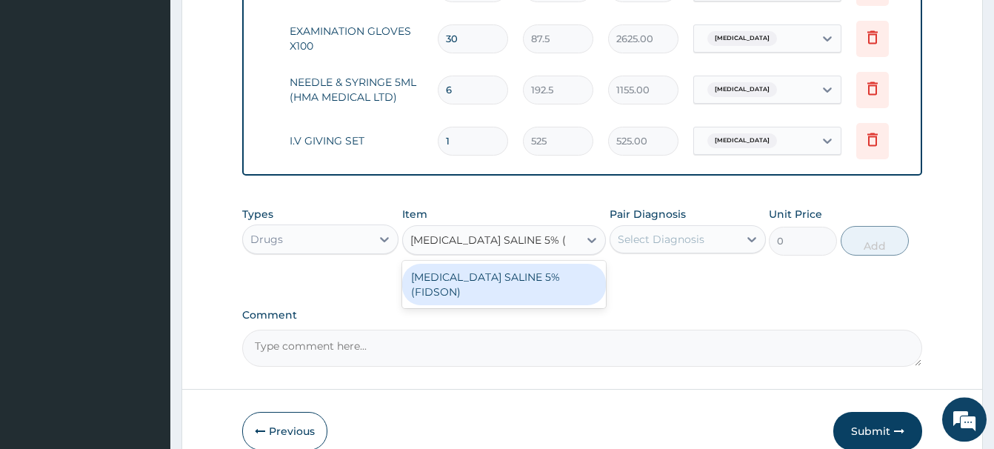
click at [506, 268] on div "DEXTROSE SALINE 5% (FIDSON)" at bounding box center [504, 284] width 204 height 41
type input "1365"
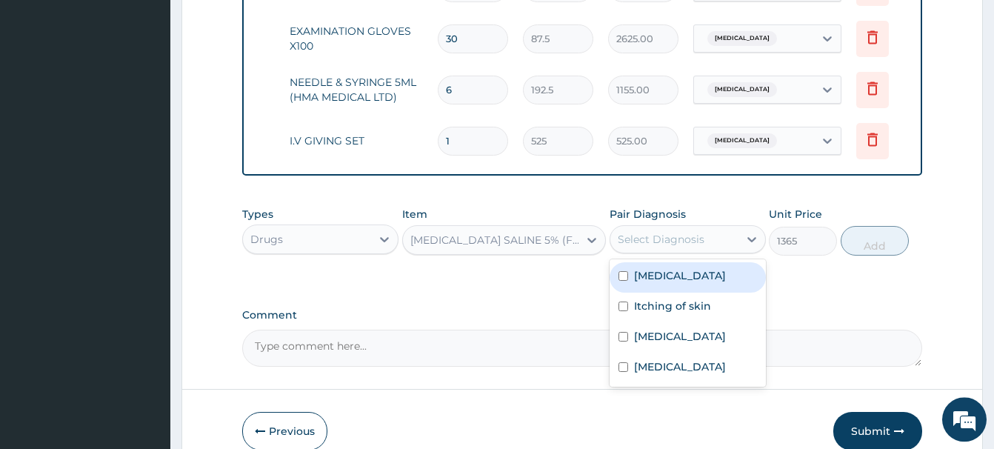
click at [685, 232] on div "Select Diagnosis" at bounding box center [661, 239] width 87 height 15
click at [680, 268] on label "Bacterial infectious disease" at bounding box center [680, 275] width 92 height 15
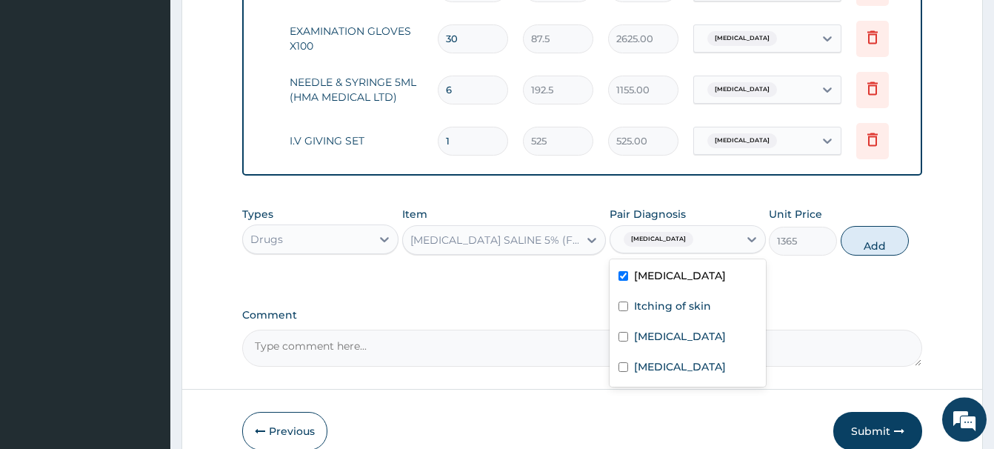
checkbox input "true"
click at [874, 226] on button "Add" at bounding box center [875, 241] width 68 height 30
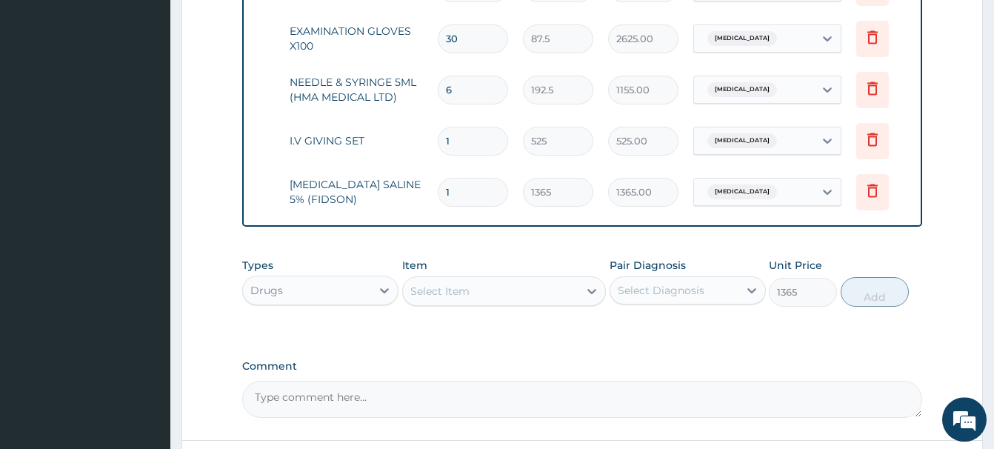
type input "0"
click at [459, 284] on div "Select Item" at bounding box center [440, 291] width 59 height 15
type input "NURS"
click at [322, 279] on div "Drugs" at bounding box center [307, 291] width 128 height 24
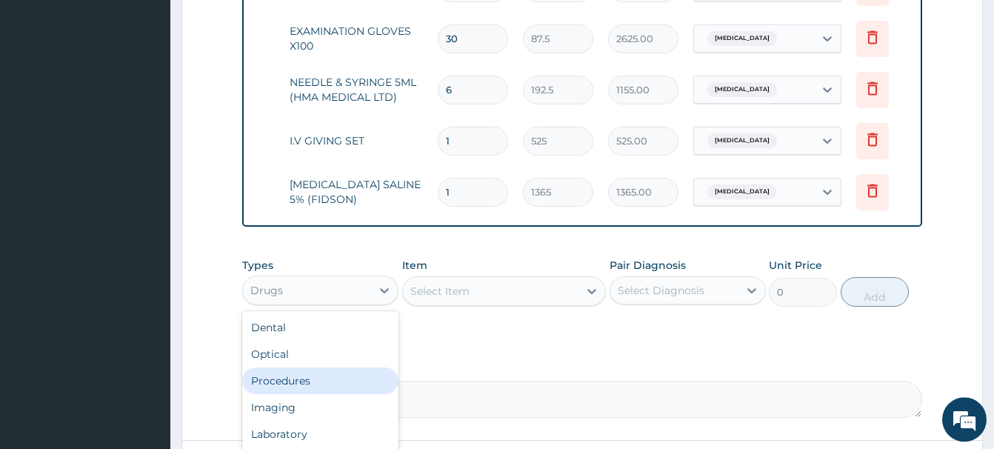
click at [273, 368] on div "Procedures" at bounding box center [320, 381] width 156 height 27
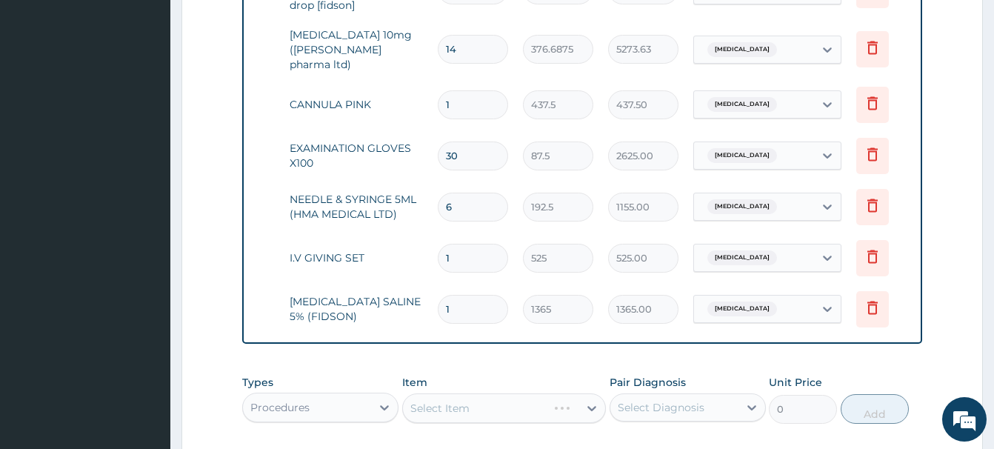
scroll to position [1271, 0]
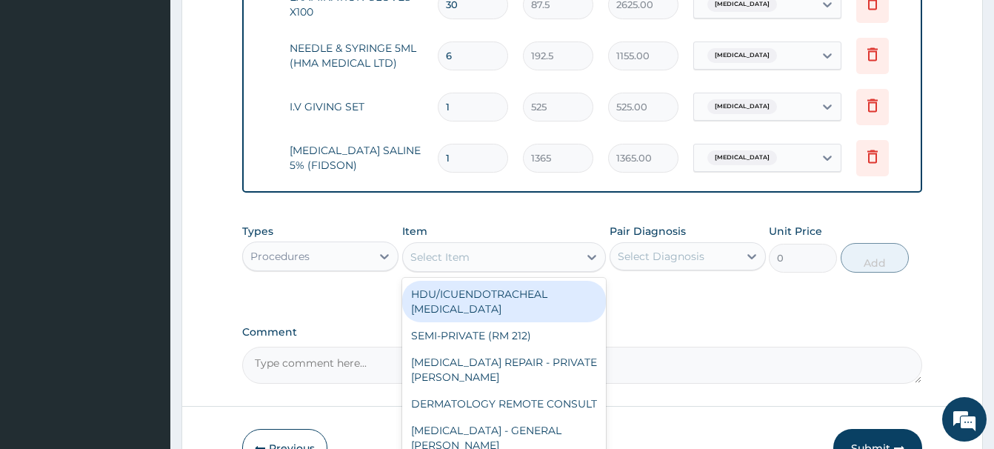
click at [482, 249] on div "Select Item" at bounding box center [491, 257] width 176 height 24
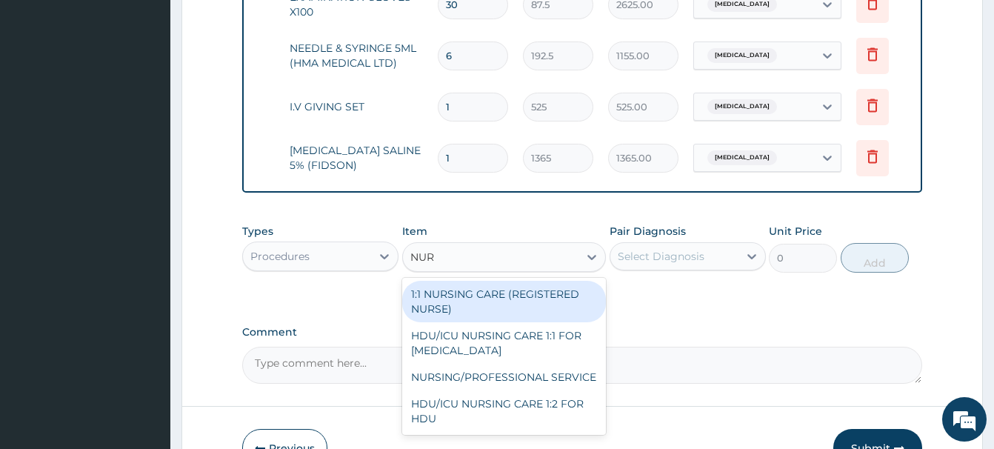
type input "NURS"
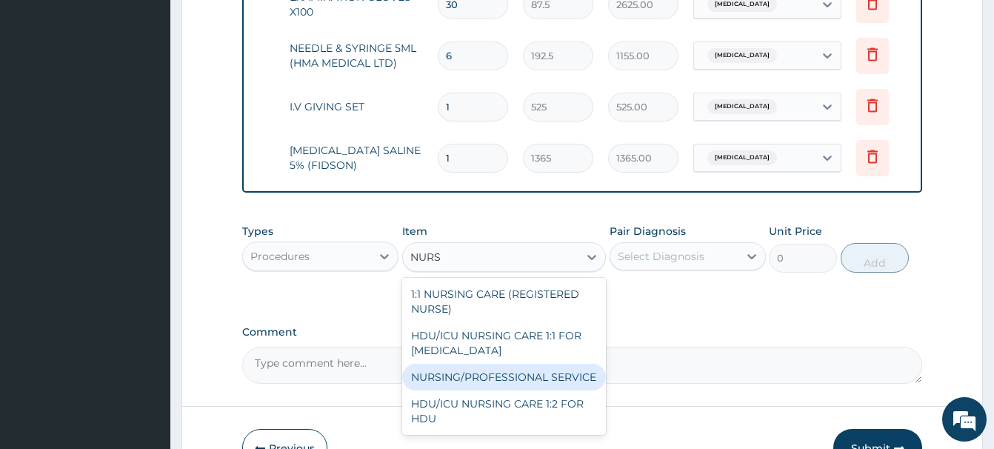
click at [527, 364] on div "NURSING/PROFESSIONAL SERVICE" at bounding box center [504, 377] width 204 height 27
type input "13500"
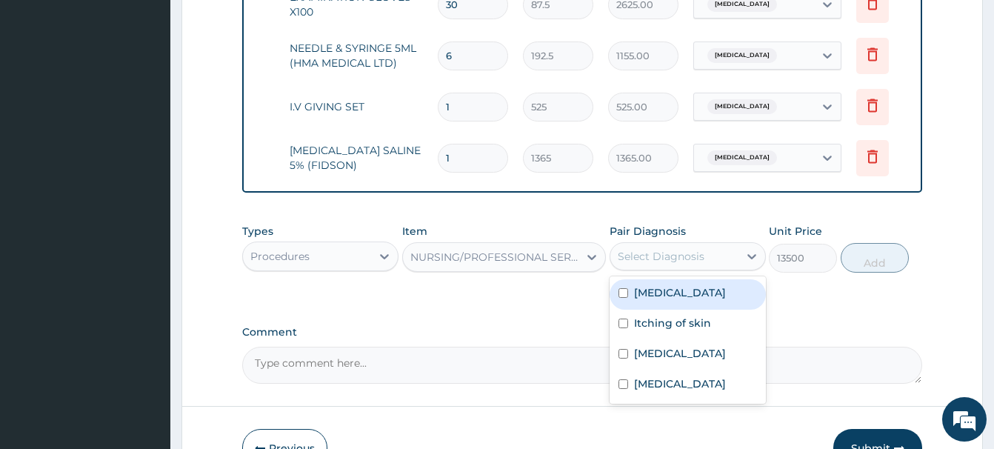
click at [688, 249] on div "Select Diagnosis" at bounding box center [661, 256] width 87 height 15
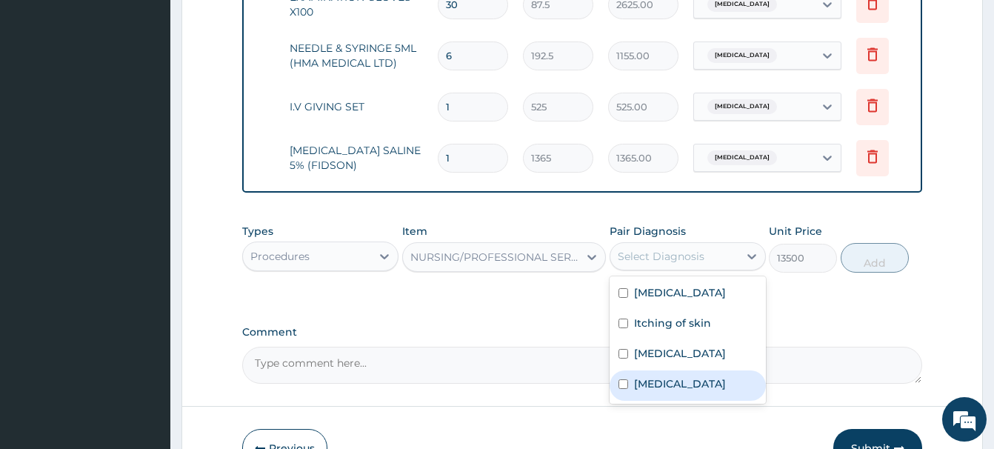
drag, startPoint x: 661, startPoint y: 383, endPoint x: 666, endPoint y: 358, distance: 25.7
click at [662, 379] on label "Allergic rhinitis" at bounding box center [680, 383] width 92 height 15
checkbox input "true"
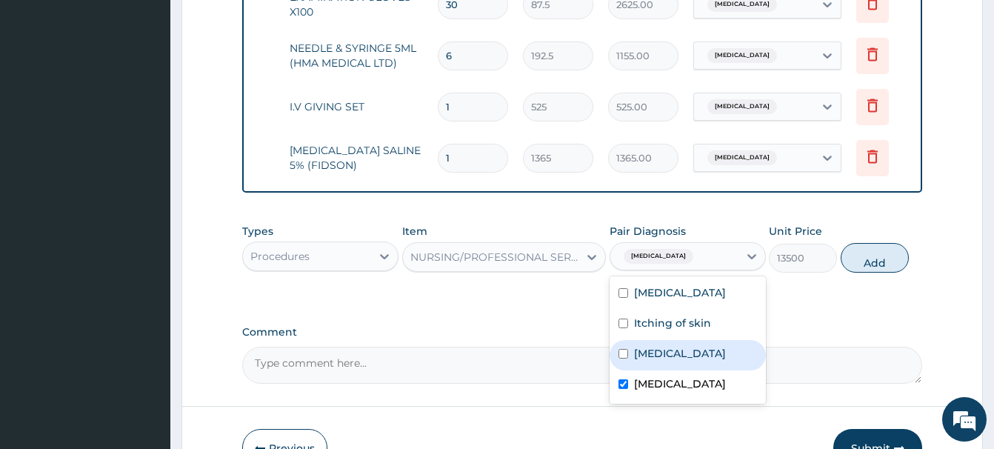
click at [667, 355] on label "Malaria" at bounding box center [680, 353] width 92 height 15
checkbox input "true"
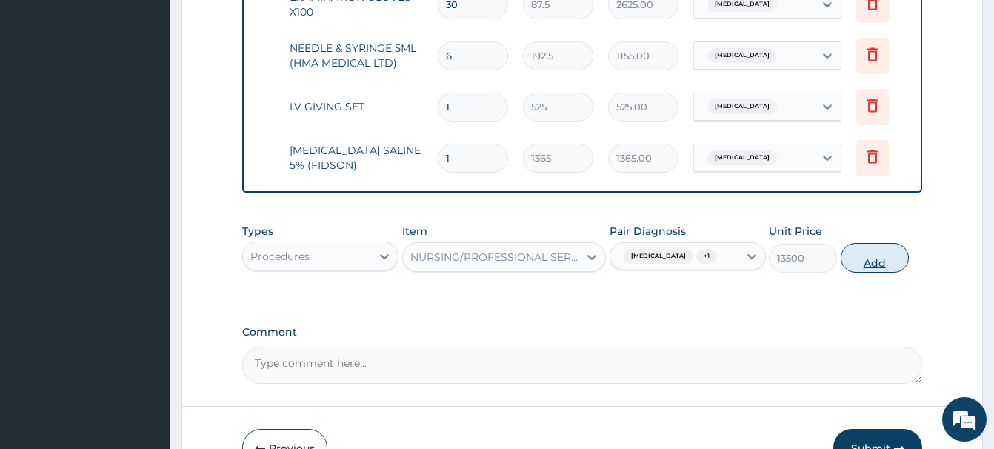
click at [871, 243] on button "Add" at bounding box center [875, 258] width 68 height 30
type input "0"
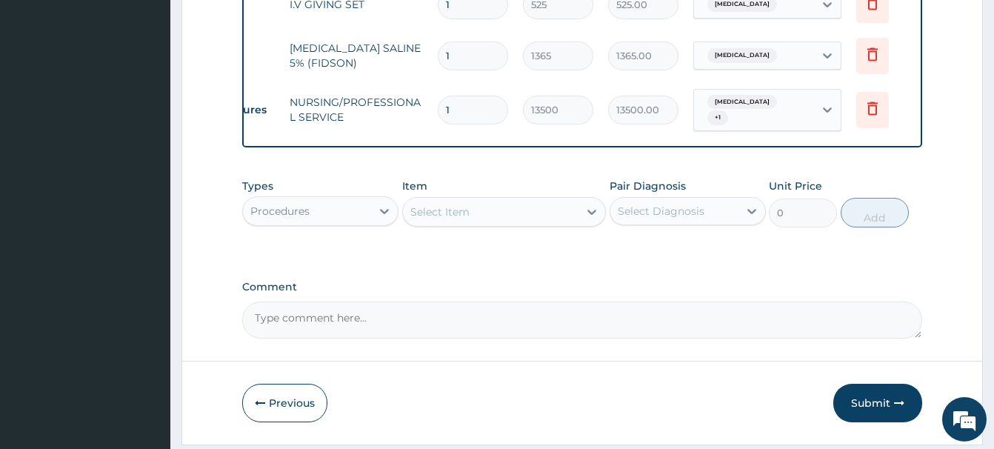
scroll to position [1398, 0]
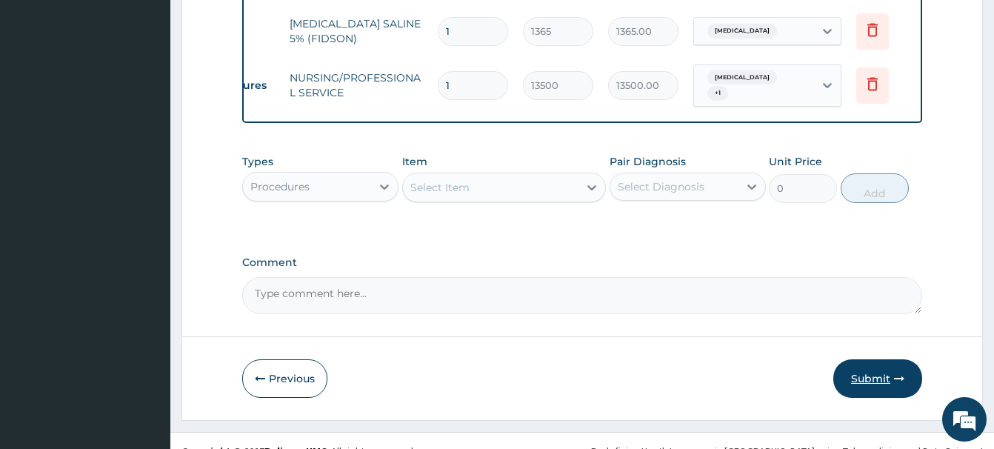
click at [871, 359] on button "Submit" at bounding box center [878, 378] width 89 height 39
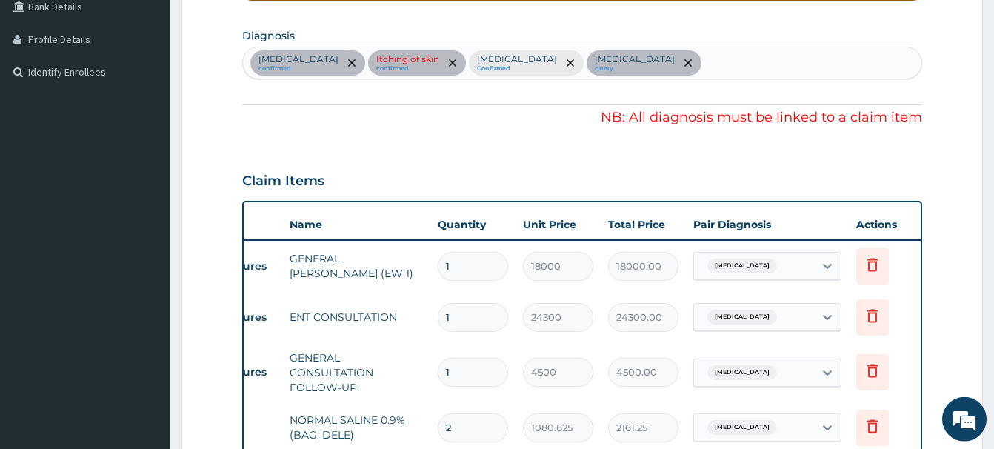
scroll to position [339, 0]
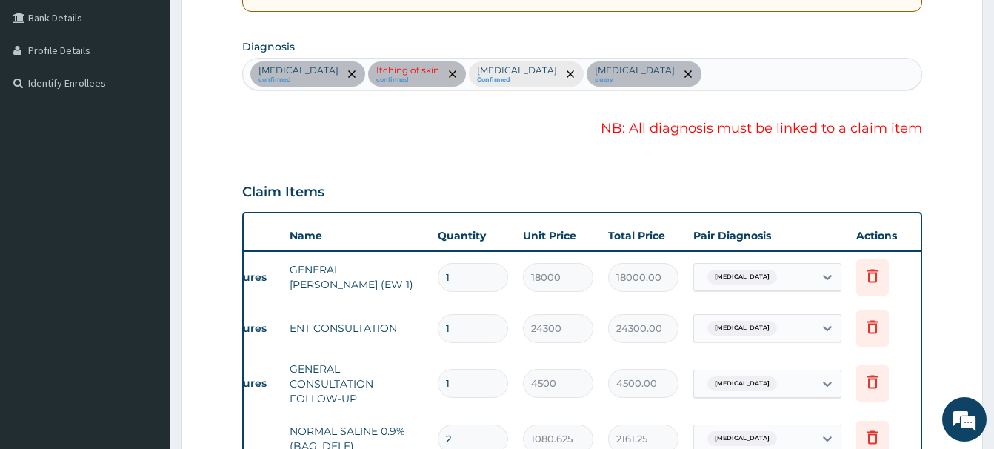
click at [456, 74] on icon "remove selection option" at bounding box center [452, 73] width 7 height 7
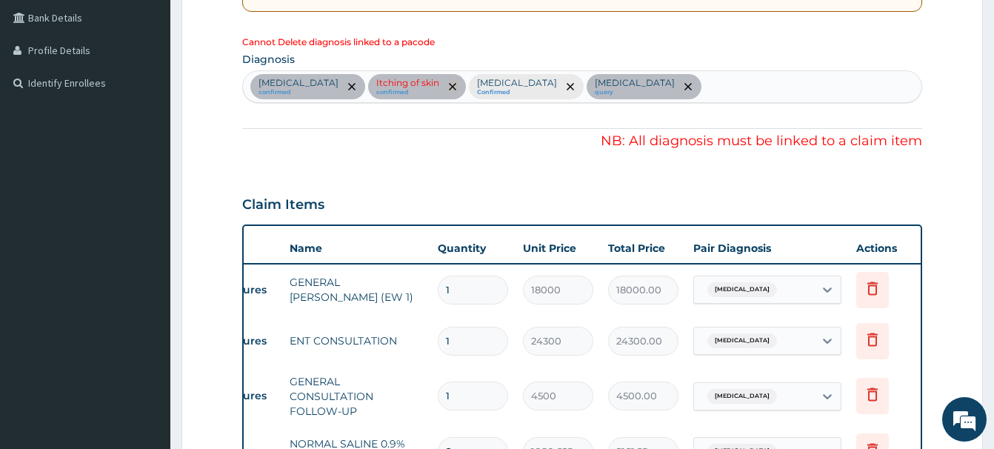
click at [456, 85] on icon "remove selection option" at bounding box center [452, 86] width 7 height 7
click at [456, 84] on icon "remove selection option" at bounding box center [452, 86] width 7 height 7
click at [459, 83] on span "remove selection option" at bounding box center [452, 86] width 13 height 13
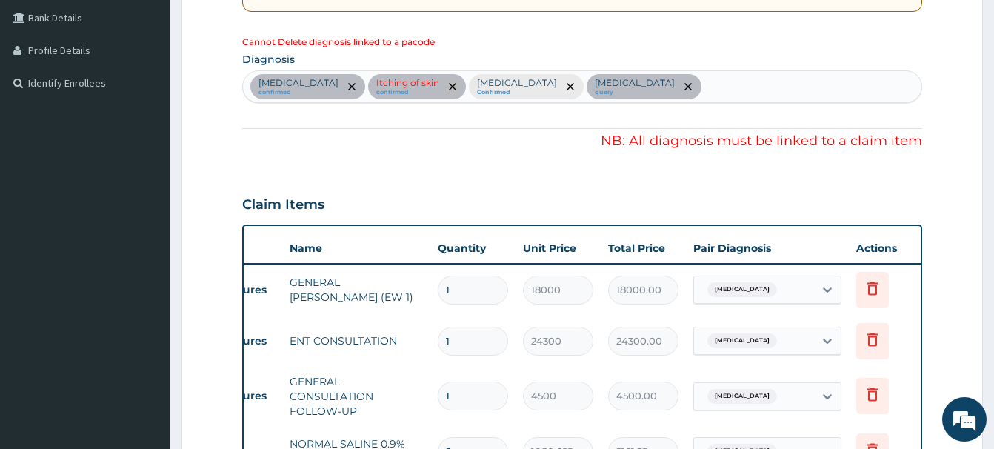
click at [459, 83] on span "remove selection option" at bounding box center [452, 86] width 13 height 13
click at [459, 87] on span "remove selection option" at bounding box center [452, 86] width 13 height 13
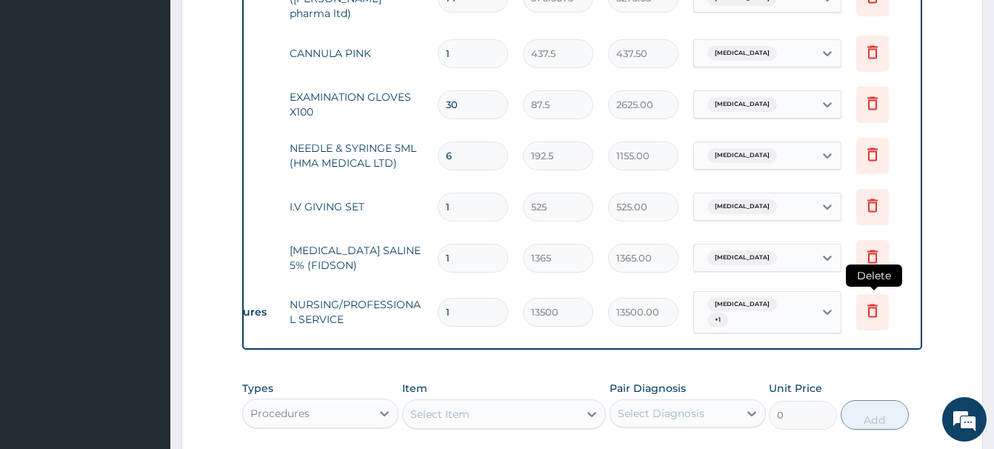
scroll to position [1178, 0]
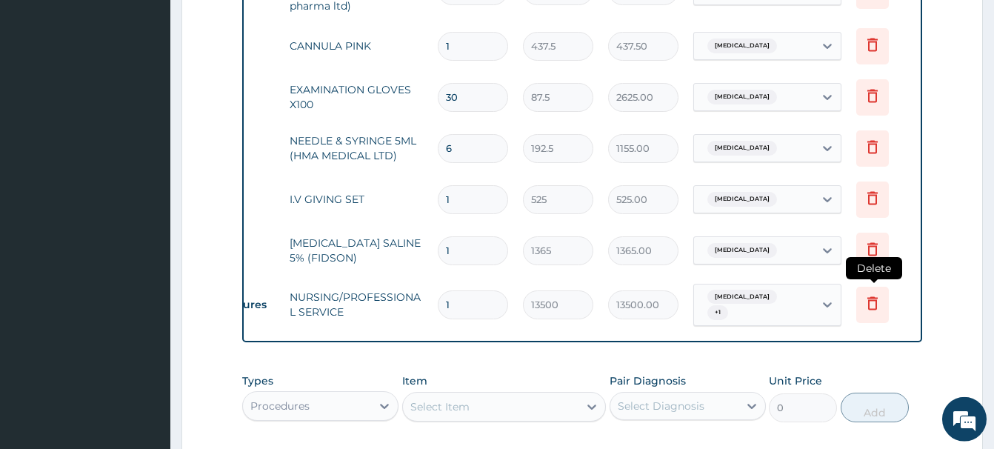
click at [866, 290] on icon at bounding box center [873, 305] width 33 height 36
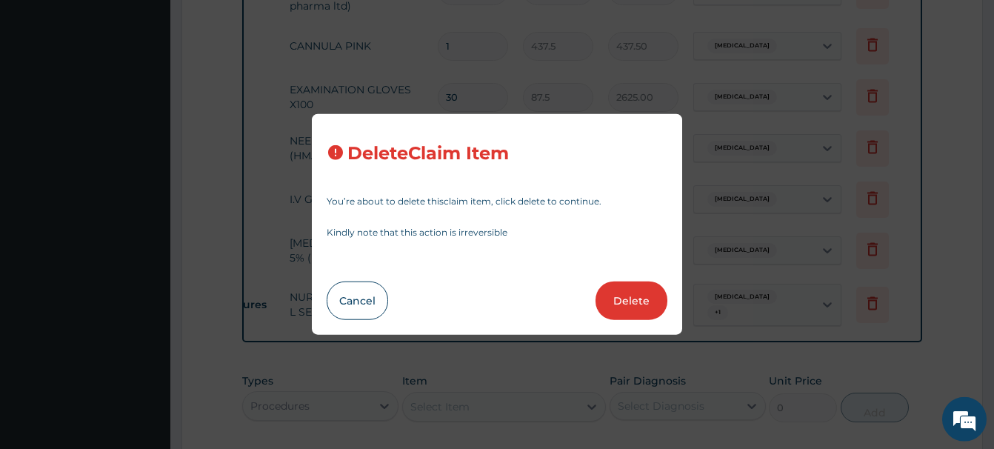
drag, startPoint x: 645, startPoint y: 300, endPoint x: 636, endPoint y: 288, distance: 15.3
click at [645, 299] on button "Delete" at bounding box center [632, 301] width 72 height 39
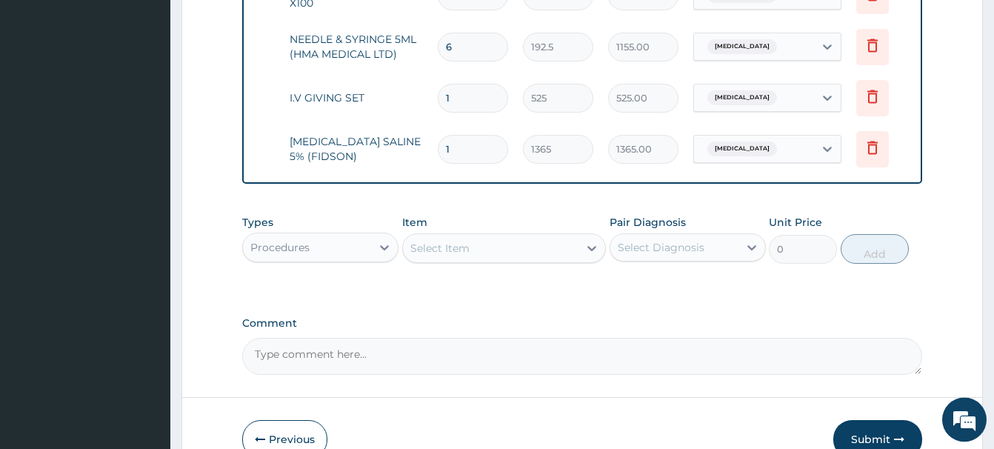
scroll to position [1346, 0]
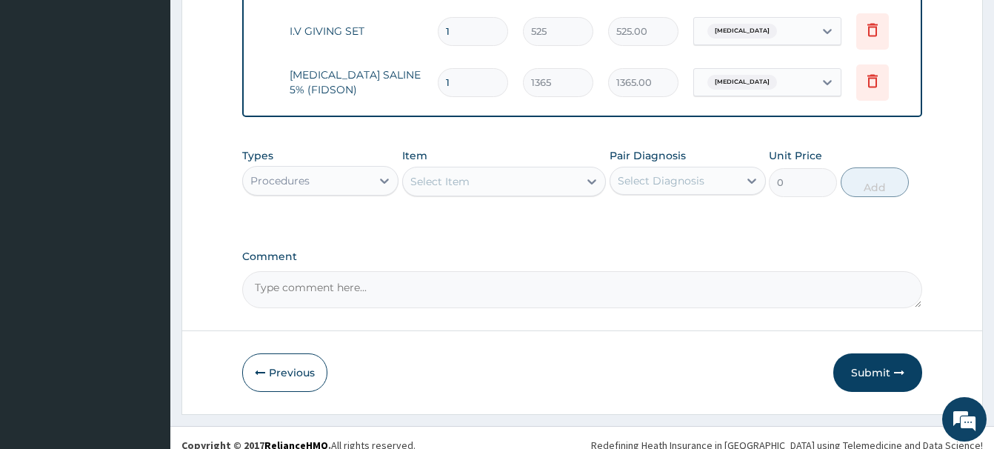
click at [441, 178] on div "Select Item" at bounding box center [491, 182] width 176 height 24
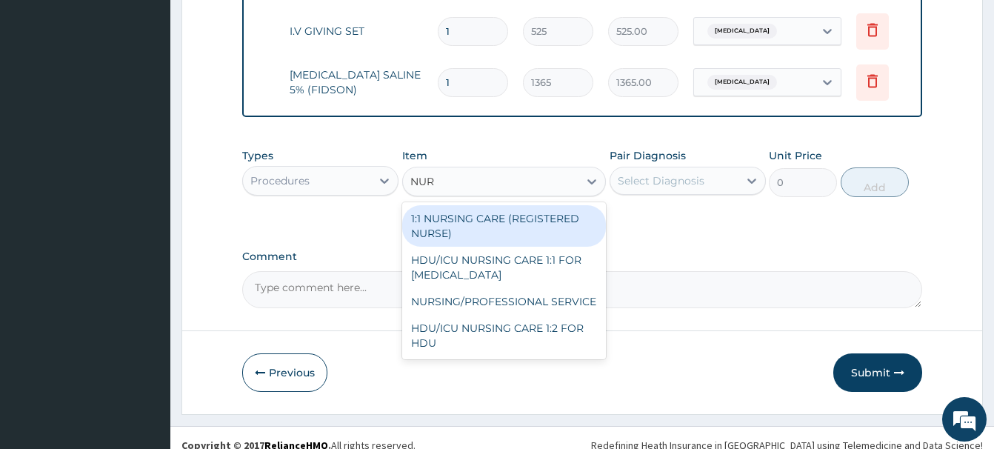
type input "NURS"
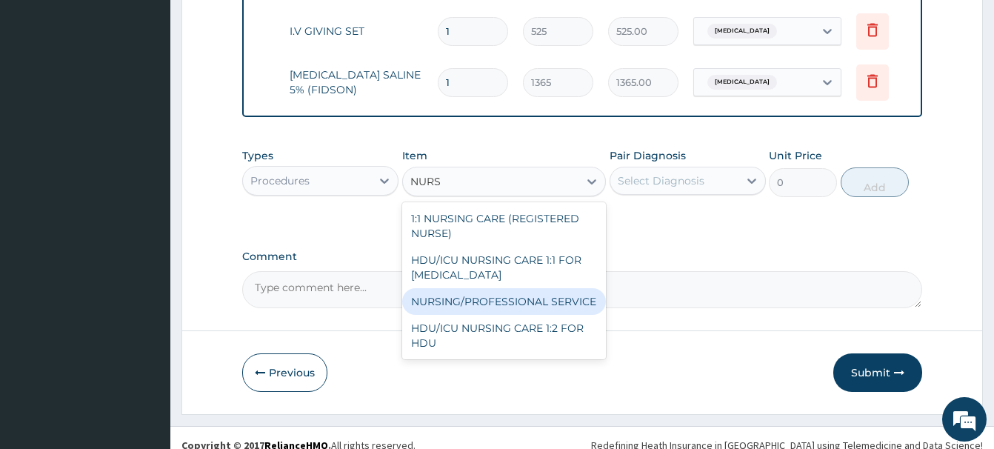
drag, startPoint x: 515, startPoint y: 293, endPoint x: 516, endPoint y: 280, distance: 12.7
click at [516, 292] on div "NURSING/PROFESSIONAL SERVICE" at bounding box center [504, 301] width 204 height 27
type input "13500"
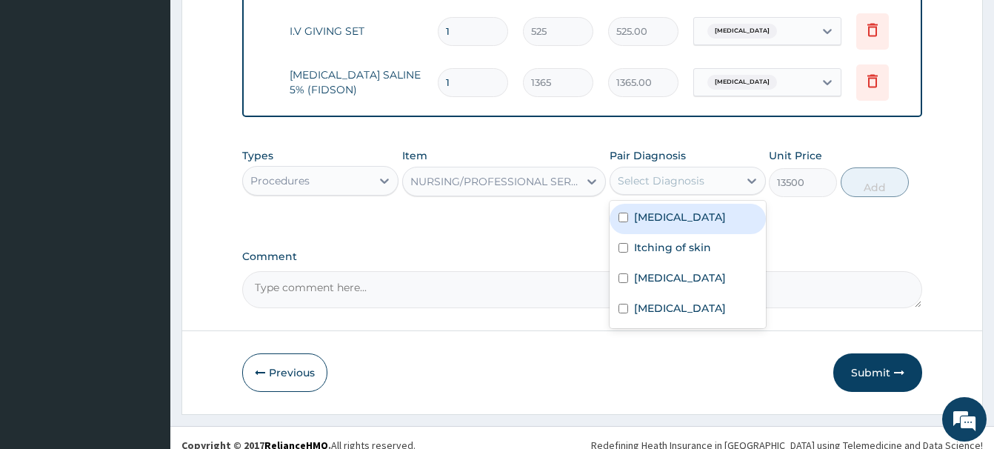
click at [659, 169] on div "Select Diagnosis" at bounding box center [675, 181] width 128 height 24
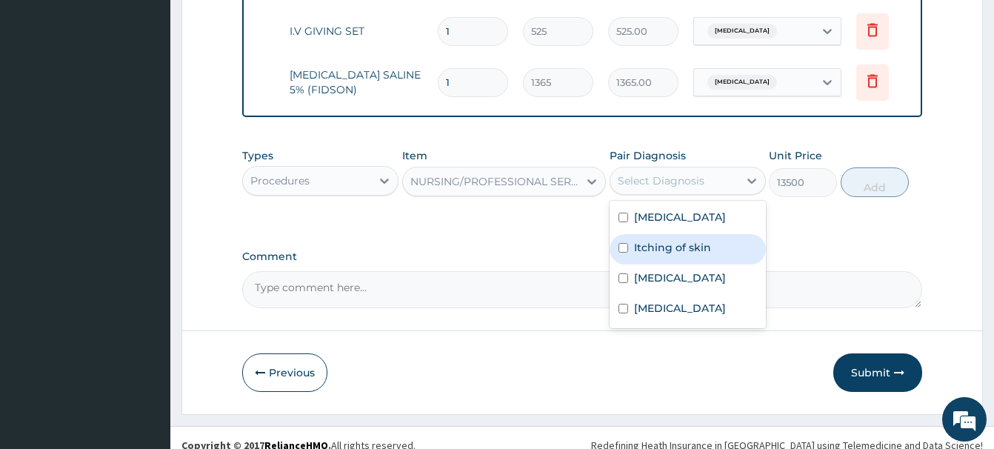
click at [668, 245] on label "Itching of skin" at bounding box center [672, 247] width 77 height 15
checkbox input "true"
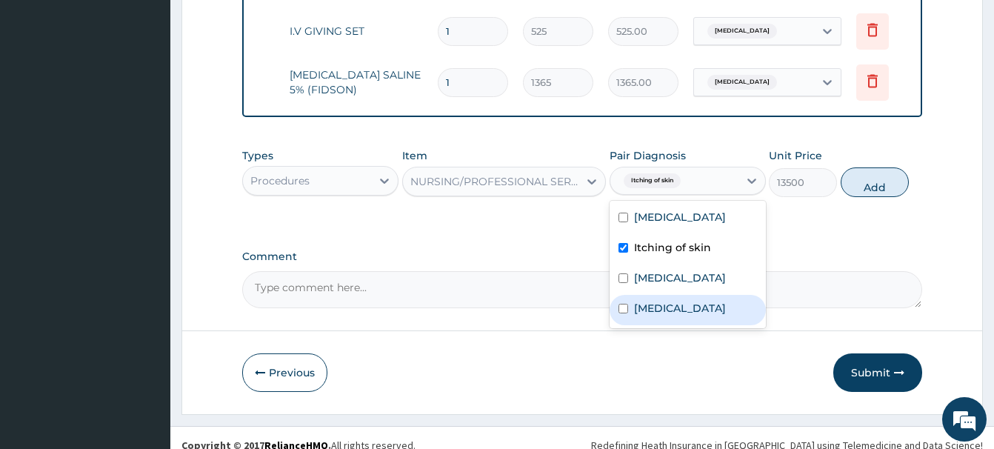
click at [711, 321] on div "Allergic rhinitis" at bounding box center [688, 310] width 156 height 30
checkbox input "true"
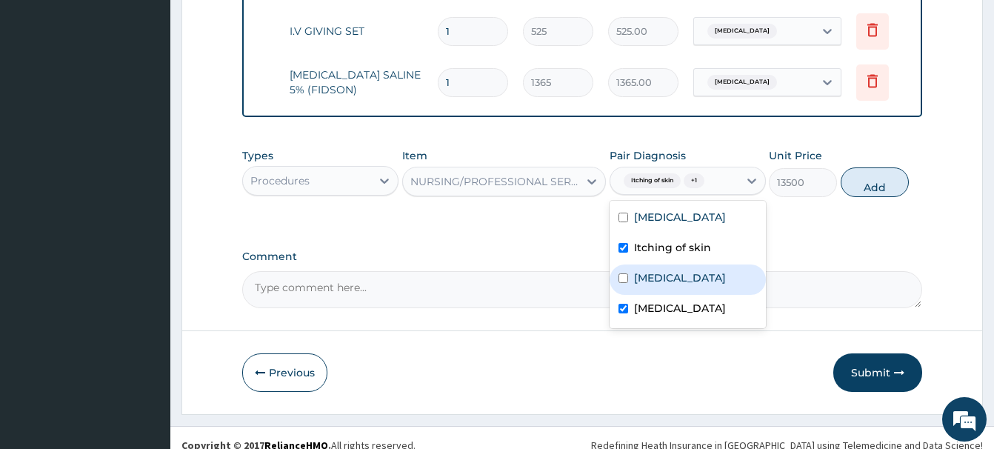
click at [863, 167] on button "Add" at bounding box center [875, 182] width 68 height 30
type input "0"
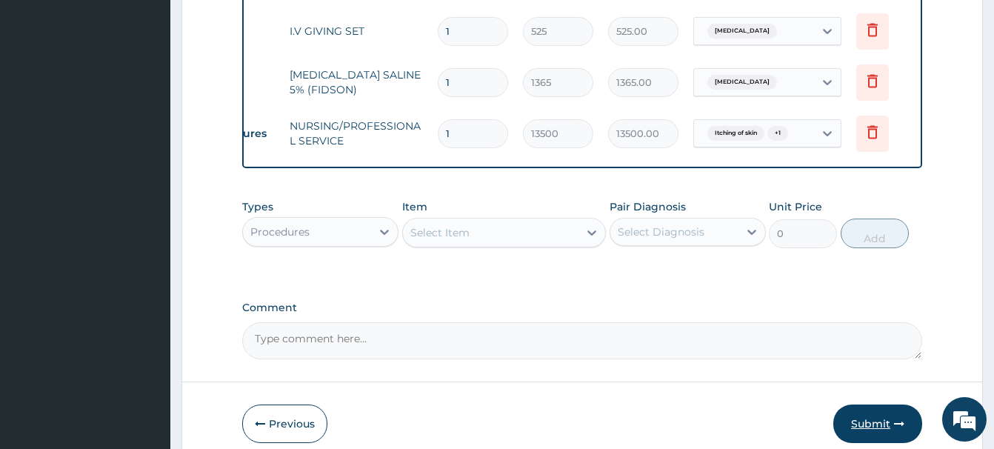
click at [877, 411] on button "Submit" at bounding box center [878, 424] width 89 height 39
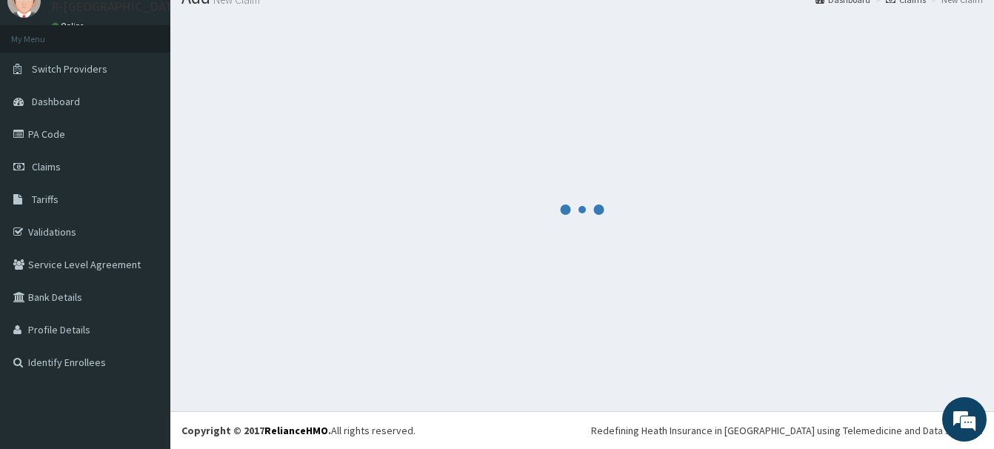
scroll to position [61, 0]
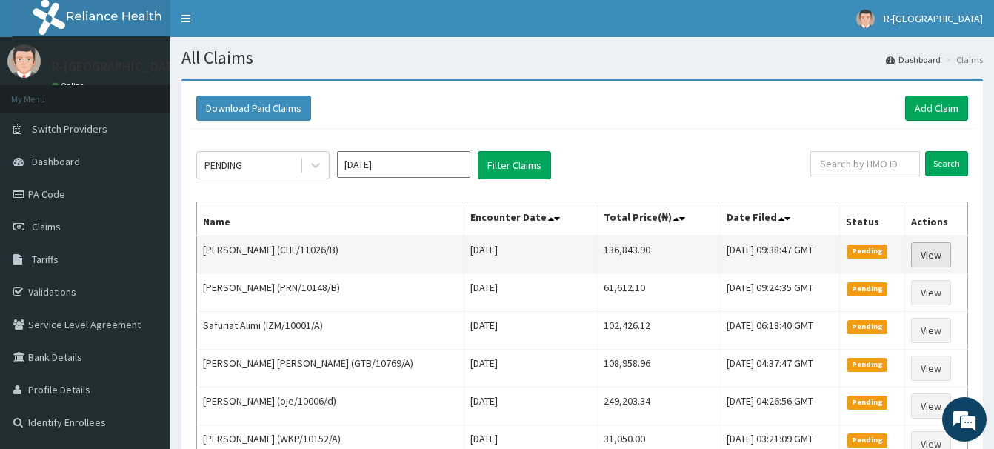
click at [931, 259] on link "View" at bounding box center [931, 254] width 40 height 25
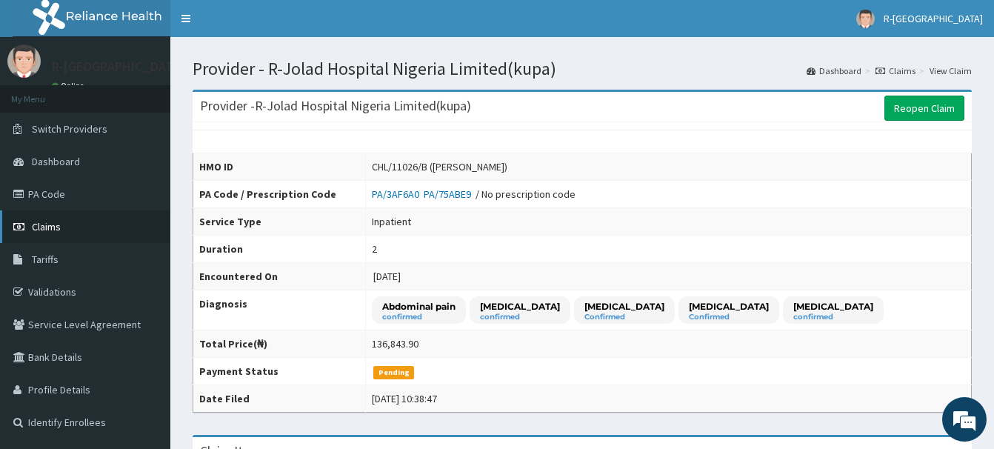
click at [51, 230] on span "Claims" at bounding box center [46, 226] width 29 height 13
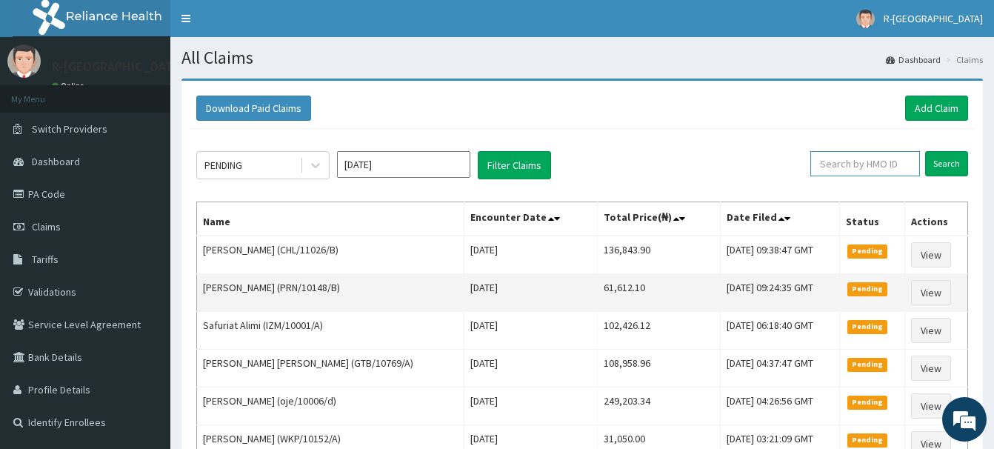
paste input "MBI/10308/A"
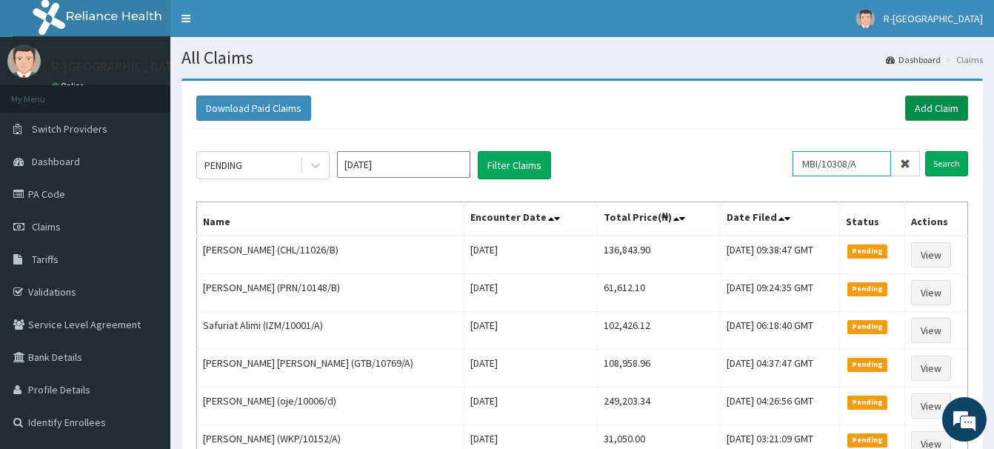
type input "MBI/10308/A"
drag, startPoint x: 923, startPoint y: 111, endPoint x: 912, endPoint y: 117, distance: 12.6
click at [924, 110] on link "Add Claim" at bounding box center [937, 108] width 63 height 25
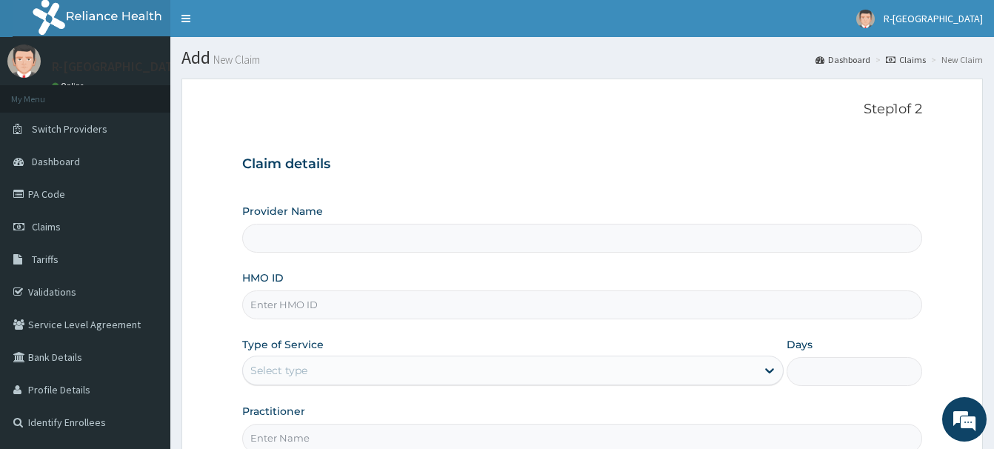
scroll to position [160, 0]
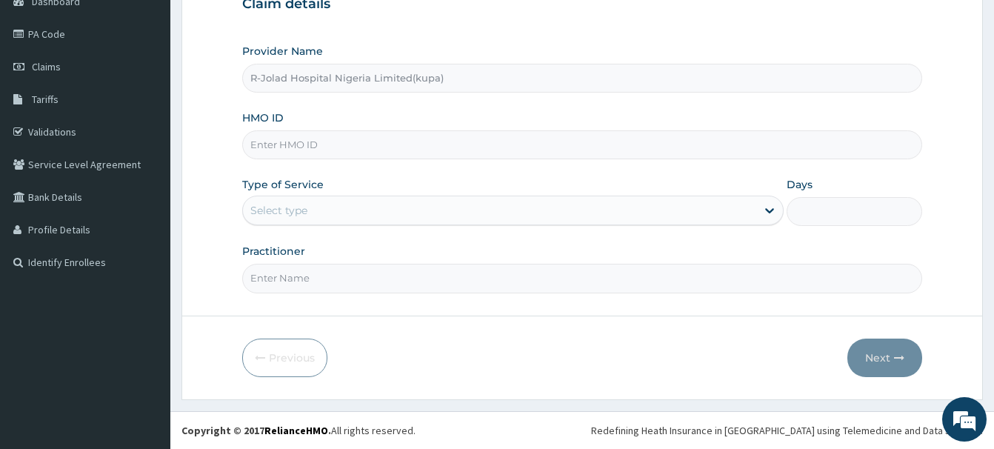
type input "R-Jolad Hospital Nigeria Limited(kupa)"
click at [261, 149] on input "HMO ID" at bounding box center [582, 144] width 680 height 29
paste input "MBI/10308/A"
type input "MBI/10308/A"
click at [270, 217] on div "Select type" at bounding box center [278, 210] width 57 height 15
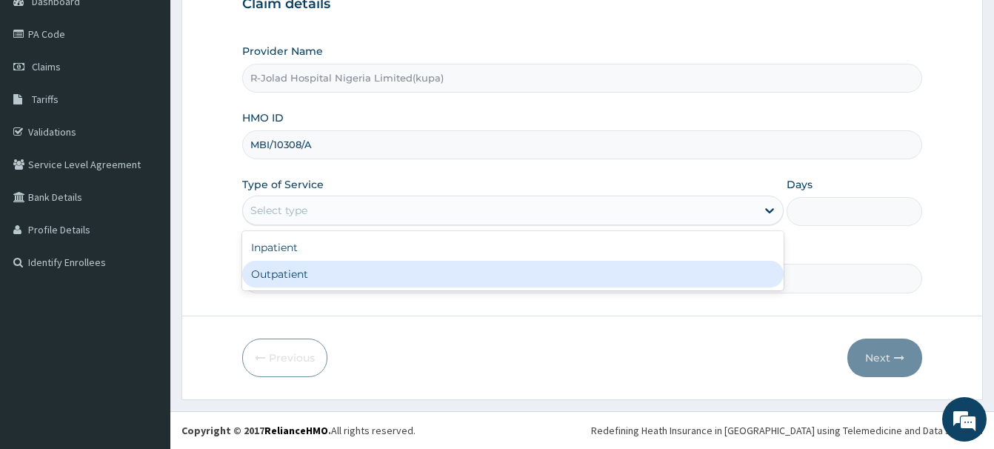
click at [275, 277] on div "Outpatient" at bounding box center [513, 274] width 542 height 27
type input "1"
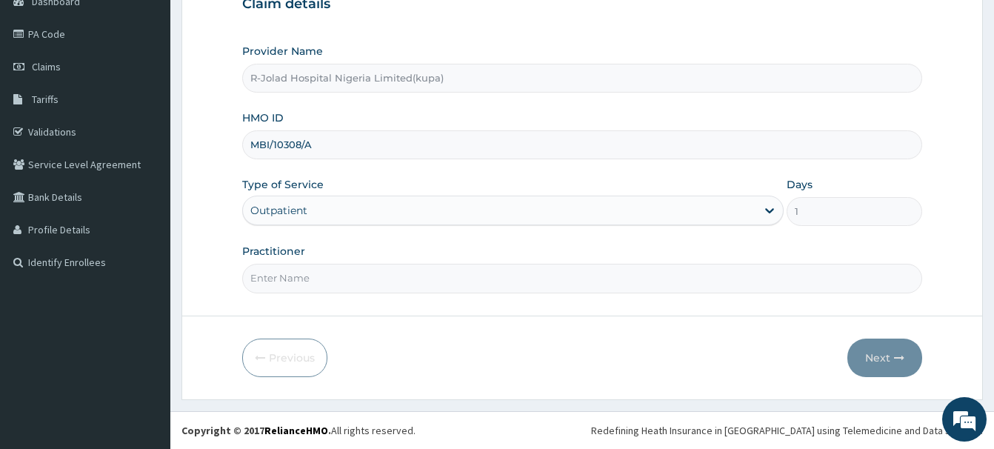
click at [276, 284] on input "Practitioner" at bounding box center [582, 278] width 680 height 29
drag, startPoint x: 268, startPoint y: 286, endPoint x: 273, endPoint y: 280, distance: 7.9
paste input "Daniel Ayira"
type input "Daniel Ayira"
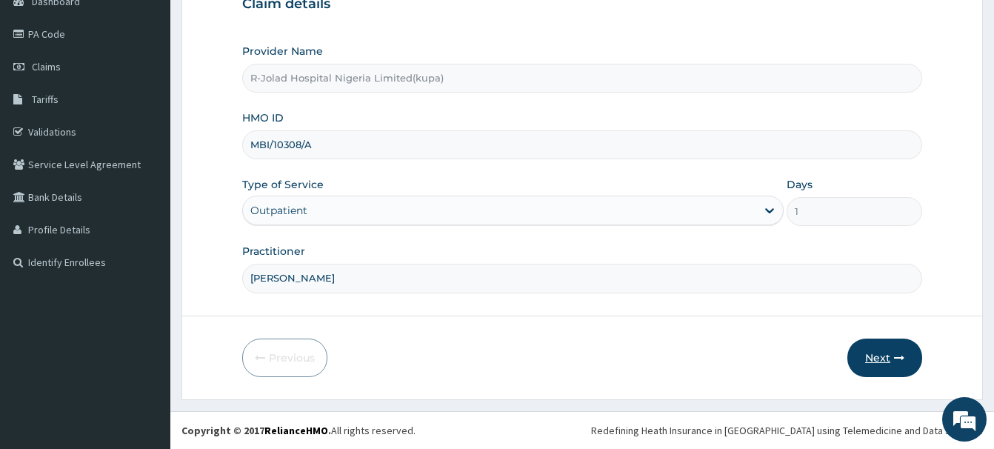
click at [880, 354] on button "Next" at bounding box center [885, 358] width 75 height 39
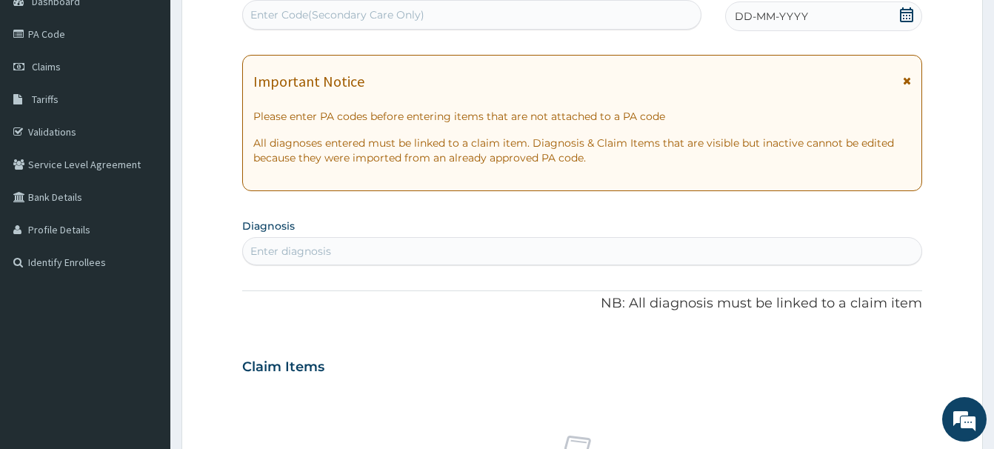
click at [276, 246] on div "Enter diagnosis" at bounding box center [290, 251] width 81 height 15
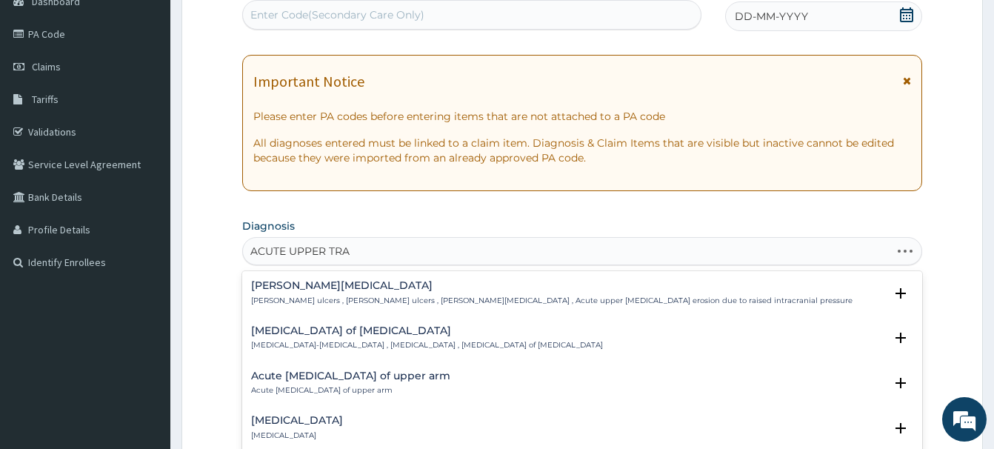
type input "ACUTE UPPER TRAC"
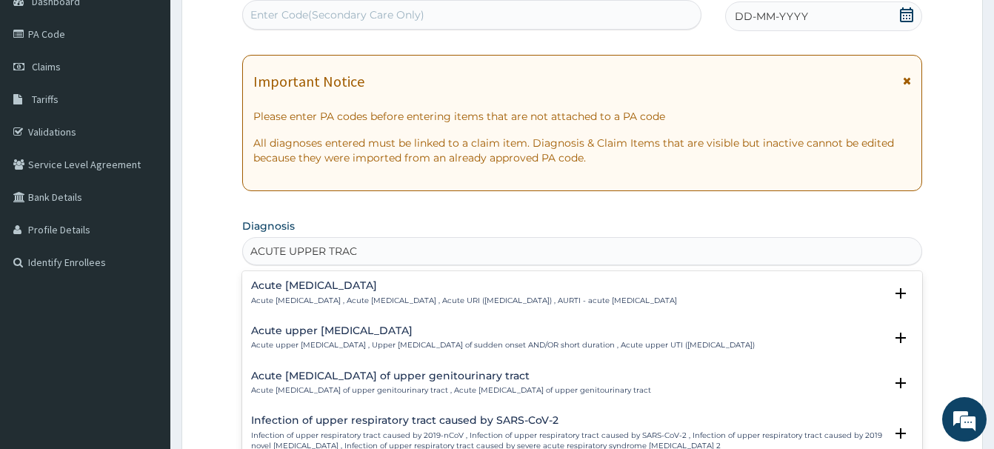
click at [299, 283] on h4 "Acute upper respiratory infection" at bounding box center [464, 285] width 426 height 11
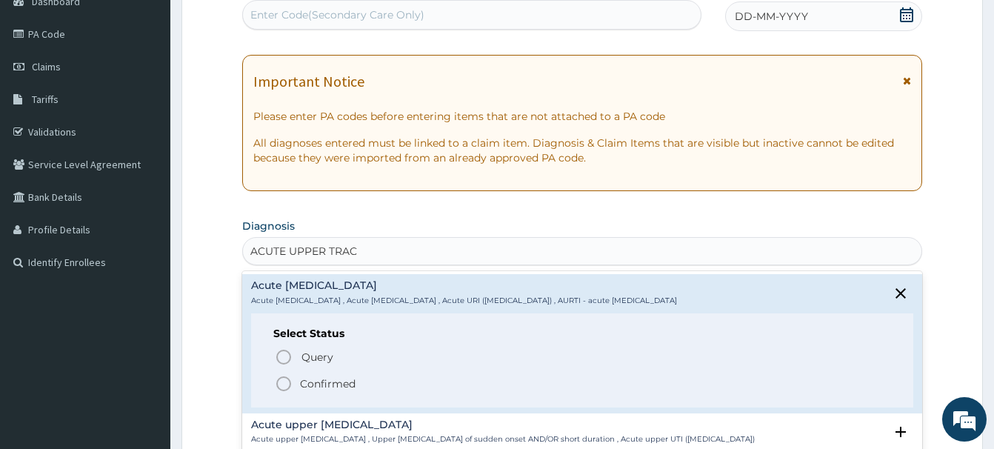
drag, startPoint x: 283, startPoint y: 383, endPoint x: 308, endPoint y: 367, distance: 30.0
click at [283, 382] on icon "status option filled" at bounding box center [284, 384] width 18 height 18
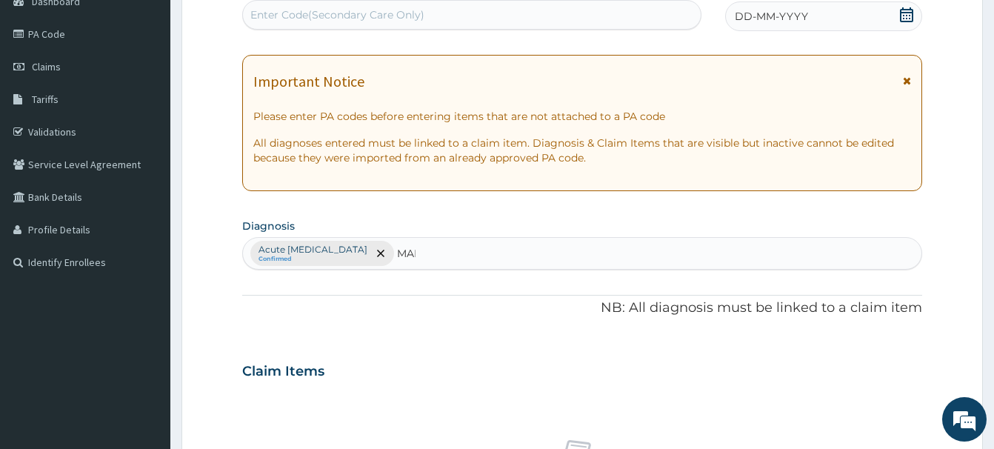
type input "MALA"
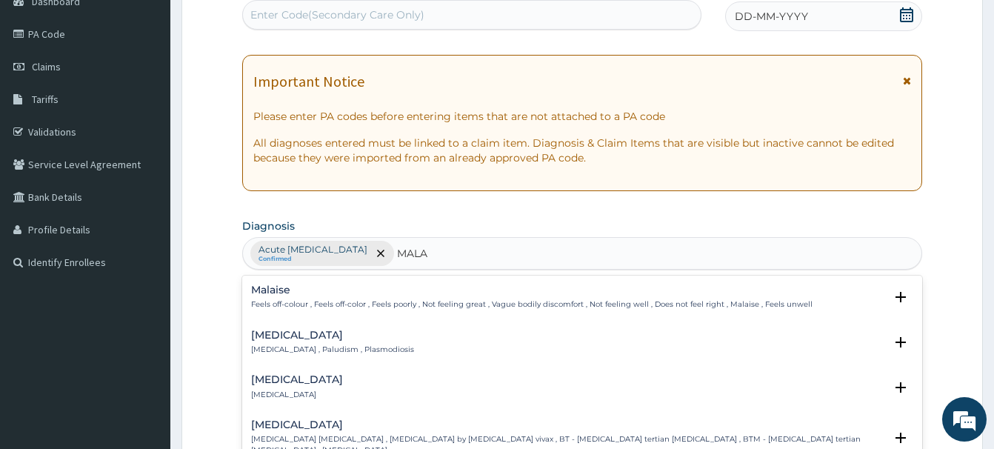
click at [269, 341] on h4 "Malaria" at bounding box center [332, 335] width 163 height 11
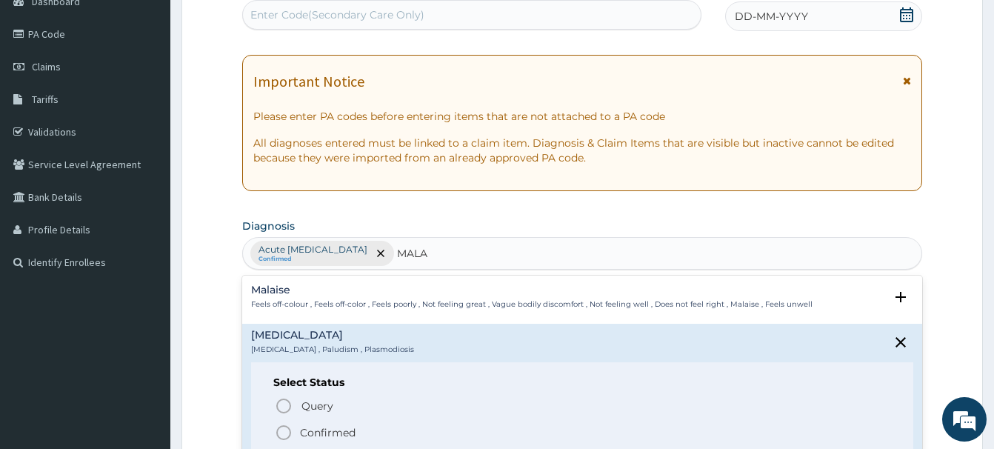
click at [281, 434] on icon "status option filled" at bounding box center [284, 433] width 18 height 18
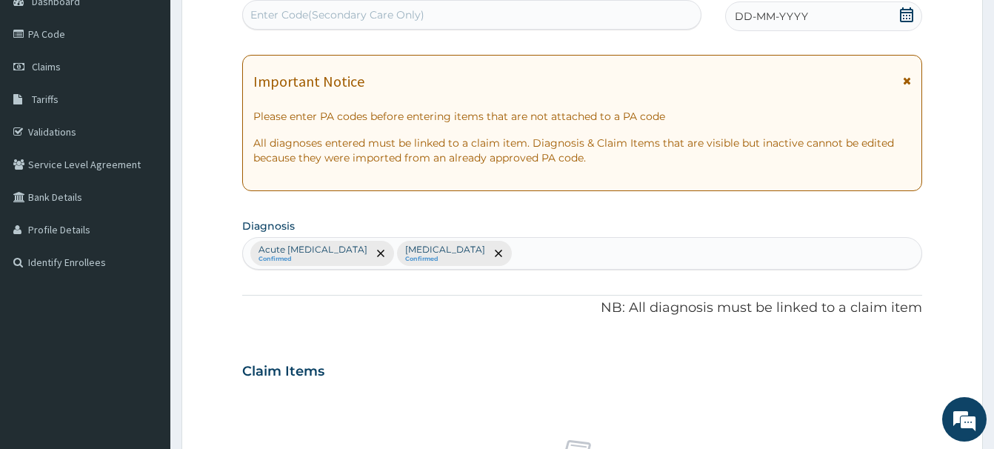
scroll to position [462, 0]
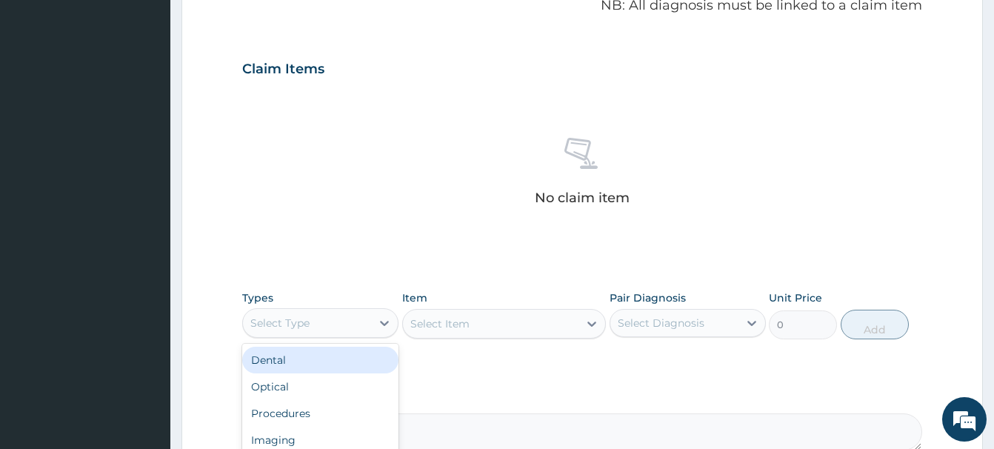
drag, startPoint x: 333, startPoint y: 322, endPoint x: 337, endPoint y: 308, distance: 14.6
click at [334, 320] on div "Select Type" at bounding box center [307, 323] width 128 height 24
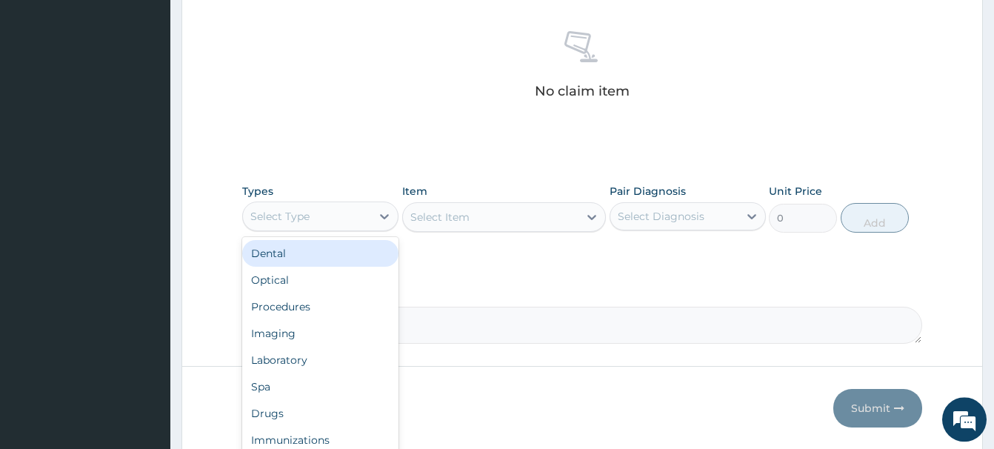
scroll to position [614, 0]
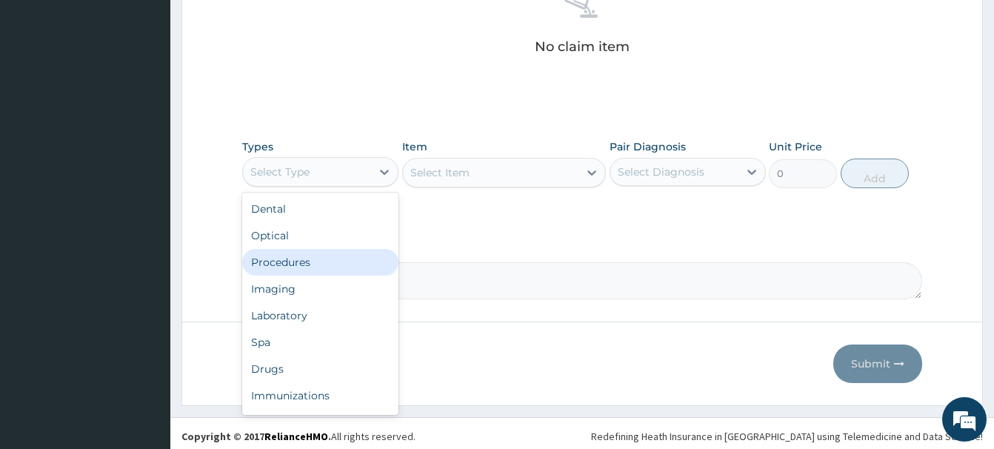
click at [281, 264] on div "Procedures" at bounding box center [320, 262] width 156 height 27
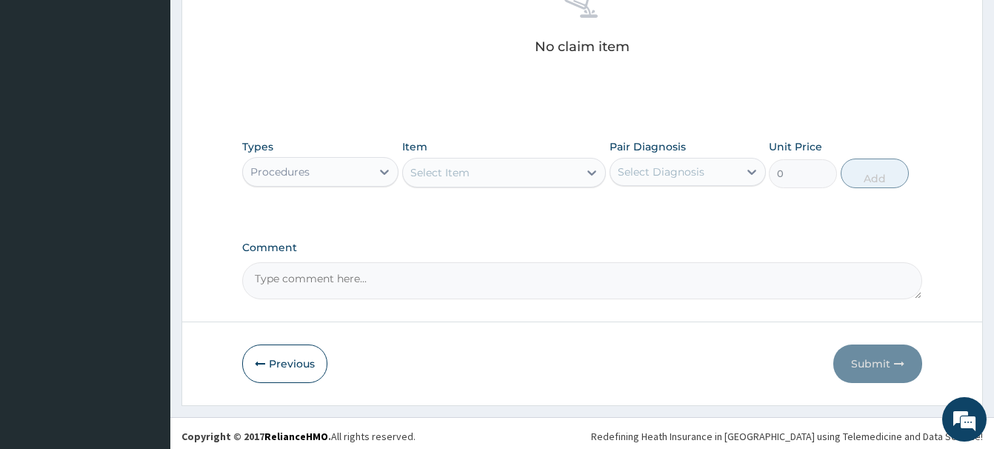
click at [434, 172] on div "Select Item" at bounding box center [440, 172] width 59 height 15
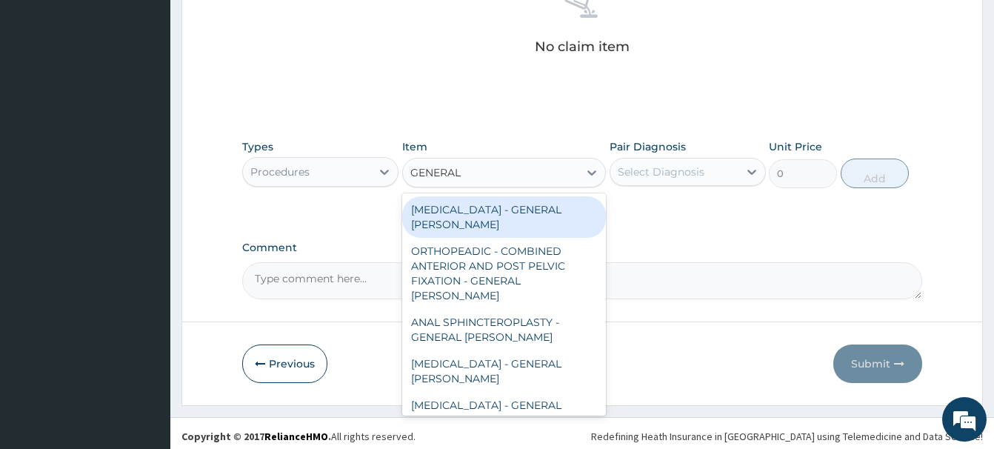
type input "GENERAL C"
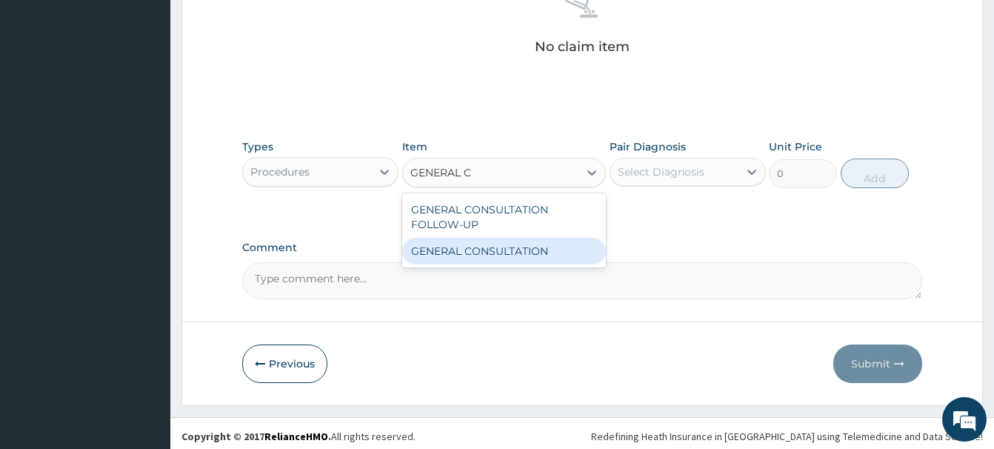
click at [554, 256] on div "GENERAL CONSULTATION" at bounding box center [504, 251] width 204 height 27
type input "6750"
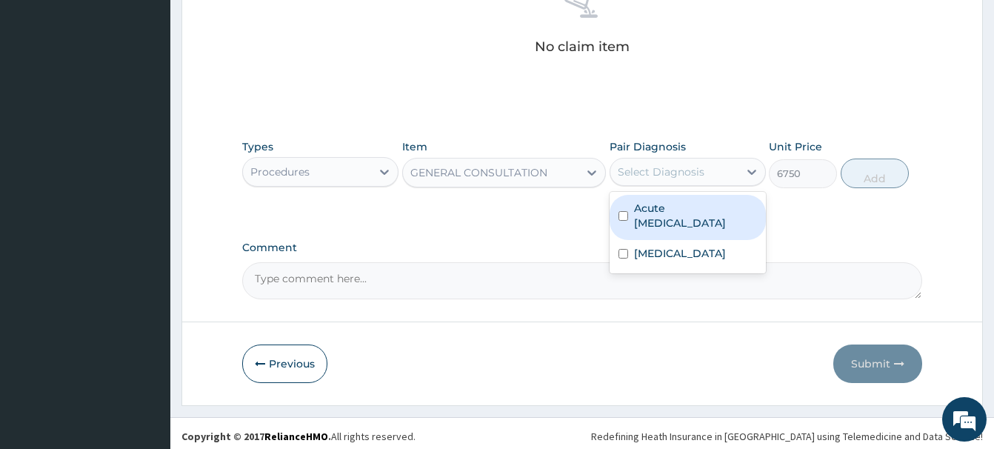
click at [674, 174] on div "Select Diagnosis" at bounding box center [661, 172] width 87 height 15
click at [683, 224] on label "Acute upper respiratory infection" at bounding box center [695, 216] width 123 height 30
checkbox input "true"
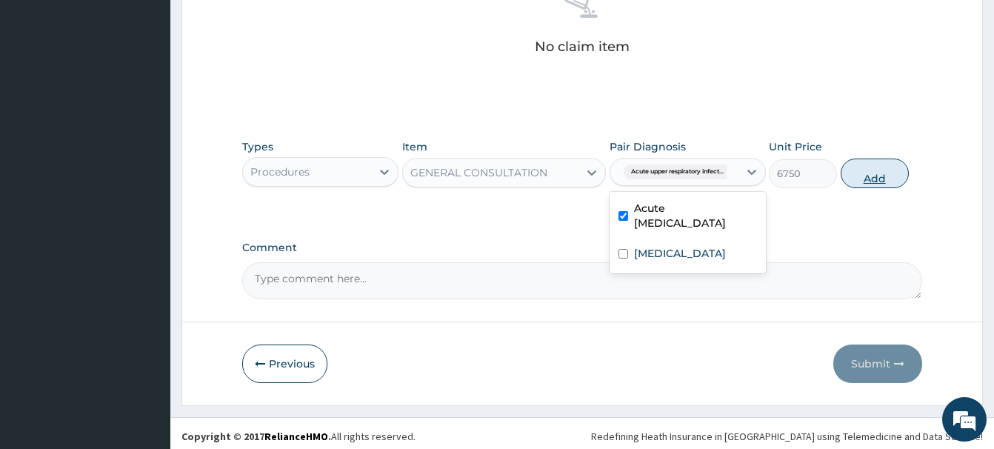
click at [864, 172] on button "Add" at bounding box center [875, 174] width 68 height 30
type input "0"
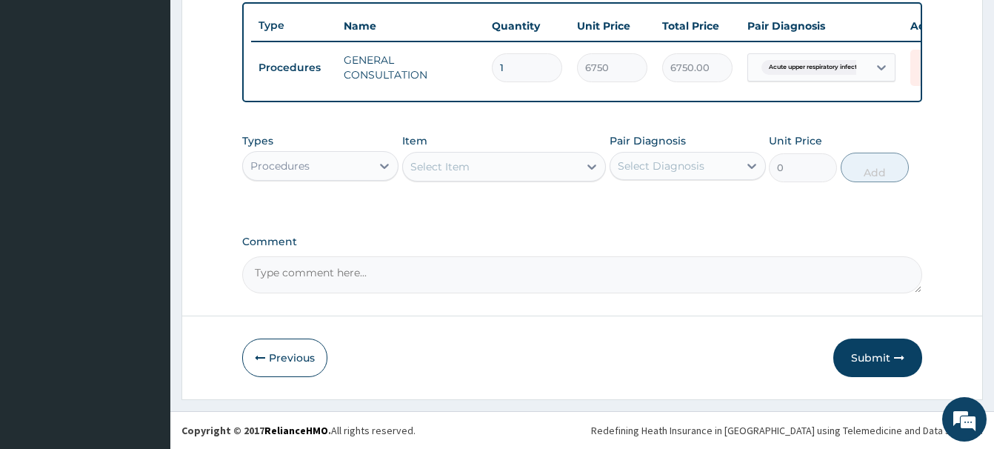
scroll to position [549, 0]
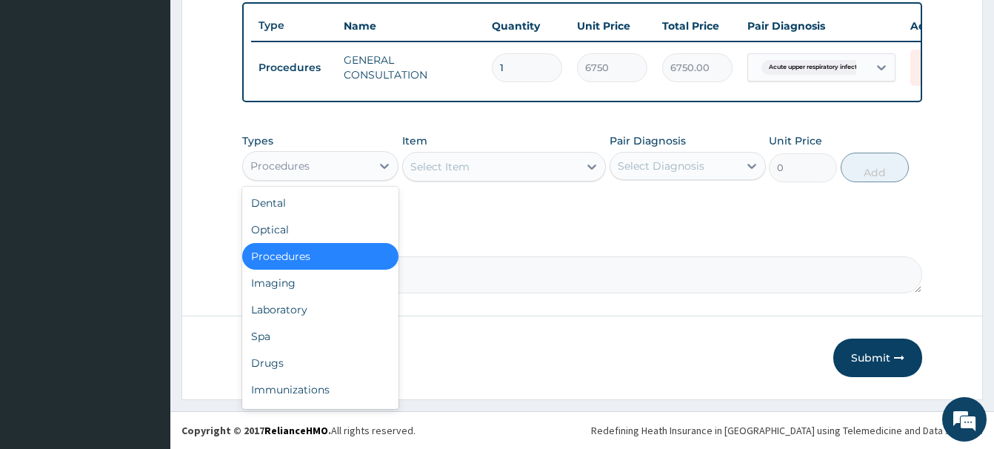
drag, startPoint x: 313, startPoint y: 165, endPoint x: 320, endPoint y: 124, distance: 40.6
click at [315, 152] on div "Procedures" at bounding box center [320, 166] width 156 height 30
click at [287, 313] on div "Laboratory" at bounding box center [320, 309] width 156 height 27
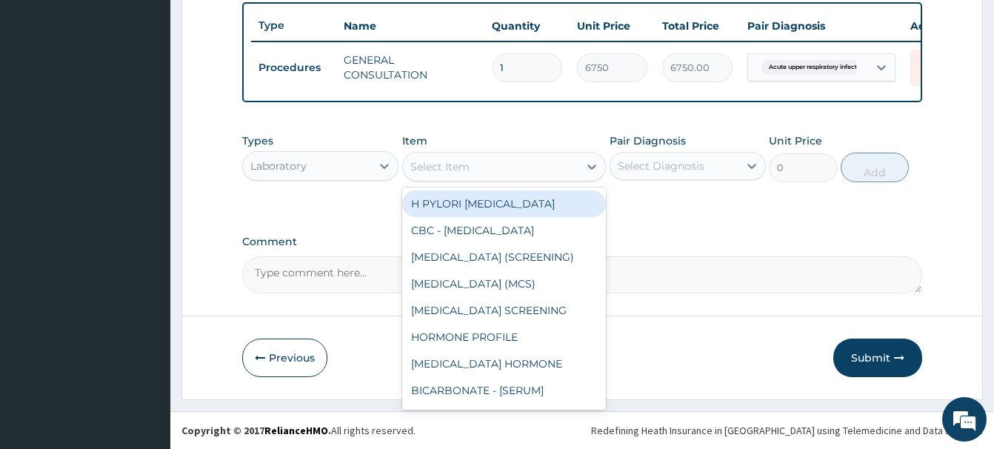
click at [440, 175] on div "Select Item" at bounding box center [491, 167] width 176 height 24
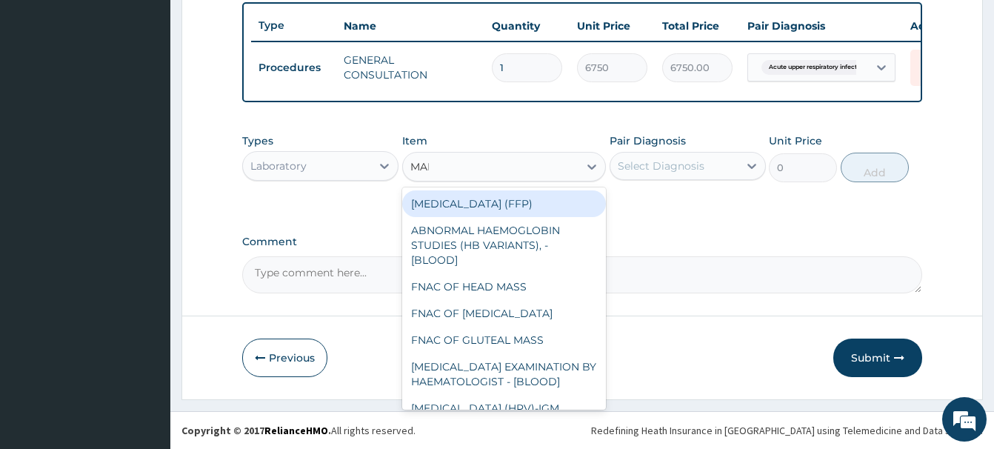
type input "MALA"
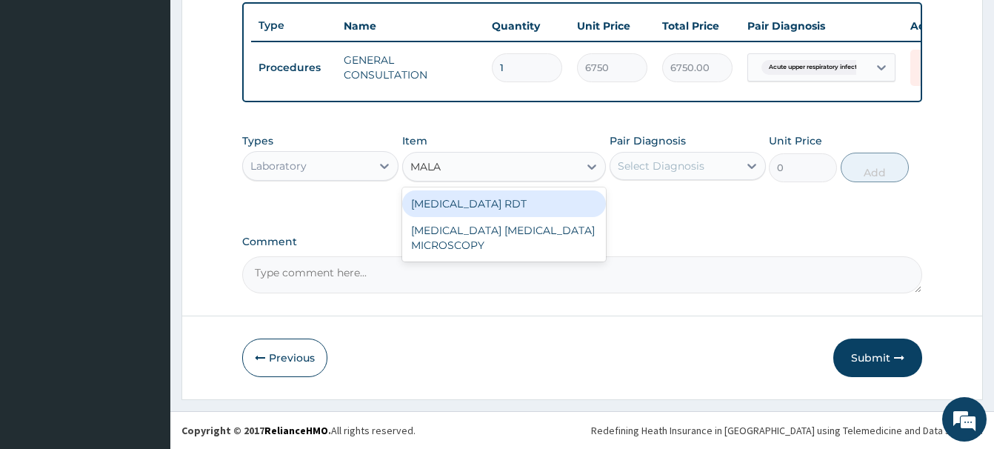
drag, startPoint x: 488, startPoint y: 205, endPoint x: 498, endPoint y: 210, distance: 11.9
click at [488, 204] on div "MALARIA RDT" at bounding box center [504, 203] width 204 height 27
type input "2700"
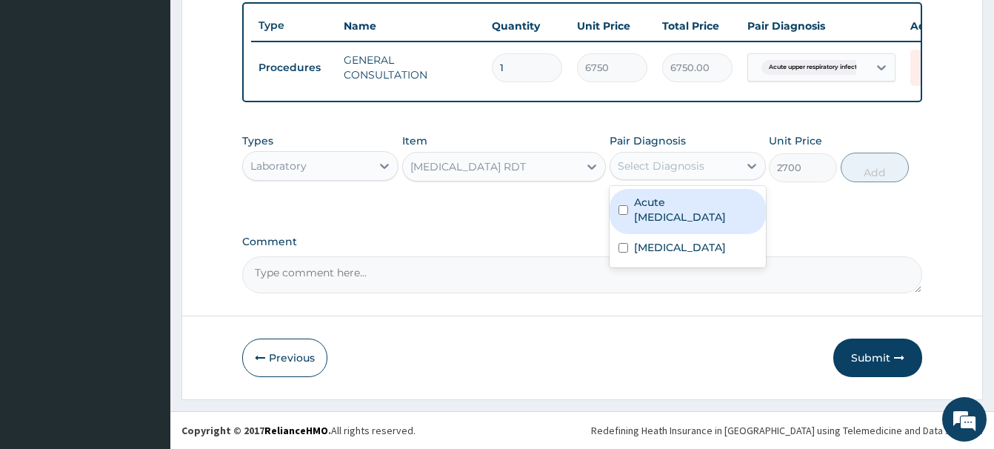
click at [677, 171] on div "Select Diagnosis" at bounding box center [661, 166] width 87 height 15
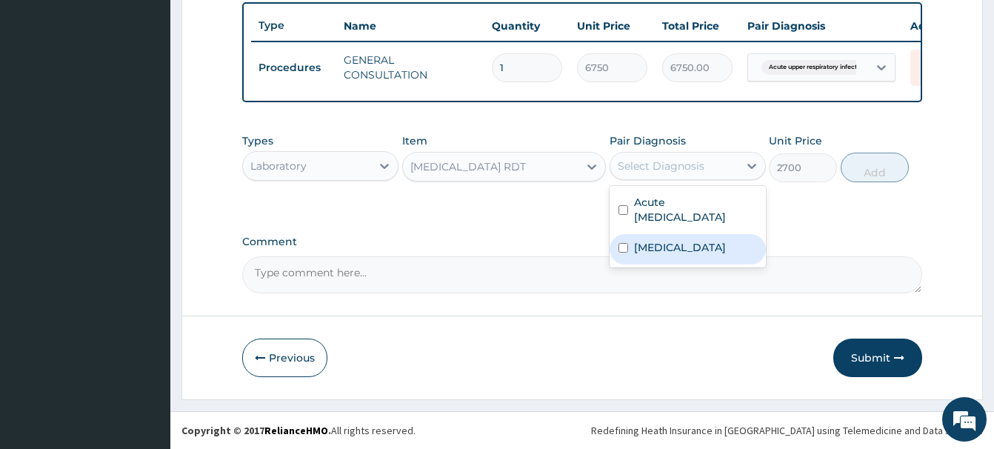
click at [662, 246] on label "Malaria" at bounding box center [680, 247] width 92 height 15
checkbox input "true"
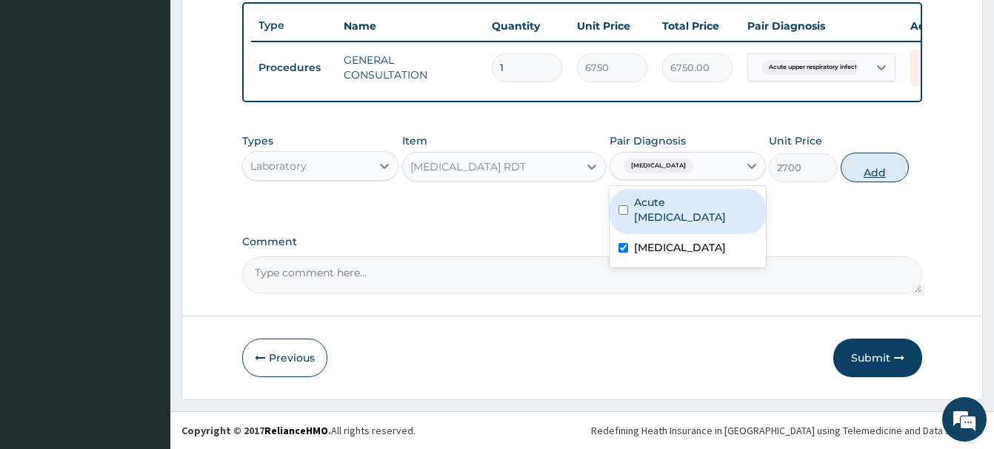
click at [866, 171] on button "Add" at bounding box center [875, 168] width 68 height 30
type input "0"
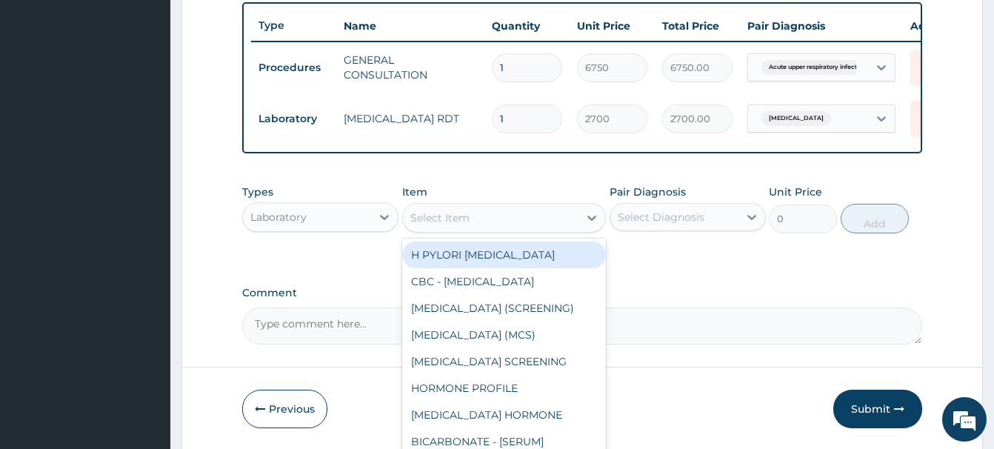
click at [457, 220] on div "Select Item" at bounding box center [440, 217] width 59 height 15
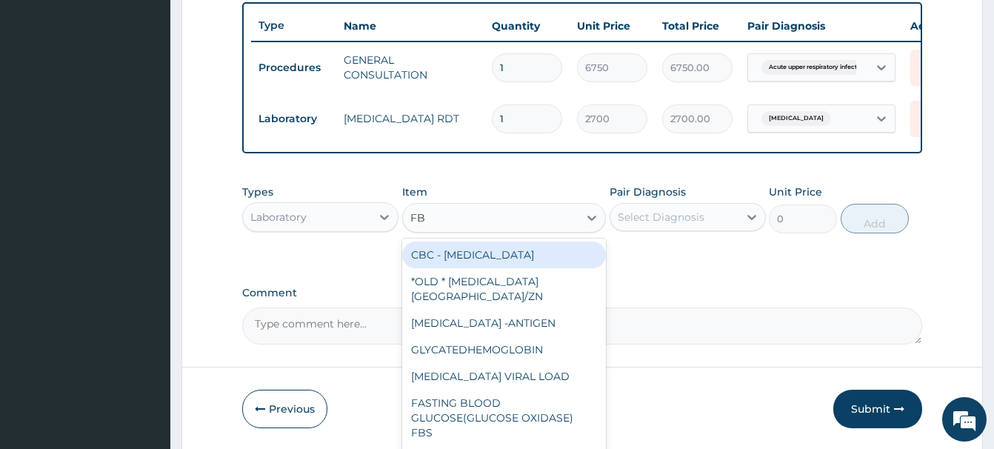
type input "FBC"
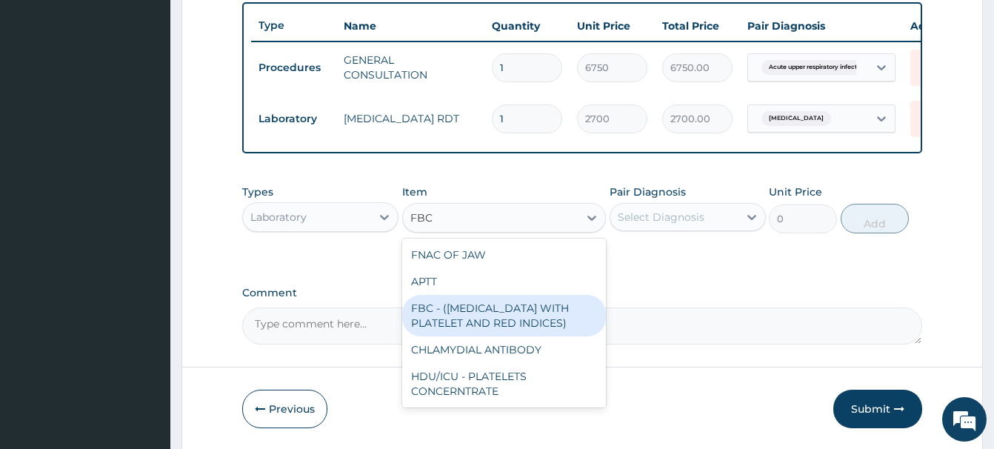
click at [486, 316] on div "FBC - (FULL BLOOD COUNT WITH PLATELET AND RED INDICES)" at bounding box center [504, 315] width 204 height 41
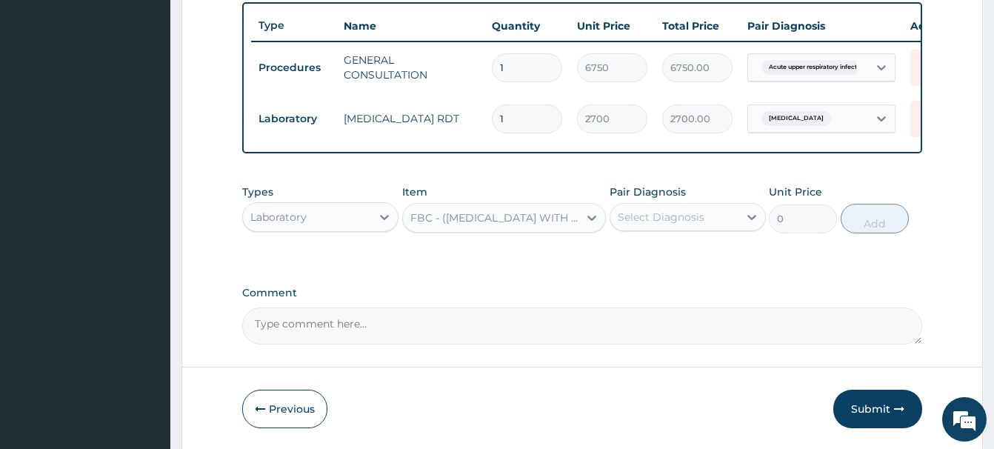
type input "5400"
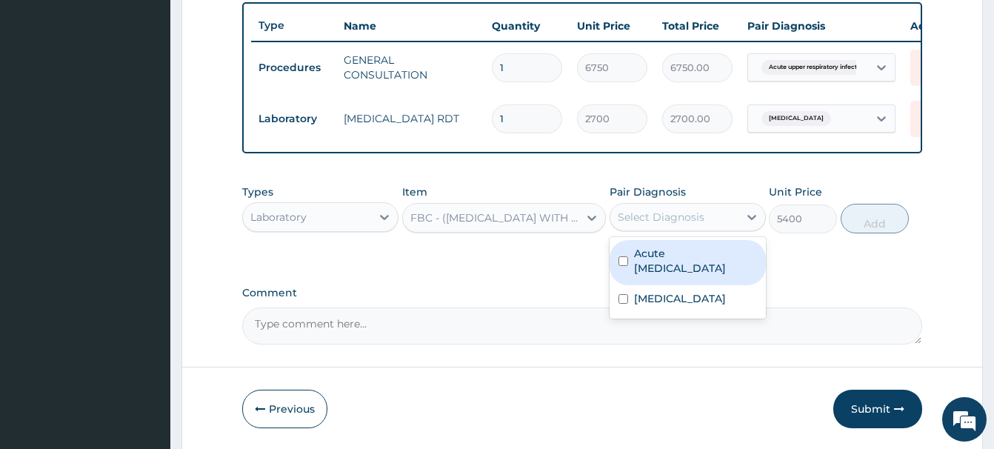
drag, startPoint x: 697, startPoint y: 214, endPoint x: 691, endPoint y: 232, distance: 18.7
click at [697, 214] on div "Select Diagnosis" at bounding box center [661, 217] width 87 height 15
click at [673, 268] on label "Acute upper respiratory infection" at bounding box center [695, 261] width 123 height 30
checkbox input "true"
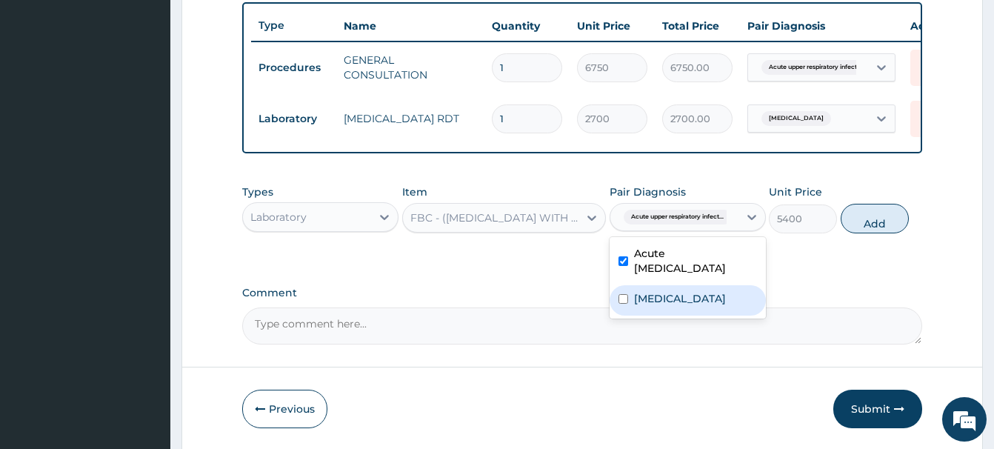
click at [877, 219] on button "Add" at bounding box center [875, 219] width 68 height 30
type input "0"
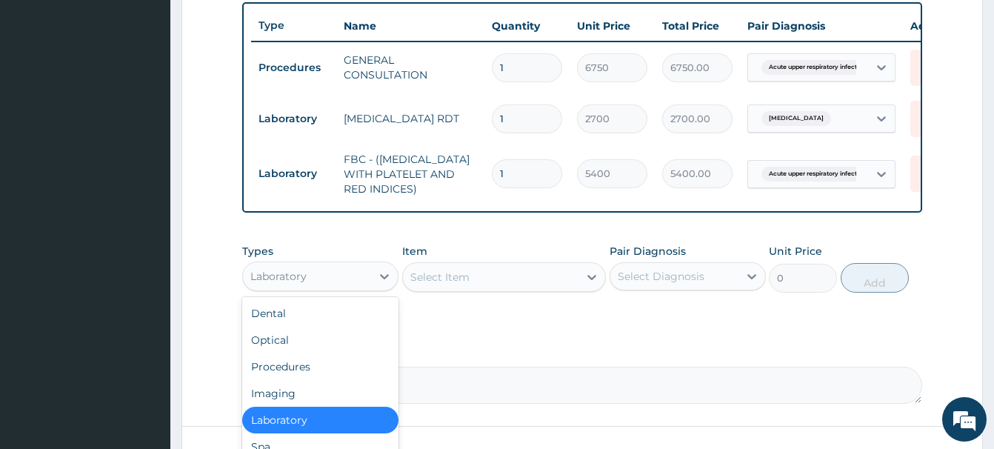
drag, startPoint x: 308, startPoint y: 276, endPoint x: 334, endPoint y: 122, distance: 157.2
click at [308, 272] on div "Laboratory" at bounding box center [307, 277] width 128 height 24
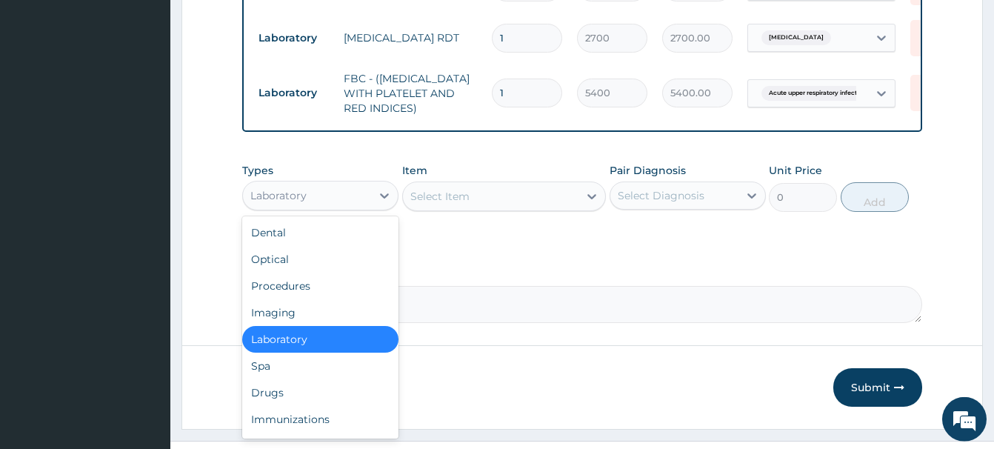
scroll to position [660, 0]
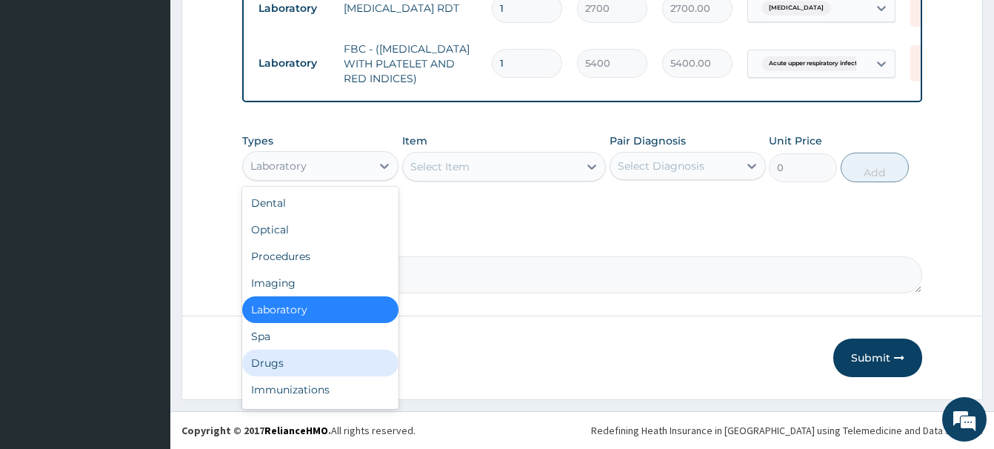
click at [268, 368] on div "Drugs" at bounding box center [320, 363] width 156 height 27
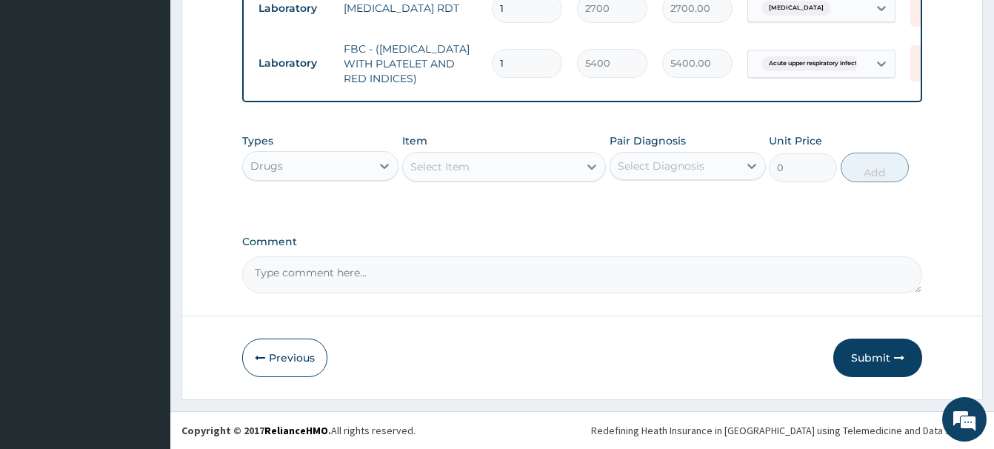
drag, startPoint x: 434, startPoint y: 172, endPoint x: 448, endPoint y: 167, distance: 14.8
click at [445, 167] on div "Select Item" at bounding box center [440, 166] width 59 height 15
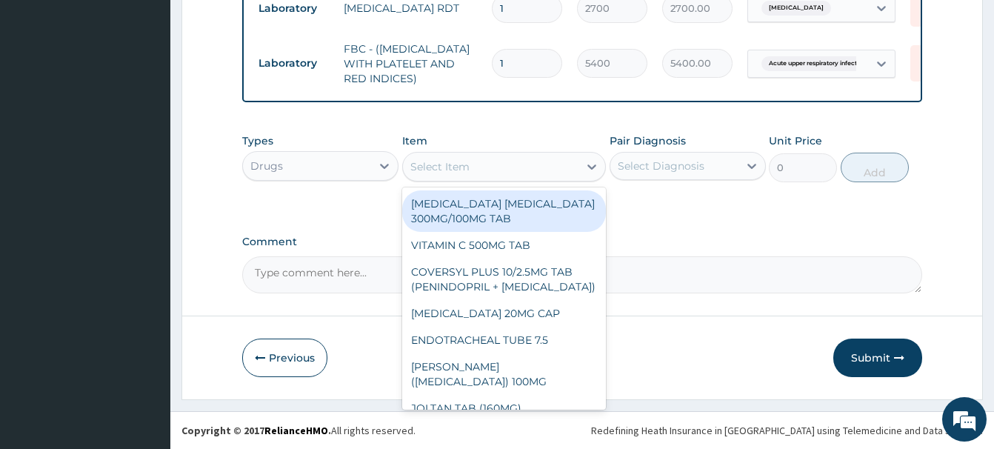
paste input "ERYTHROMYCIN 500M"
type input "ERYTHROMYCIN 500M"
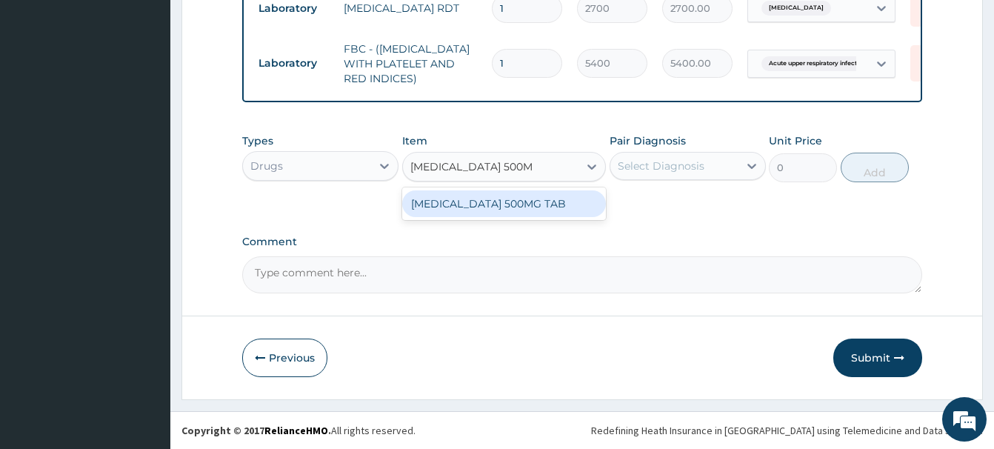
drag, startPoint x: 516, startPoint y: 201, endPoint x: 550, endPoint y: 197, distance: 33.6
click at [523, 202] on div "ERYTHROMYCIN 500MG TAB" at bounding box center [504, 203] width 204 height 27
type input "341.25"
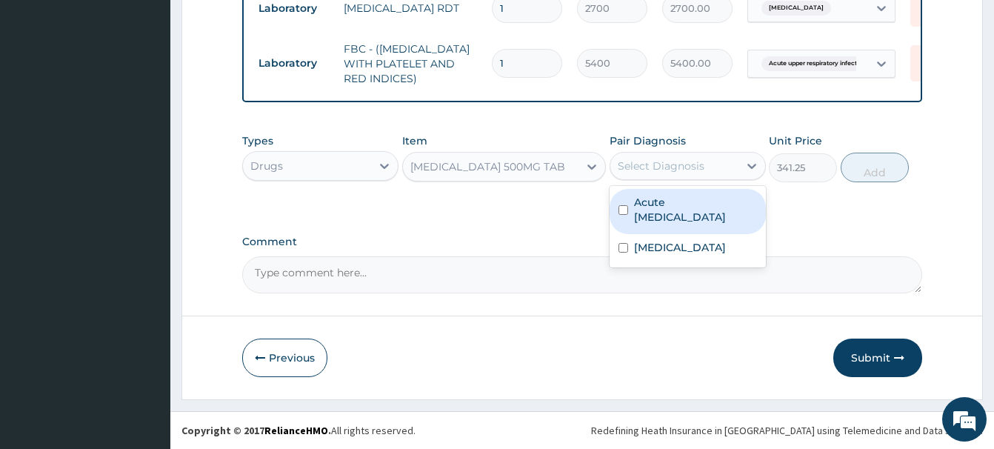
click at [648, 170] on div "Select Diagnosis" at bounding box center [661, 166] width 87 height 15
click at [674, 196] on label "Acute upper respiratory infection" at bounding box center [695, 210] width 123 height 30
checkbox input "true"
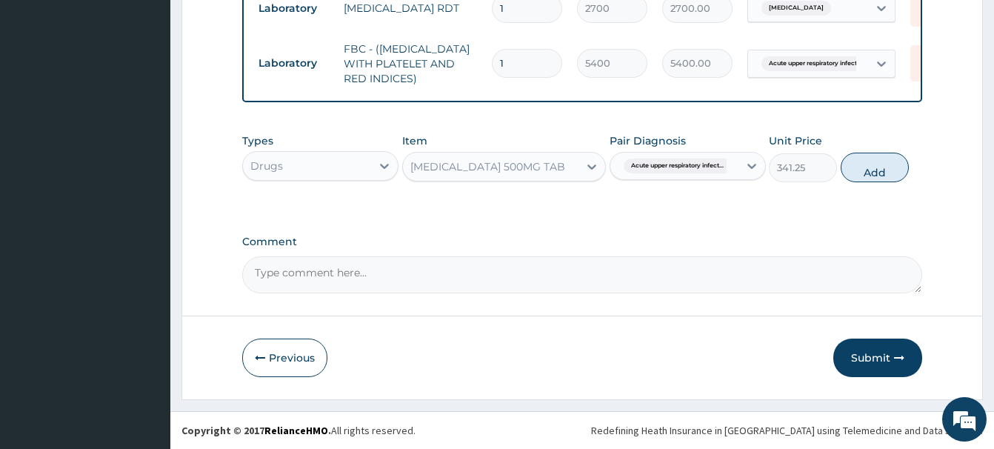
drag, startPoint x: 882, startPoint y: 162, endPoint x: 868, endPoint y: 173, distance: 17.9
click at [877, 162] on button "Add" at bounding box center [875, 168] width 68 height 30
type input "0"
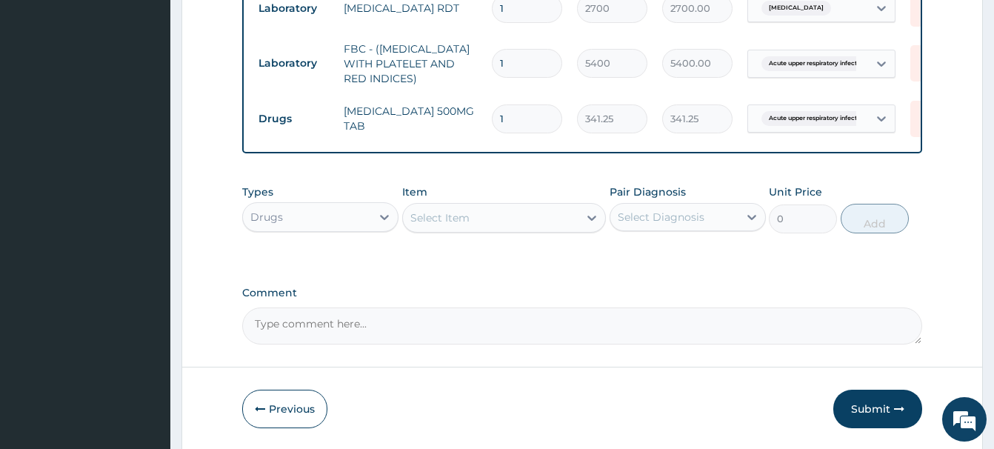
click at [513, 115] on input "1" at bounding box center [527, 118] width 70 height 29
type input "15"
type input "5118.75"
type input "15"
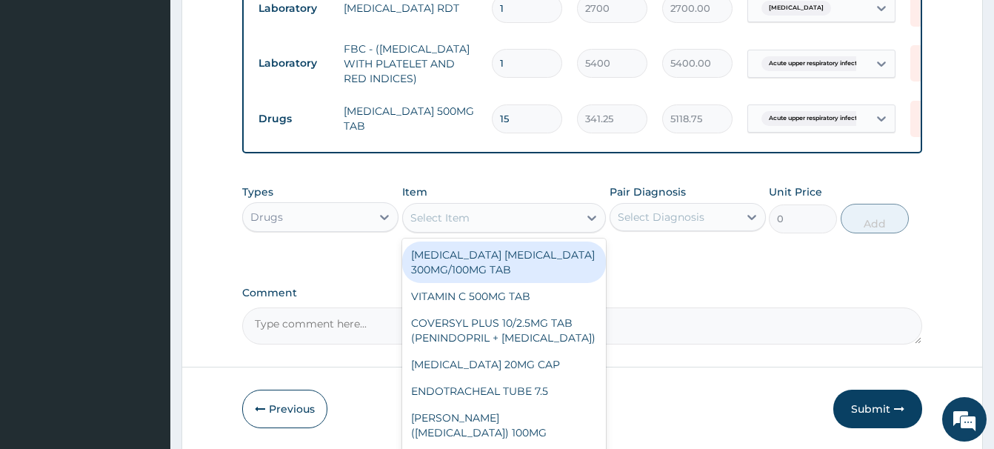
click at [424, 213] on div "Select Item" at bounding box center [440, 217] width 59 height 15
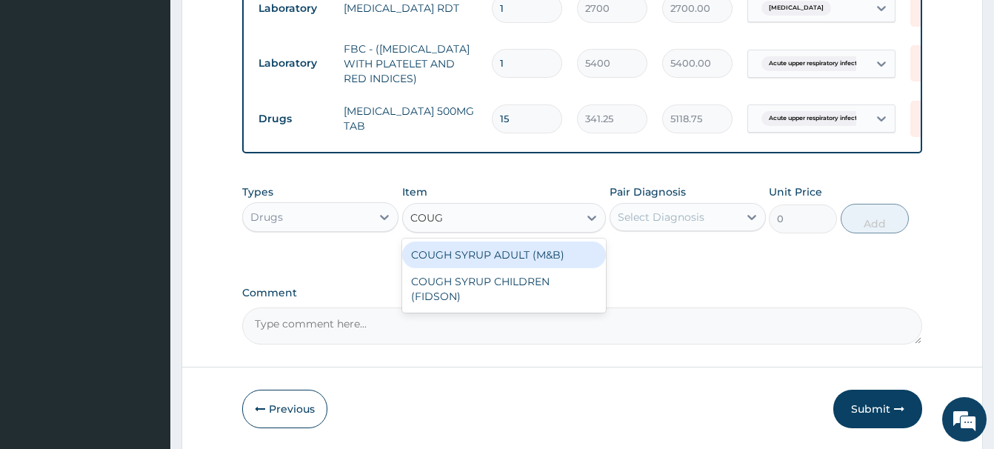
type input "COUGH"
click at [519, 253] on div "COUGH SYRUP ADULT (M&B)" at bounding box center [504, 255] width 204 height 27
type input "1312.5"
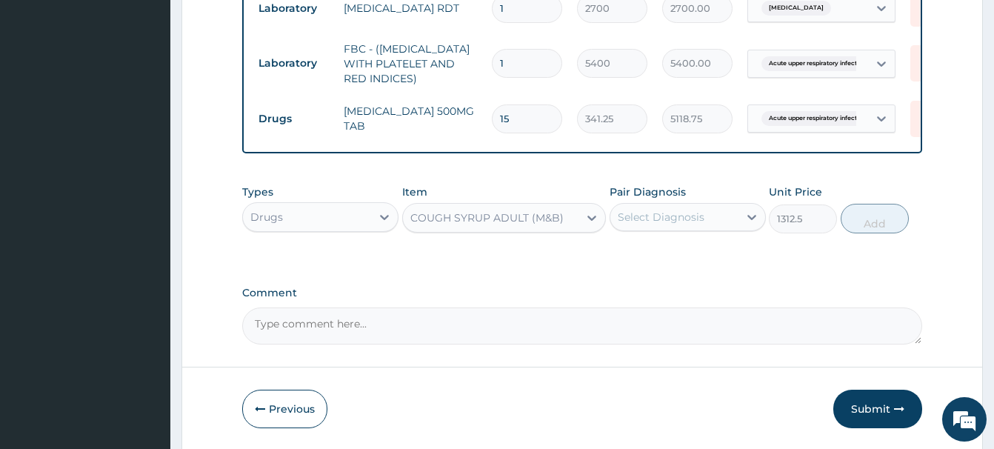
click at [648, 209] on div "Select Diagnosis" at bounding box center [675, 217] width 128 height 24
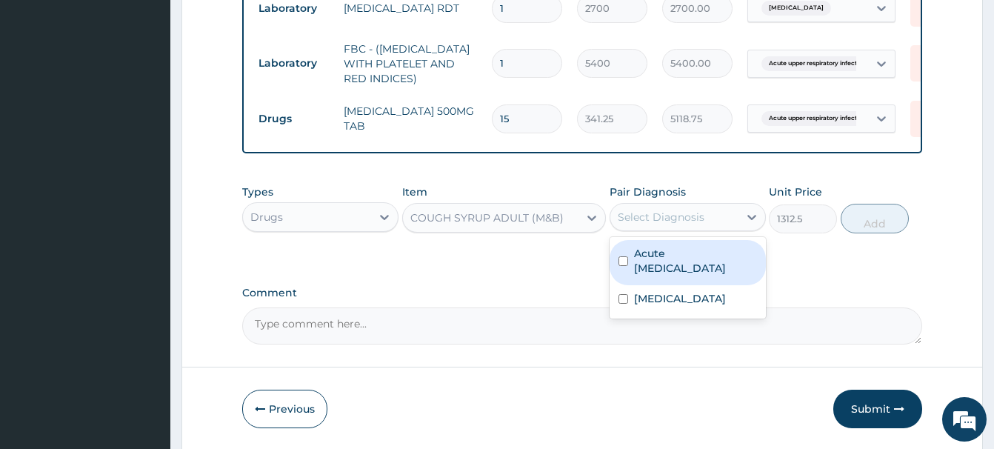
click at [680, 268] on label "Acute upper respiratory infection" at bounding box center [695, 261] width 123 height 30
checkbox input "true"
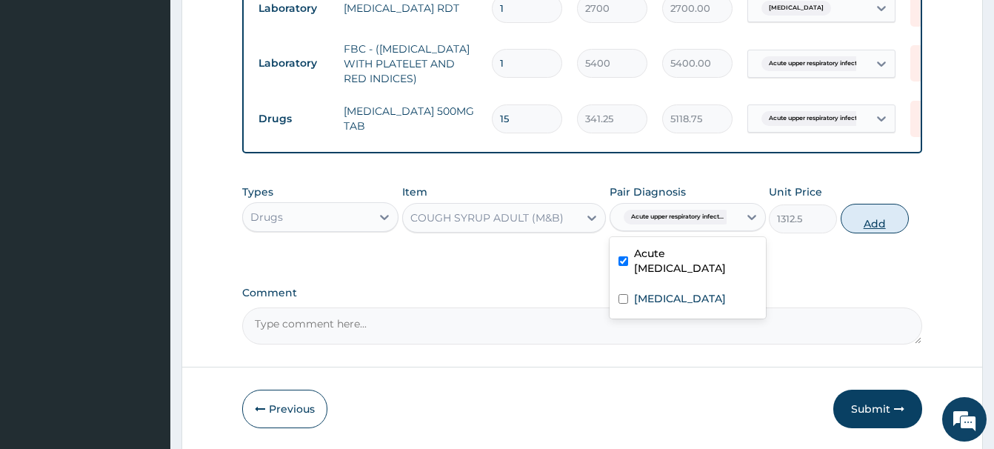
click at [873, 212] on button "Add" at bounding box center [875, 219] width 68 height 30
type input "0"
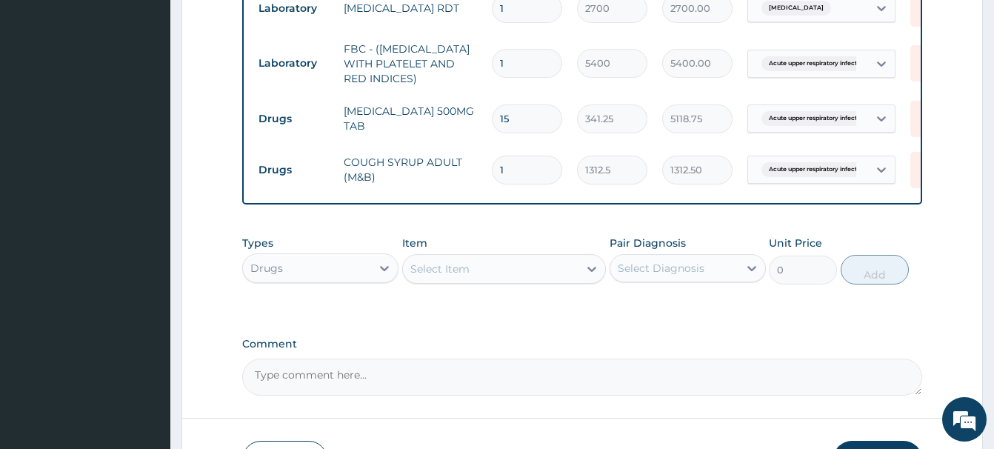
click at [418, 269] on div "Select Item" at bounding box center [440, 269] width 59 height 15
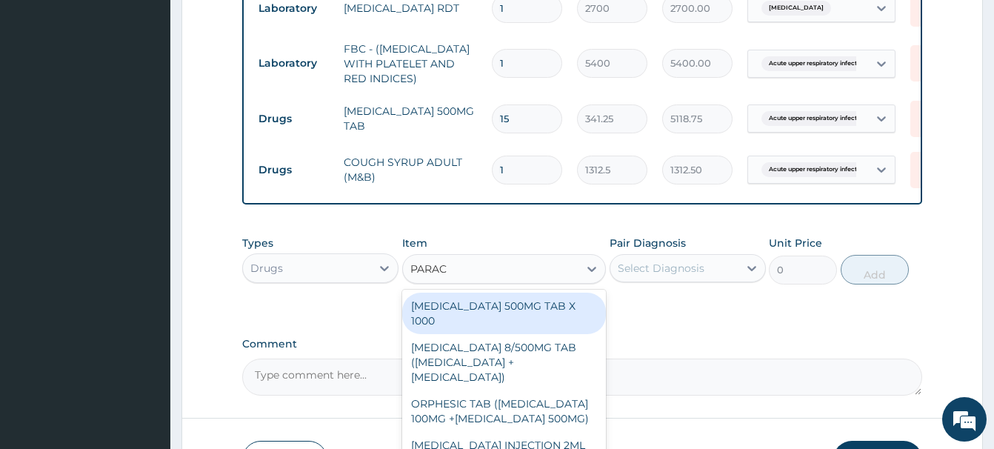
type input "PARACE"
drag, startPoint x: 491, startPoint y: 302, endPoint x: 498, endPoint y: 299, distance: 8.0
click at [492, 302] on div "PARACETAMOL 500MG TAB X 1000" at bounding box center [504, 313] width 204 height 41
type input "22.39999961853027"
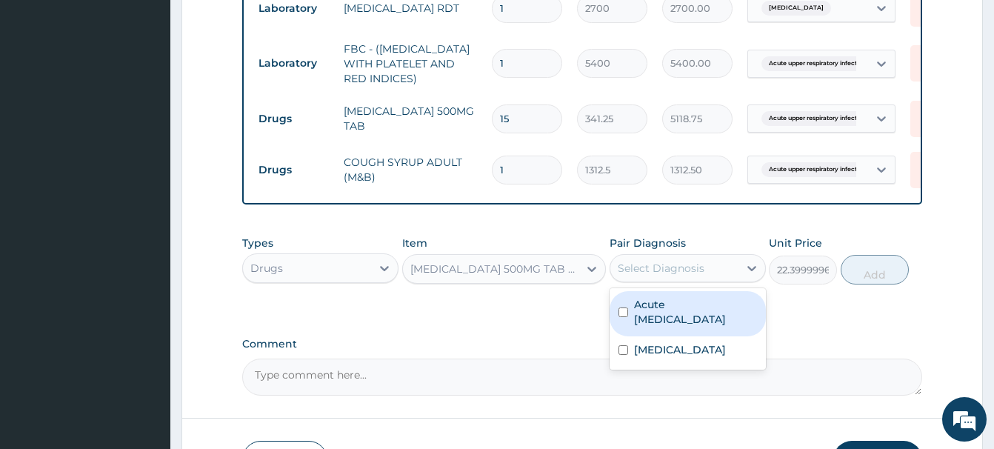
click at [633, 263] on div "Select Diagnosis" at bounding box center [661, 268] width 87 height 15
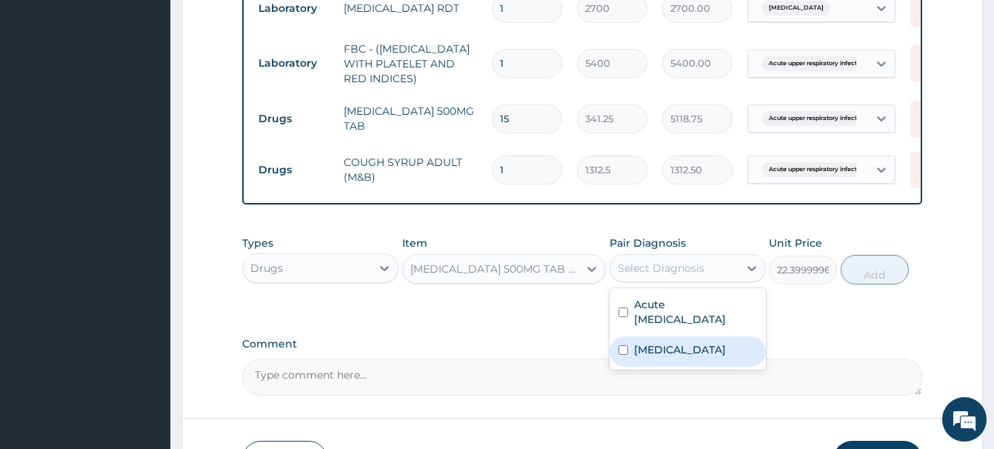
click at [672, 351] on label "Malaria" at bounding box center [680, 349] width 92 height 15
checkbox input "true"
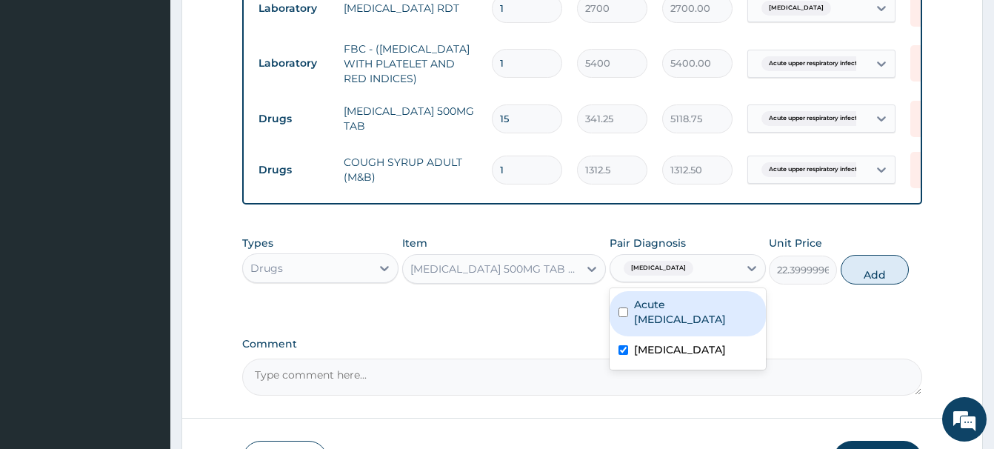
click at [886, 268] on button "Add" at bounding box center [875, 270] width 68 height 30
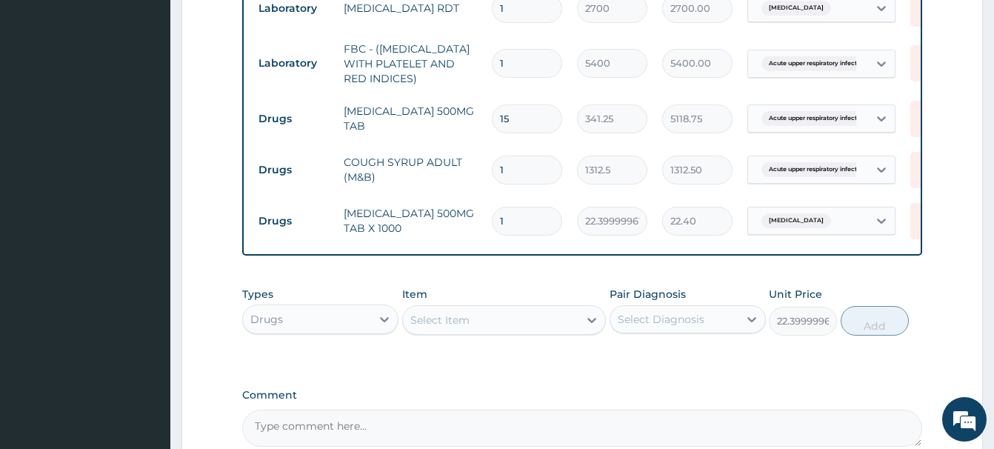
type input "0"
type input "18"
type input "403.20"
type input "18"
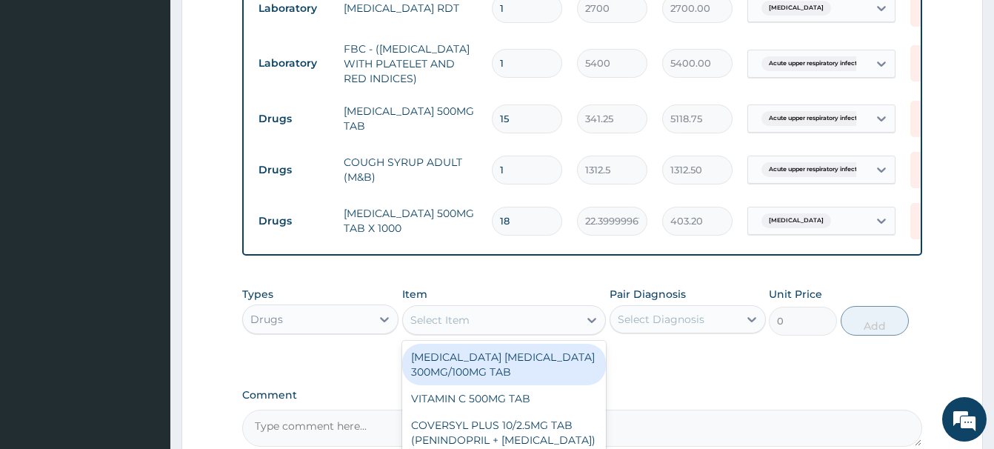
click at [454, 319] on div "Select Item" at bounding box center [440, 320] width 59 height 15
paste input "CHLORPHENIRAMINE TA"
type input "CHLORPHENIRAMINE TA"
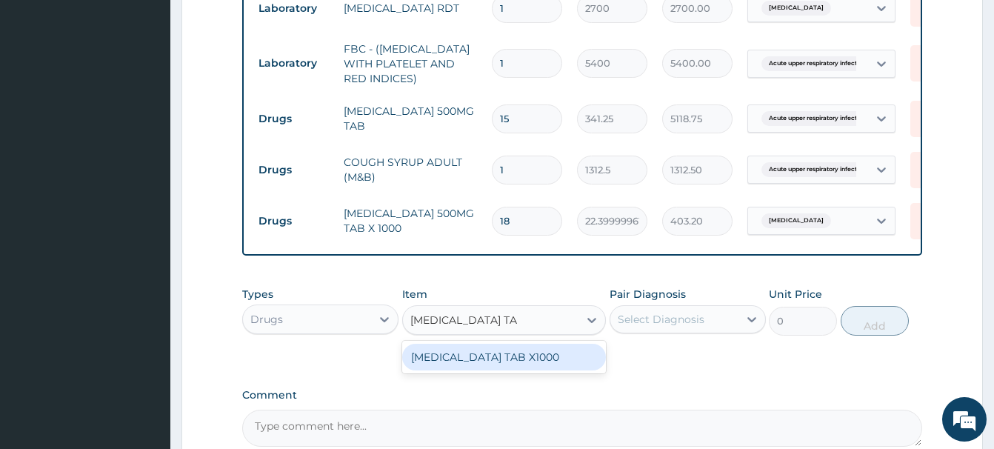
drag, startPoint x: 534, startPoint y: 363, endPoint x: 549, endPoint y: 358, distance: 16.4
click at [537, 359] on div "CHLORPHENIRAMINE TAB X1000" at bounding box center [504, 357] width 204 height 27
type input "4.940000057220459"
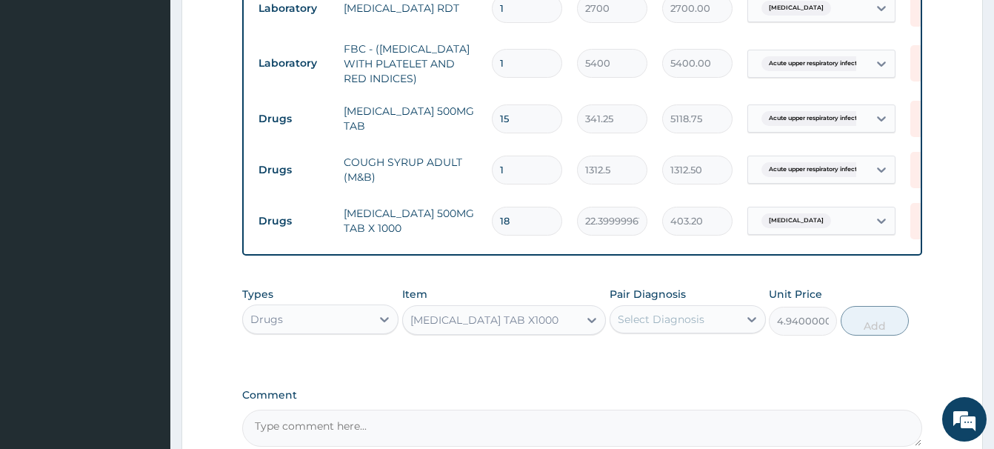
drag, startPoint x: 643, startPoint y: 310, endPoint x: 665, endPoint y: 335, distance: 33.0
click at [648, 316] on div "Select Diagnosis" at bounding box center [675, 320] width 128 height 24
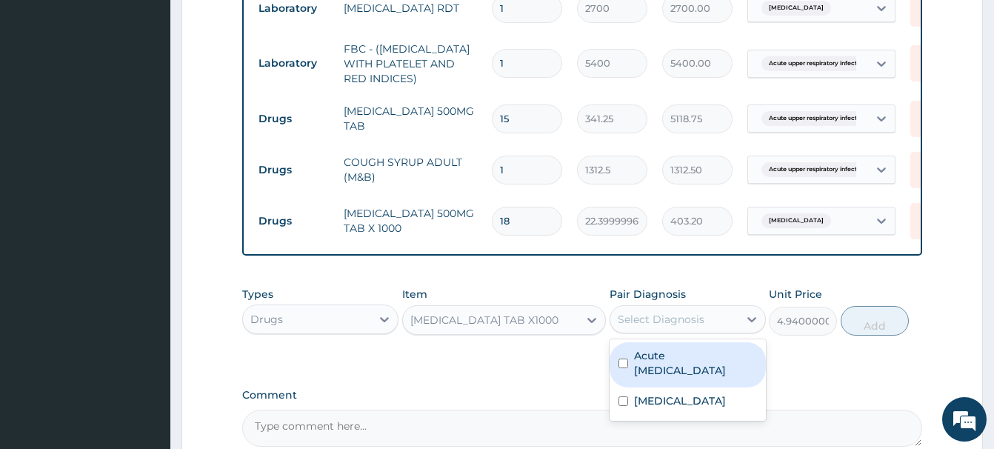
click at [698, 373] on label "Acute upper respiratory infection" at bounding box center [695, 363] width 123 height 30
checkbox input "true"
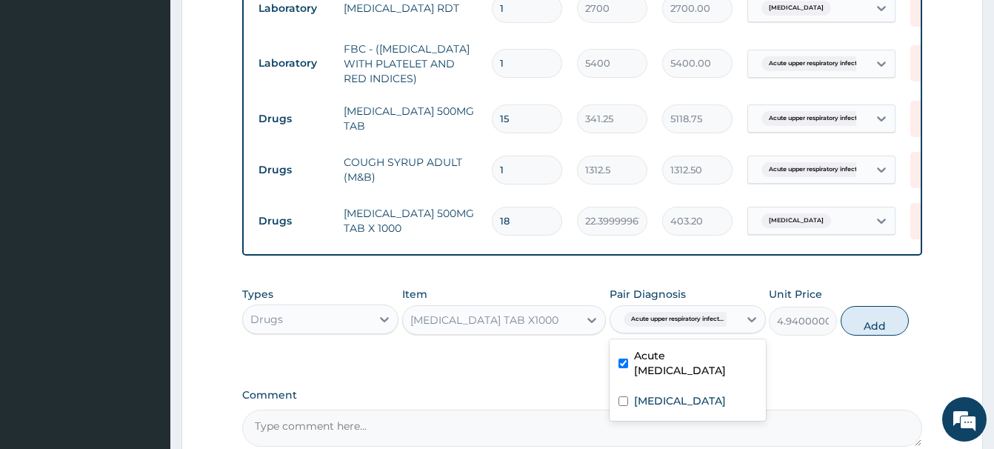
click at [874, 326] on button "Add" at bounding box center [875, 321] width 68 height 30
type input "0"
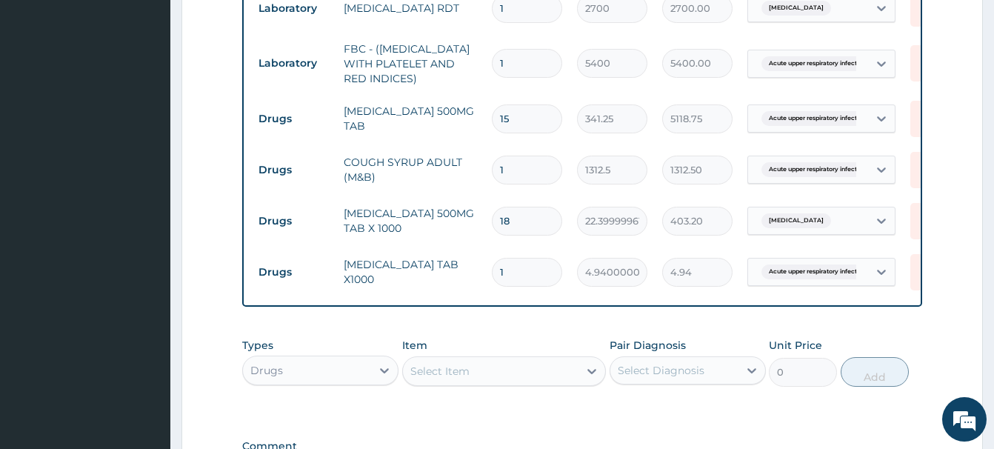
type input "10"
type input "49.40"
type input "10"
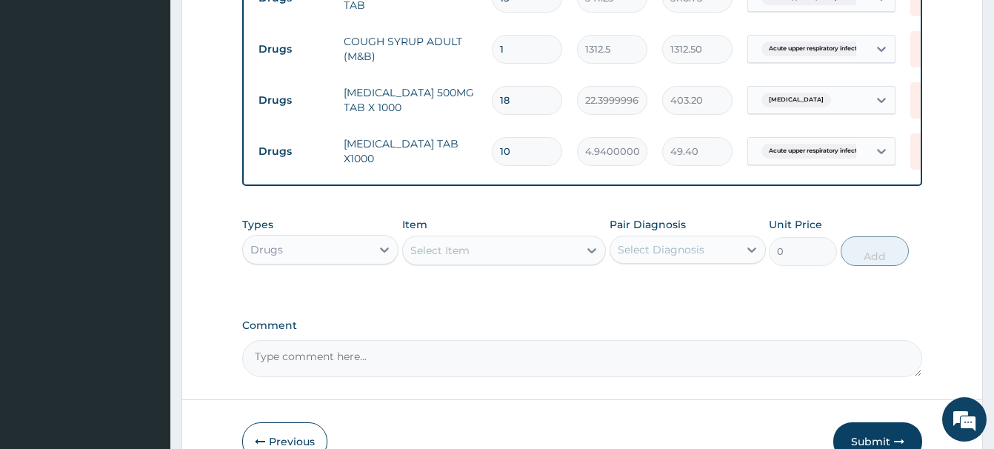
scroll to position [811, 0]
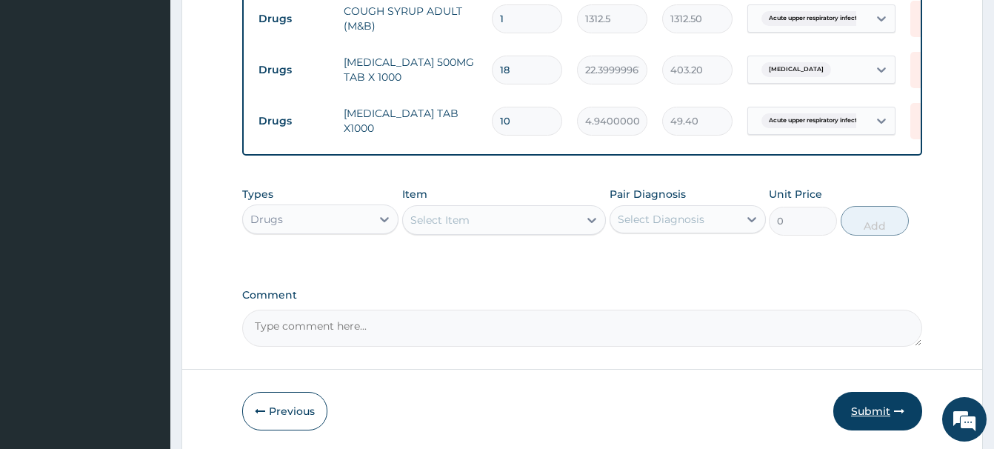
click at [860, 413] on button "Submit" at bounding box center [878, 411] width 89 height 39
click at [863, 408] on button "Submit" at bounding box center [878, 411] width 89 height 39
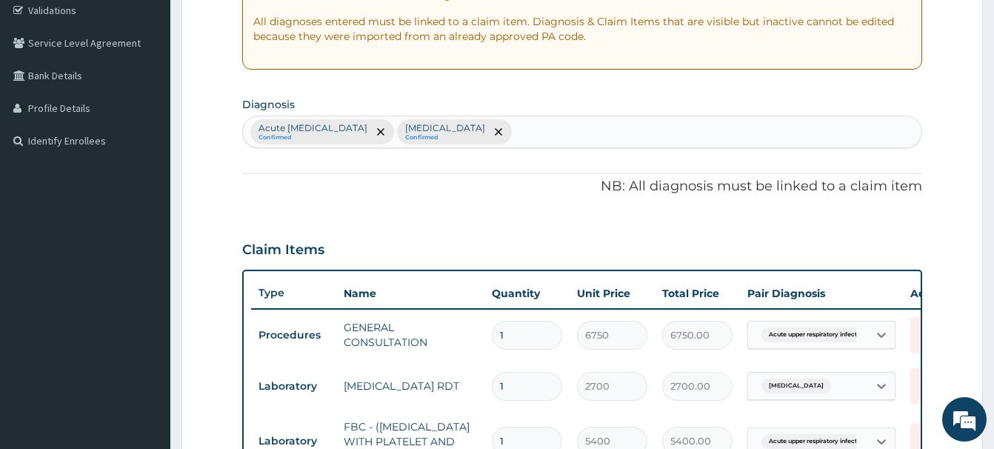
scroll to position [0, 0]
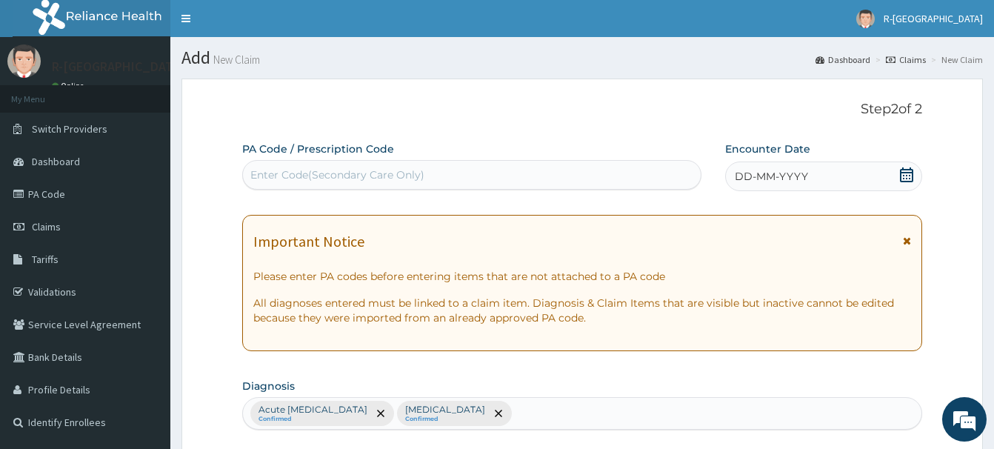
click at [906, 169] on icon at bounding box center [906, 174] width 13 height 15
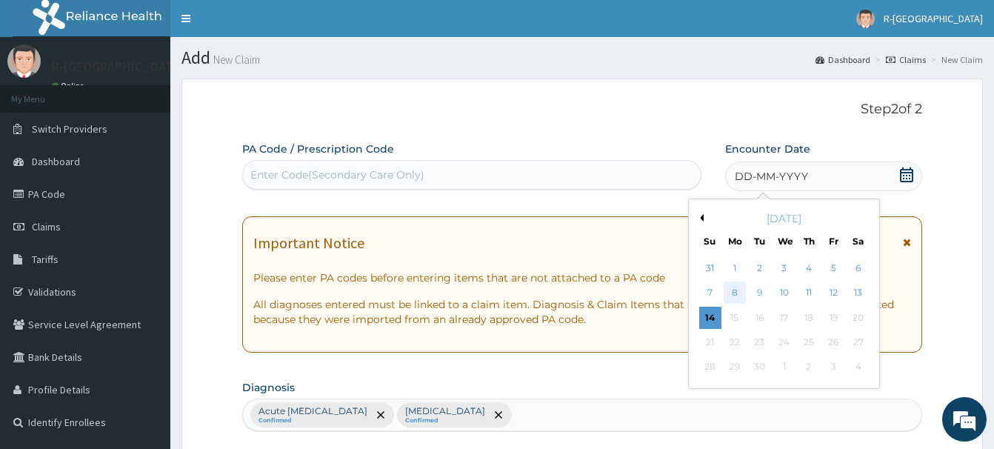
click at [737, 294] on div "8" at bounding box center [735, 293] width 22 height 22
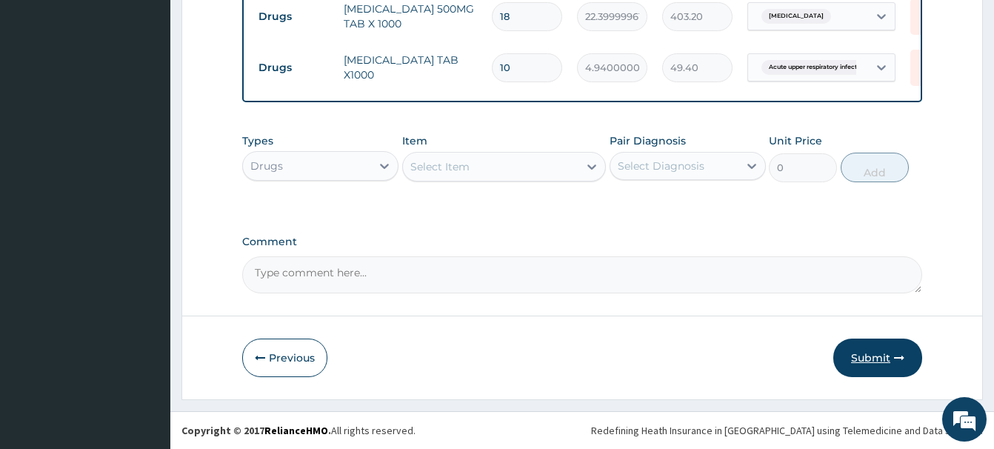
click at [899, 361] on icon "button" at bounding box center [899, 358] width 10 height 10
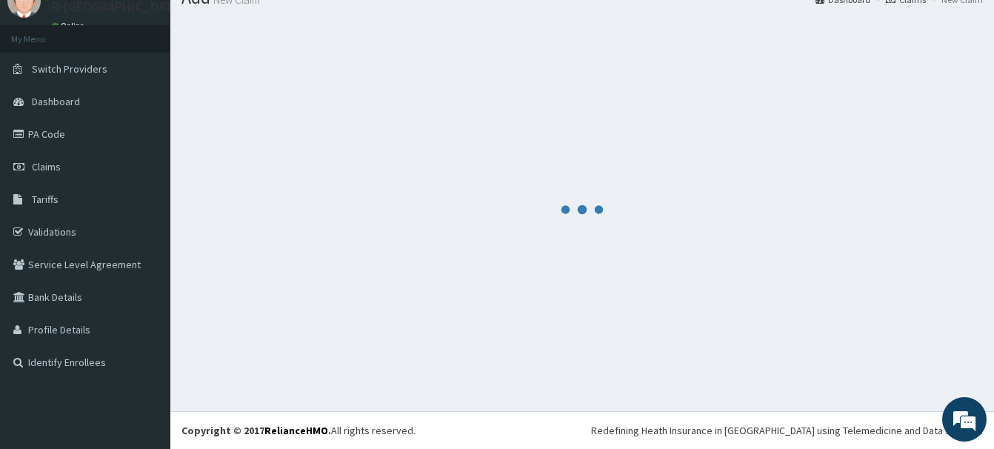
scroll to position [61, 0]
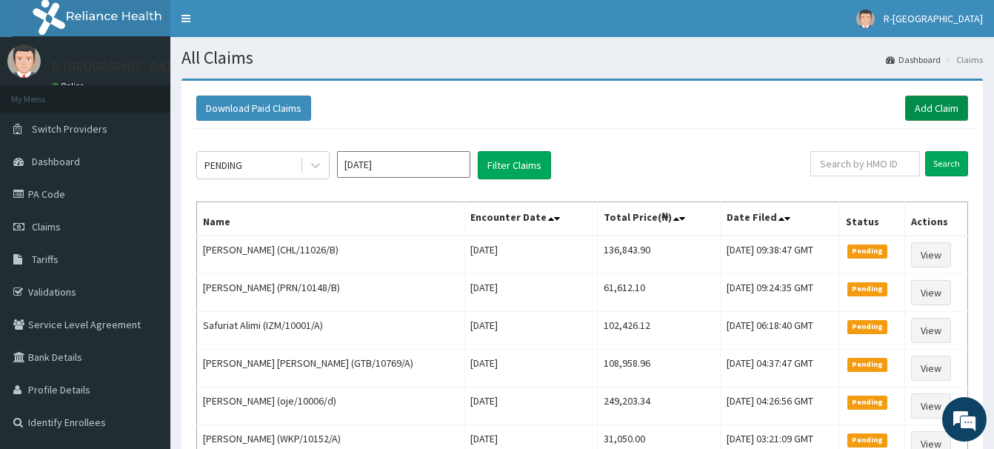
click at [935, 109] on link "Add Claim" at bounding box center [937, 108] width 63 height 25
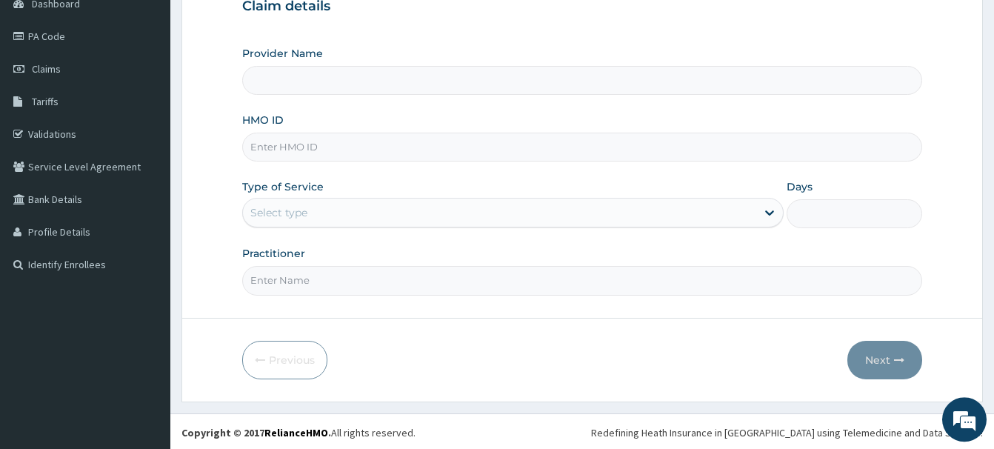
scroll to position [160, 0]
click at [267, 145] on input "HMO ID" at bounding box center [582, 144] width 680 height 29
paste input "AEN/10202/B"
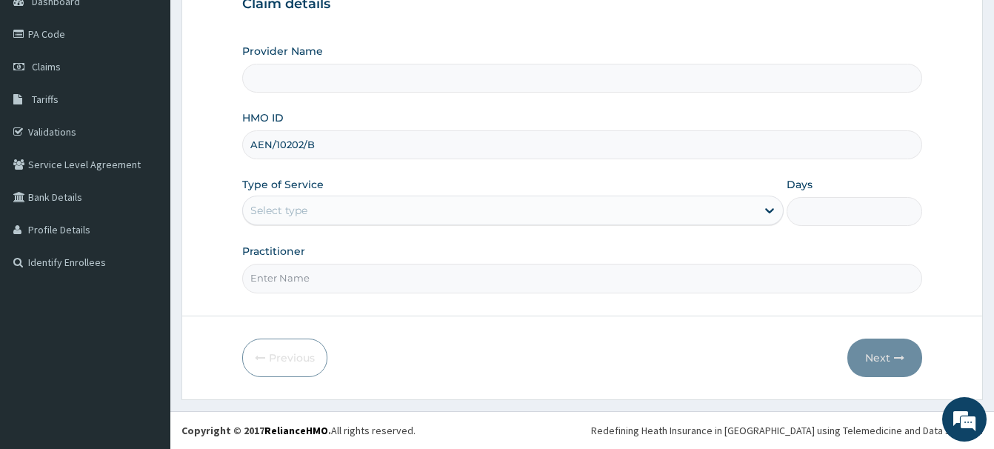
type input "AEN/10202/B"
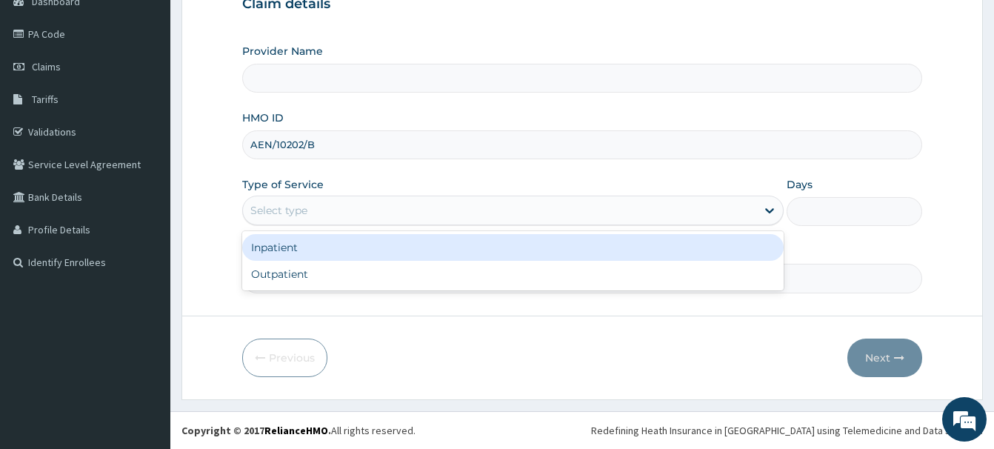
click at [264, 209] on div "Select type" at bounding box center [278, 210] width 57 height 15
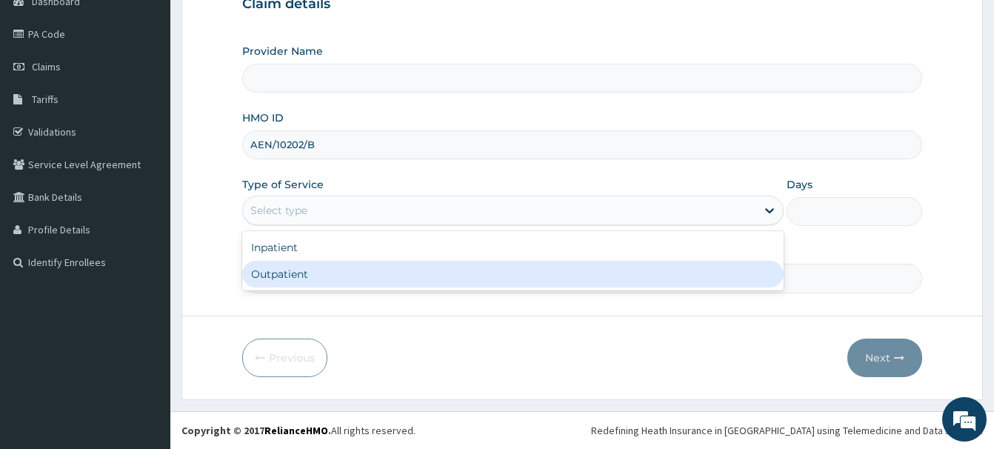
drag, startPoint x: 273, startPoint y: 279, endPoint x: 273, endPoint y: 295, distance: 16.3
click at [273, 279] on div "Outpatient" at bounding box center [513, 274] width 542 height 27
type input "1"
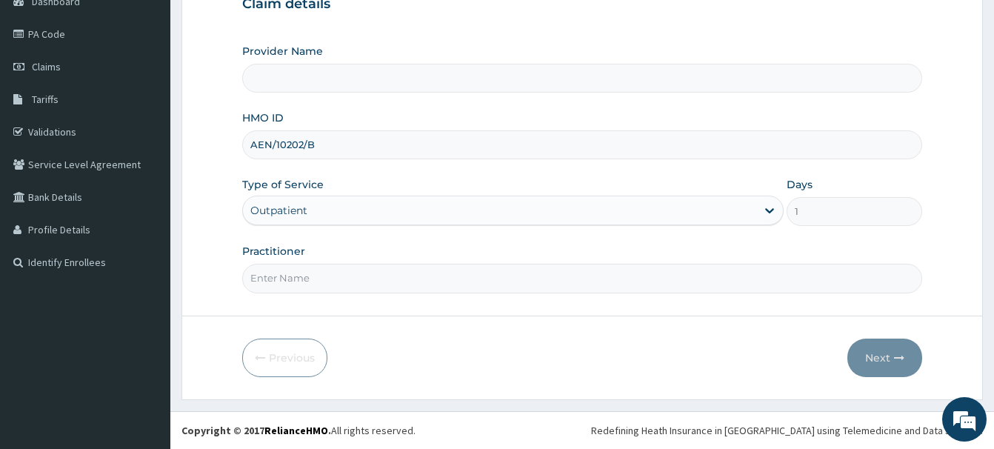
drag, startPoint x: 274, startPoint y: 286, endPoint x: 268, endPoint y: 282, distance: 7.6
click at [274, 285] on input "Practitioner" at bounding box center [582, 278] width 680 height 29
type input "R-Jolad Hospital Nigeria Limited(kupa)"
